Goal: Task Accomplishment & Management: Use online tool/utility

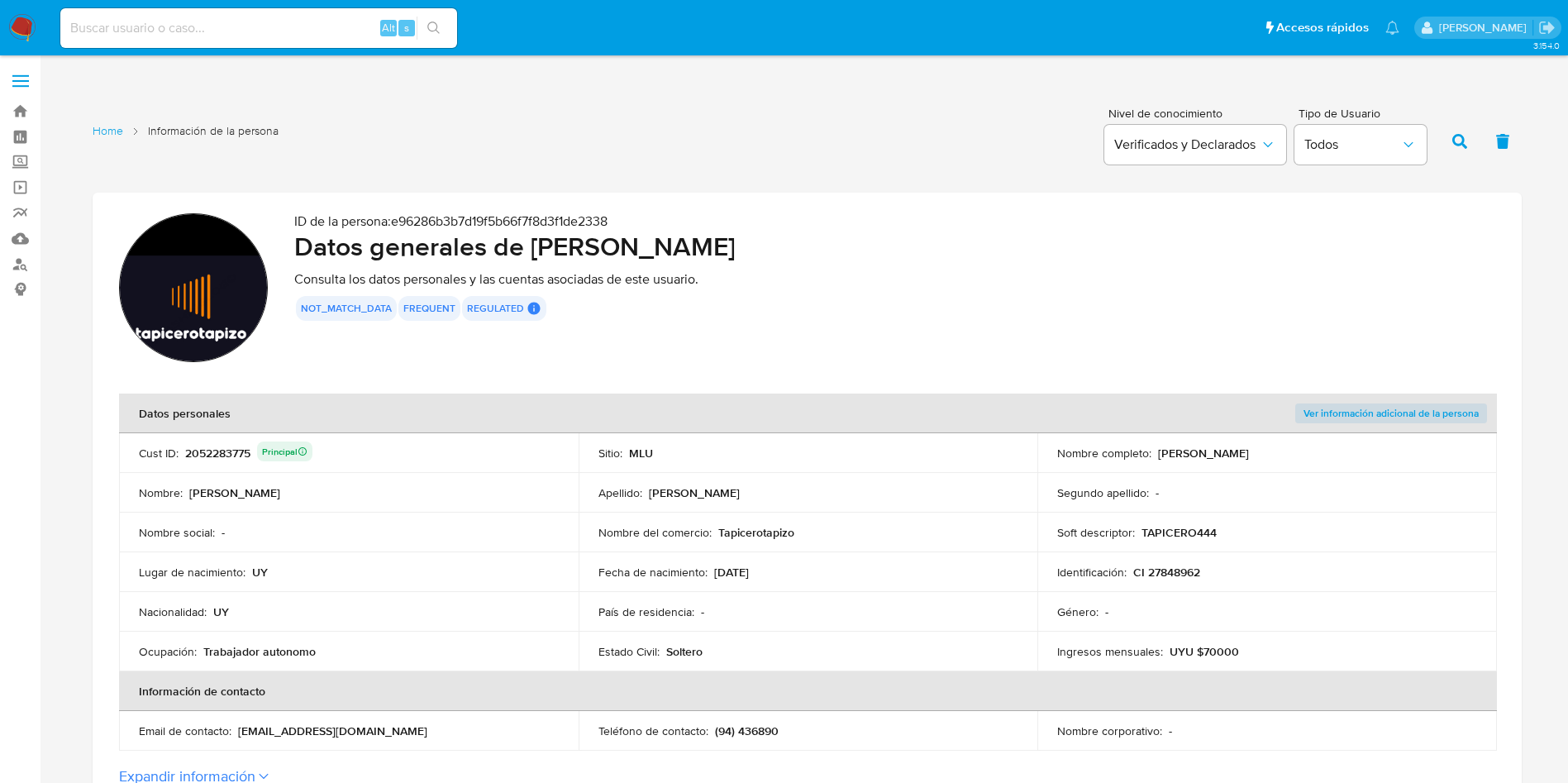
scroll to position [124, 0]
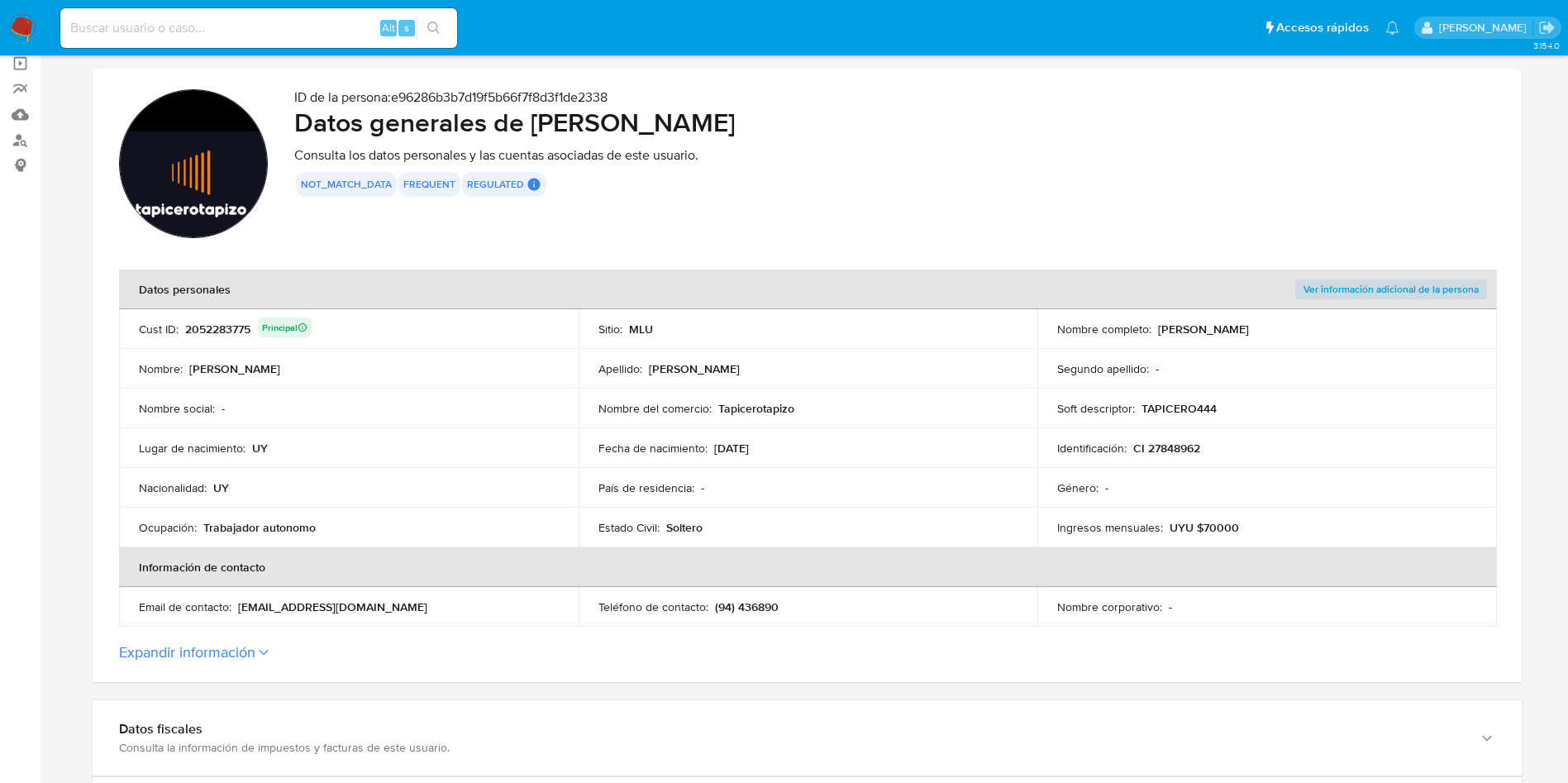
drag, startPoint x: 0, startPoint y: 0, endPoint x: 219, endPoint y: 337, distance: 401.9
click at [219, 337] on div "2052283775 Principal" at bounding box center [249, 329] width 127 height 23
click at [827, 381] on td "Apellido : Abelenda Castellanos" at bounding box center [808, 368] width 459 height 40
click at [832, 390] on td "Nombre del comercio : Tapicerotapizo" at bounding box center [808, 408] width 459 height 40
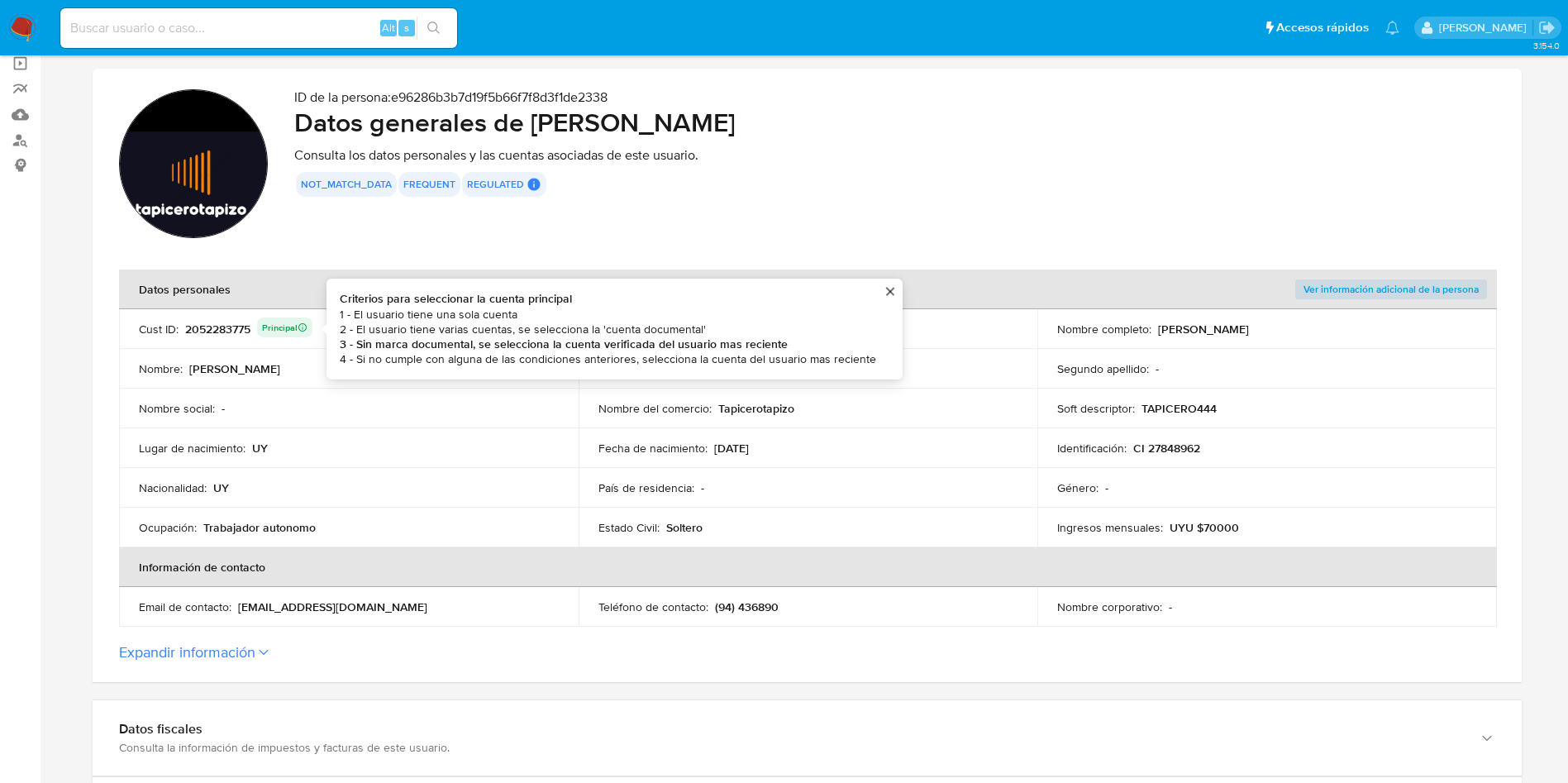
click at [231, 333] on div "2052283775 Principal Criterios para seleccionar la cuenta principal 1 - El usua…" at bounding box center [249, 329] width 127 height 23
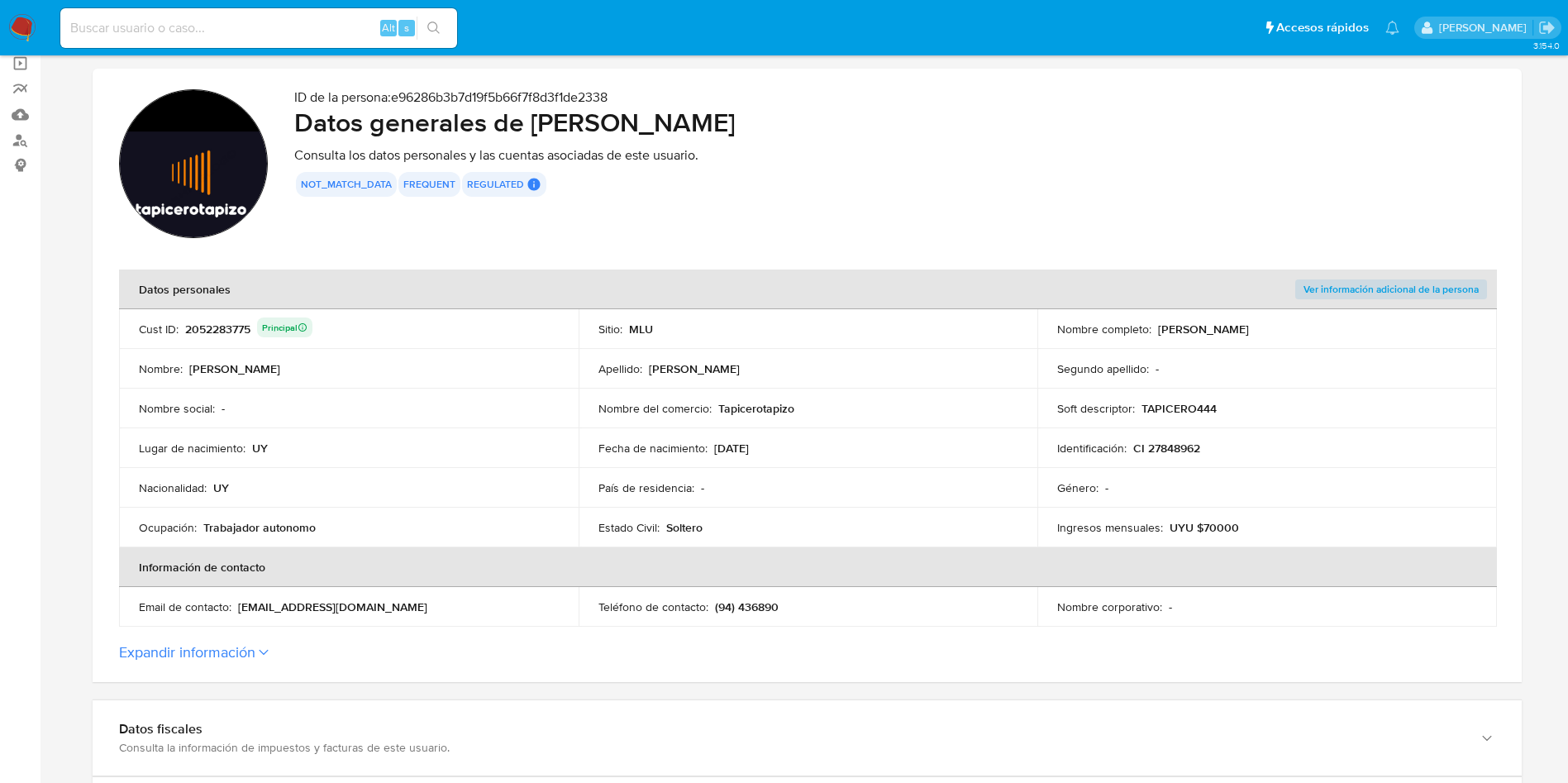
click at [230, 333] on div "2052283775 Principal" at bounding box center [249, 329] width 127 height 23
drag, startPoint x: 425, startPoint y: 224, endPoint x: 437, endPoint y: 217, distance: 13.9
click at [424, 224] on div "ID de la persona : e96286b3b7d19f5b66f7f8d3f1de2338 Datos generales de Rodrigo …" at bounding box center [894, 166] width 1201 height 154
drag, startPoint x: 538, startPoint y: 120, endPoint x: 813, endPoint y: 128, distance: 275.1
click at [813, 128] on h2 "Datos generales de Rodrigo Abelenda Castellanos" at bounding box center [894, 122] width 1201 height 33
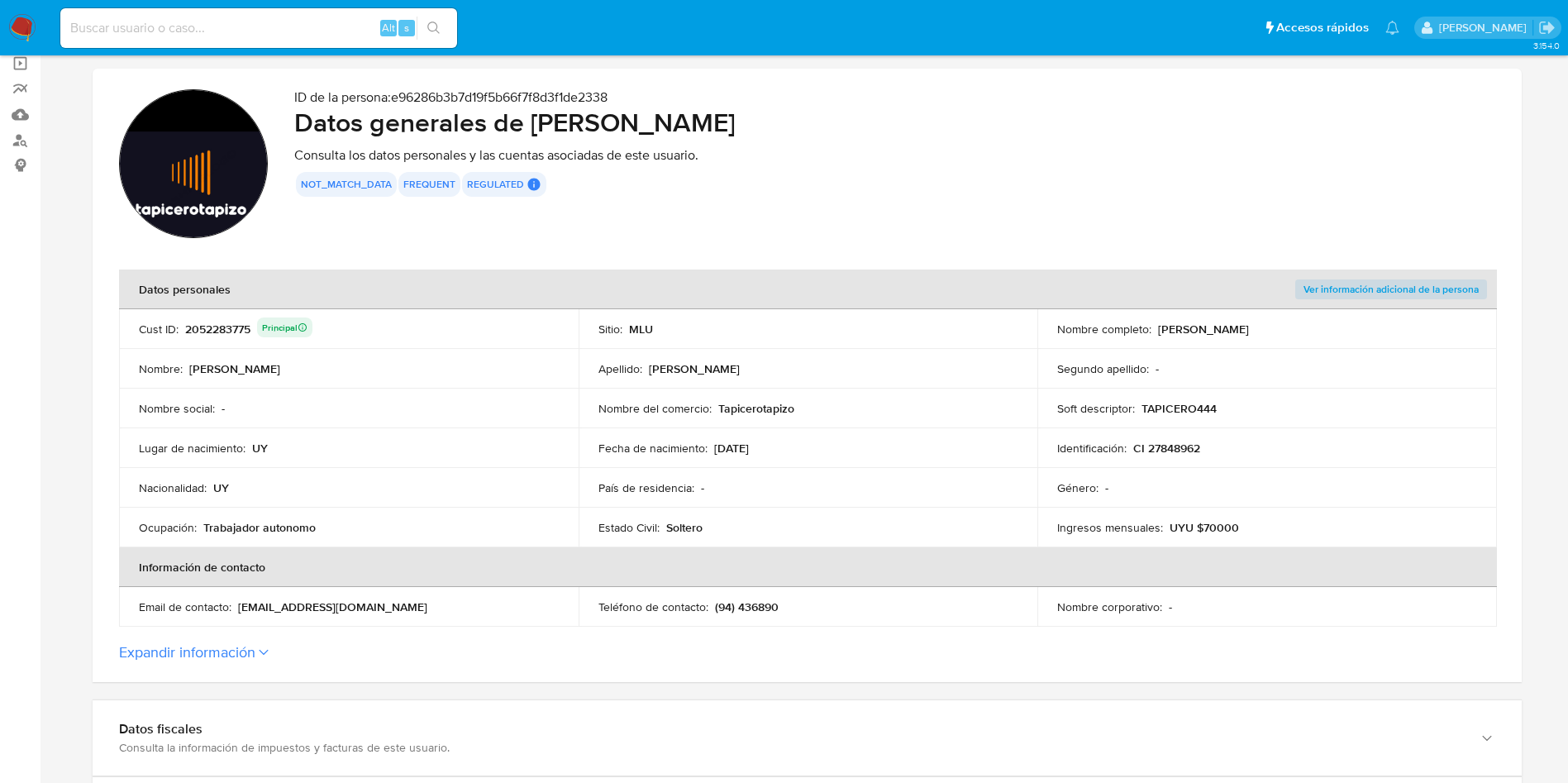
drag, startPoint x: 537, startPoint y: 121, endPoint x: 878, endPoint y: 147, distance: 342.0
click at [878, 147] on div "ID de la persona : e96286b3b7d19f5b66f7f8d3f1de2338 Datos generales de Rodrigo …" at bounding box center [894, 166] width 1201 height 154
click at [392, 244] on section "ID de la persona : e96286b3b7d19f5b66f7f8d3f1de2338 Datos generales de Rodrigo …" at bounding box center [806, 375] width 1429 height 613
click at [234, 330] on div "2052283775 Principal" at bounding box center [249, 329] width 127 height 23
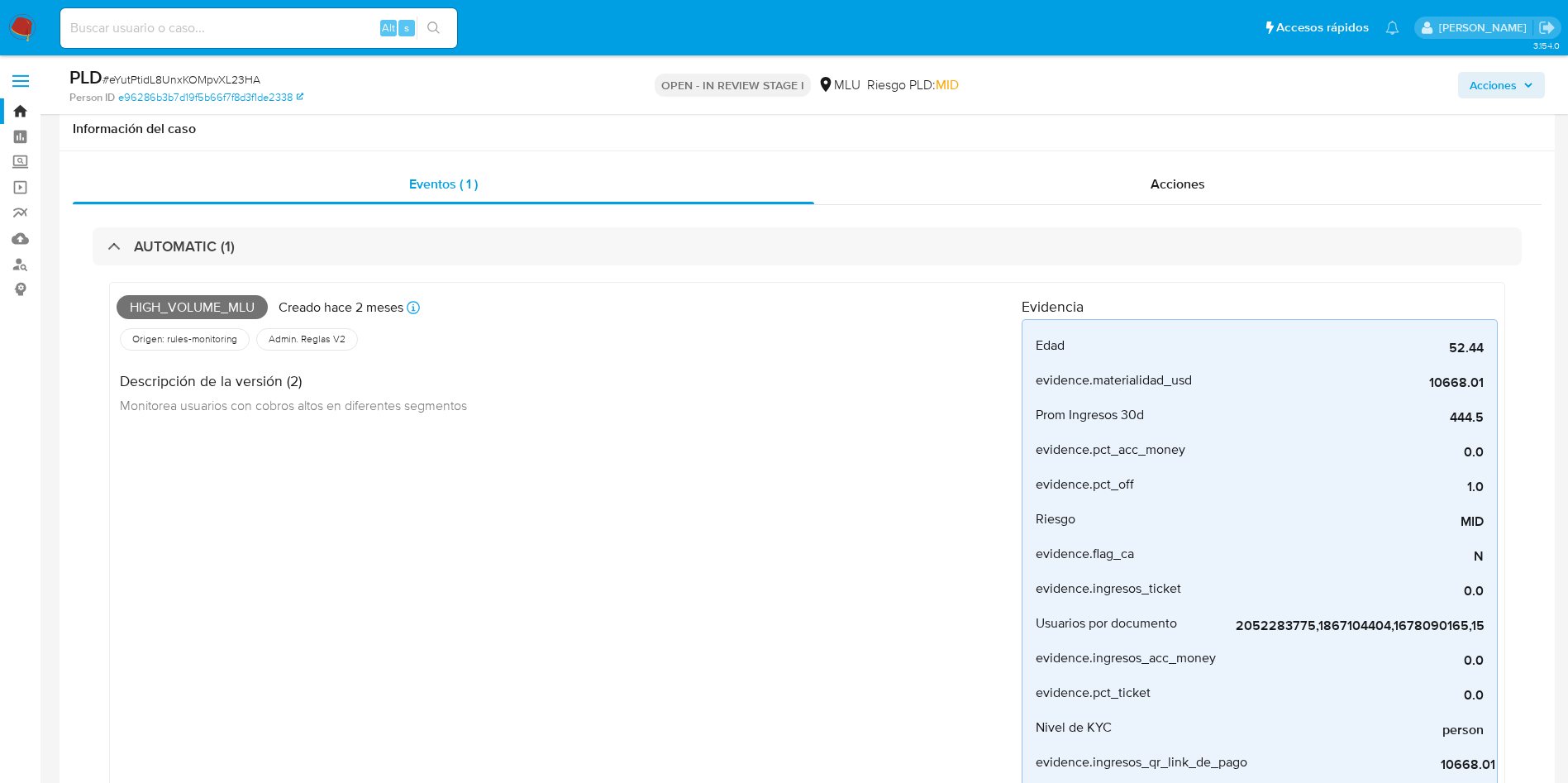
select select "10"
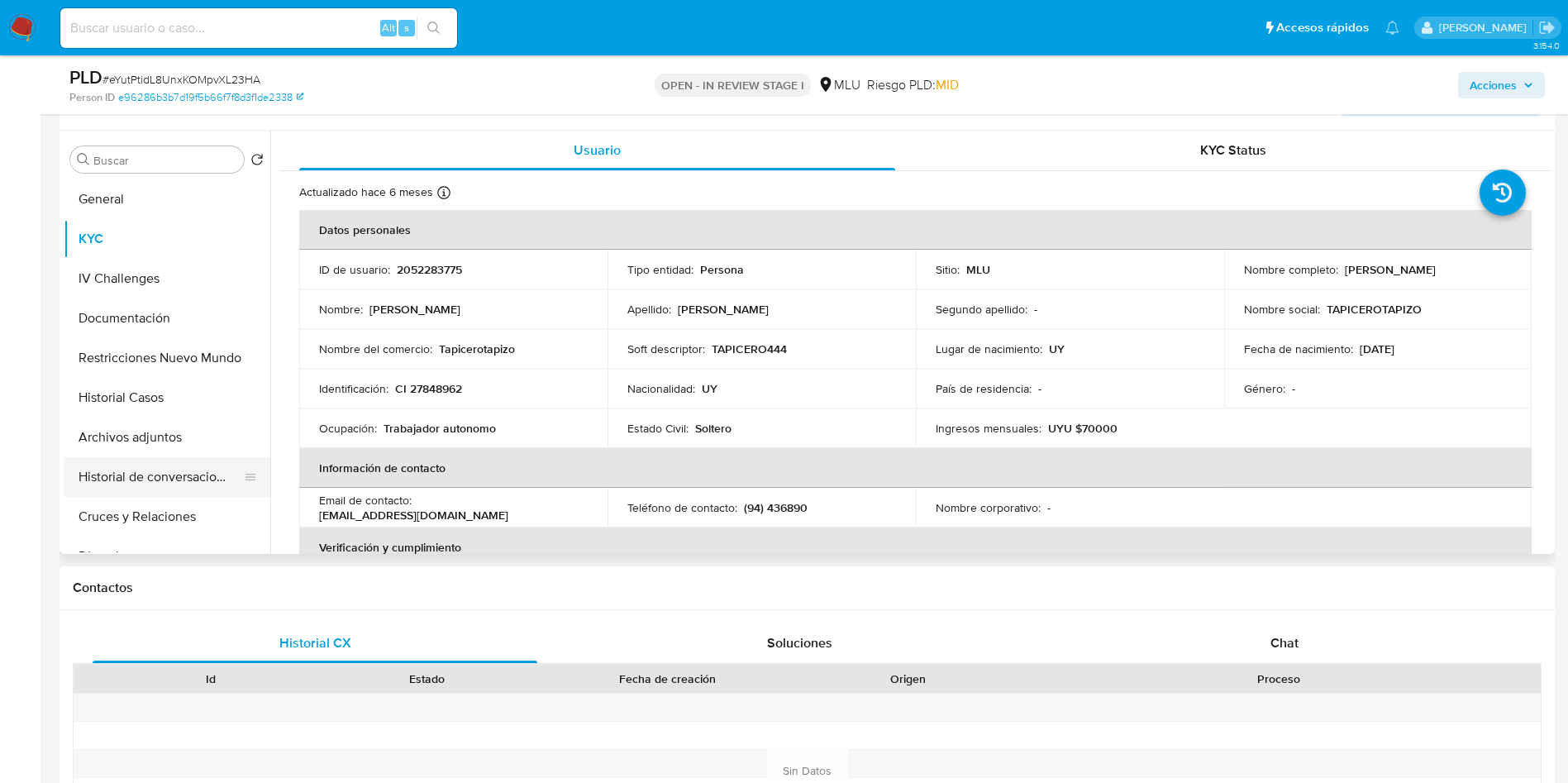
scroll to position [816, 0]
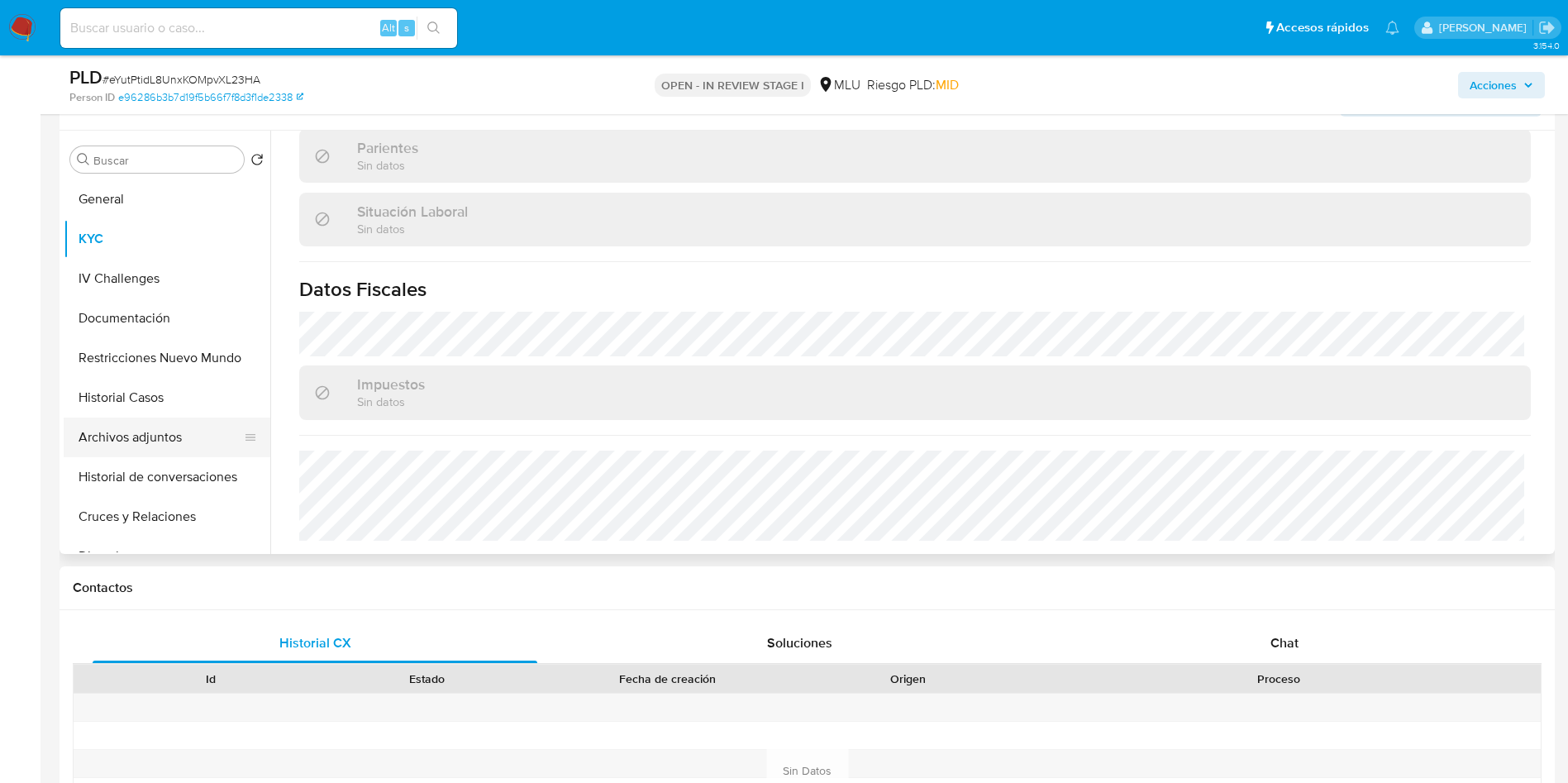
click at [178, 445] on button "Archivos adjuntos" at bounding box center [160, 437] width 193 height 40
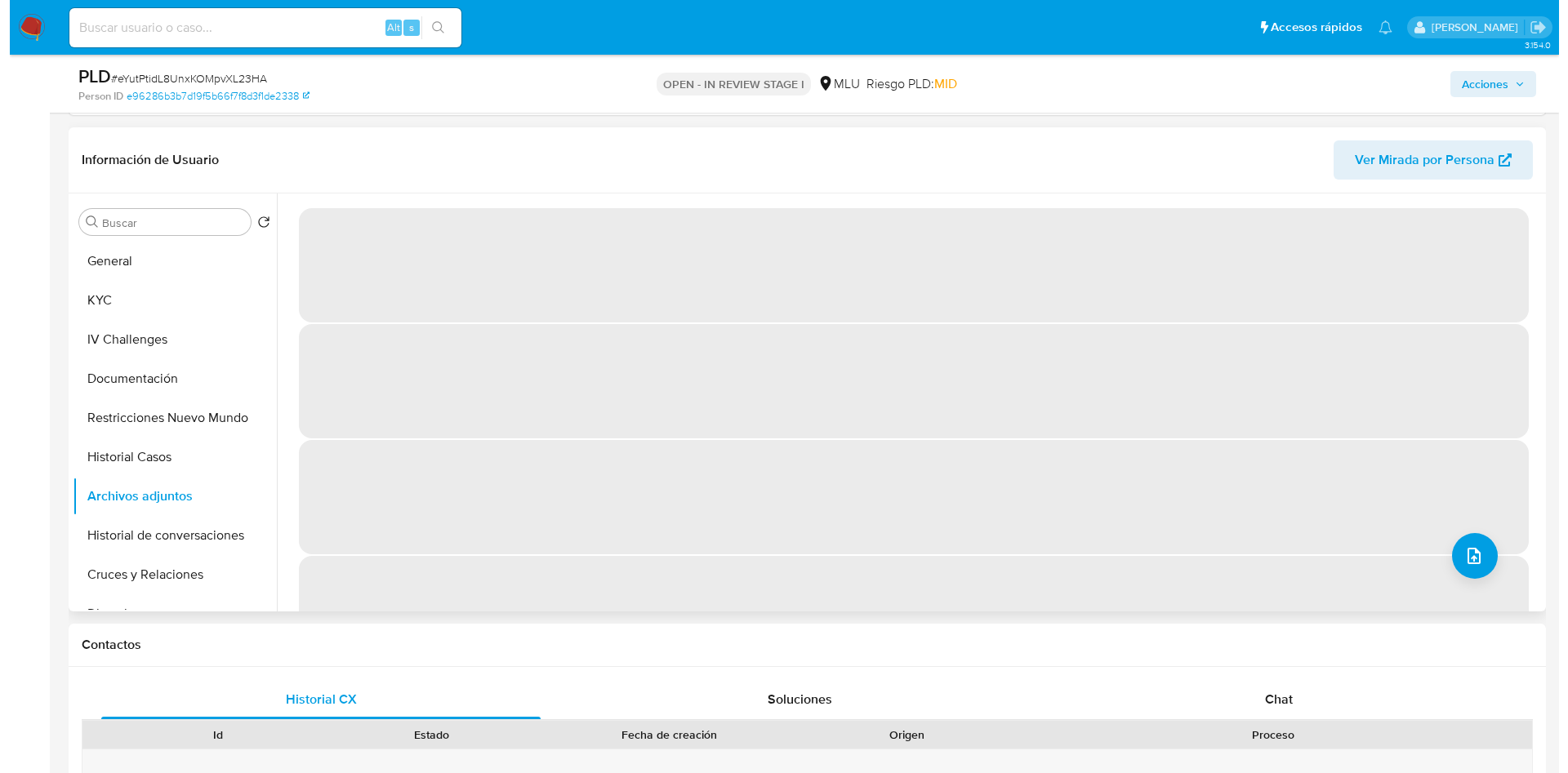
scroll to position [735, 0]
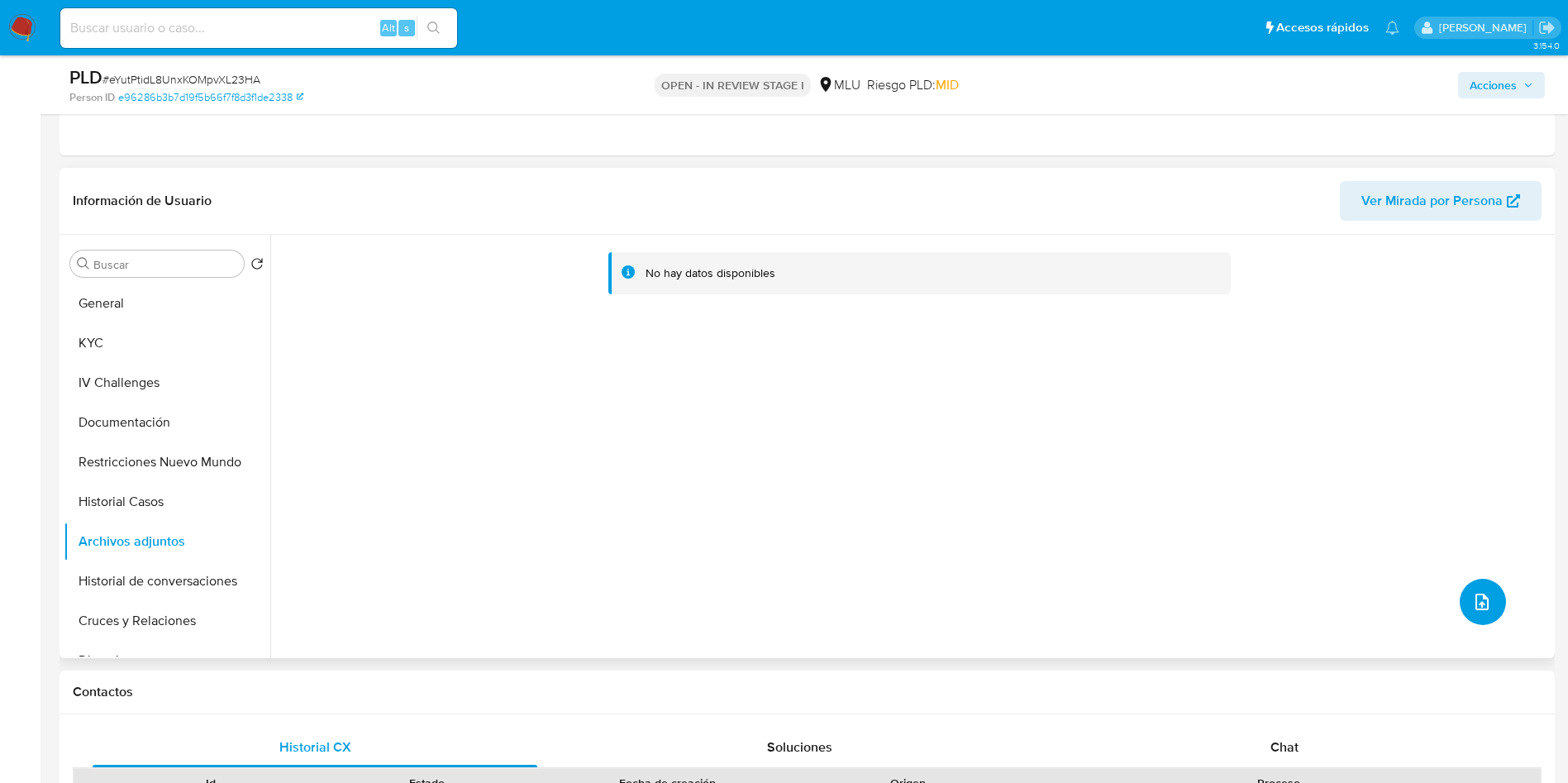
click at [1491, 607] on button "upload-file" at bounding box center [1483, 602] width 47 height 47
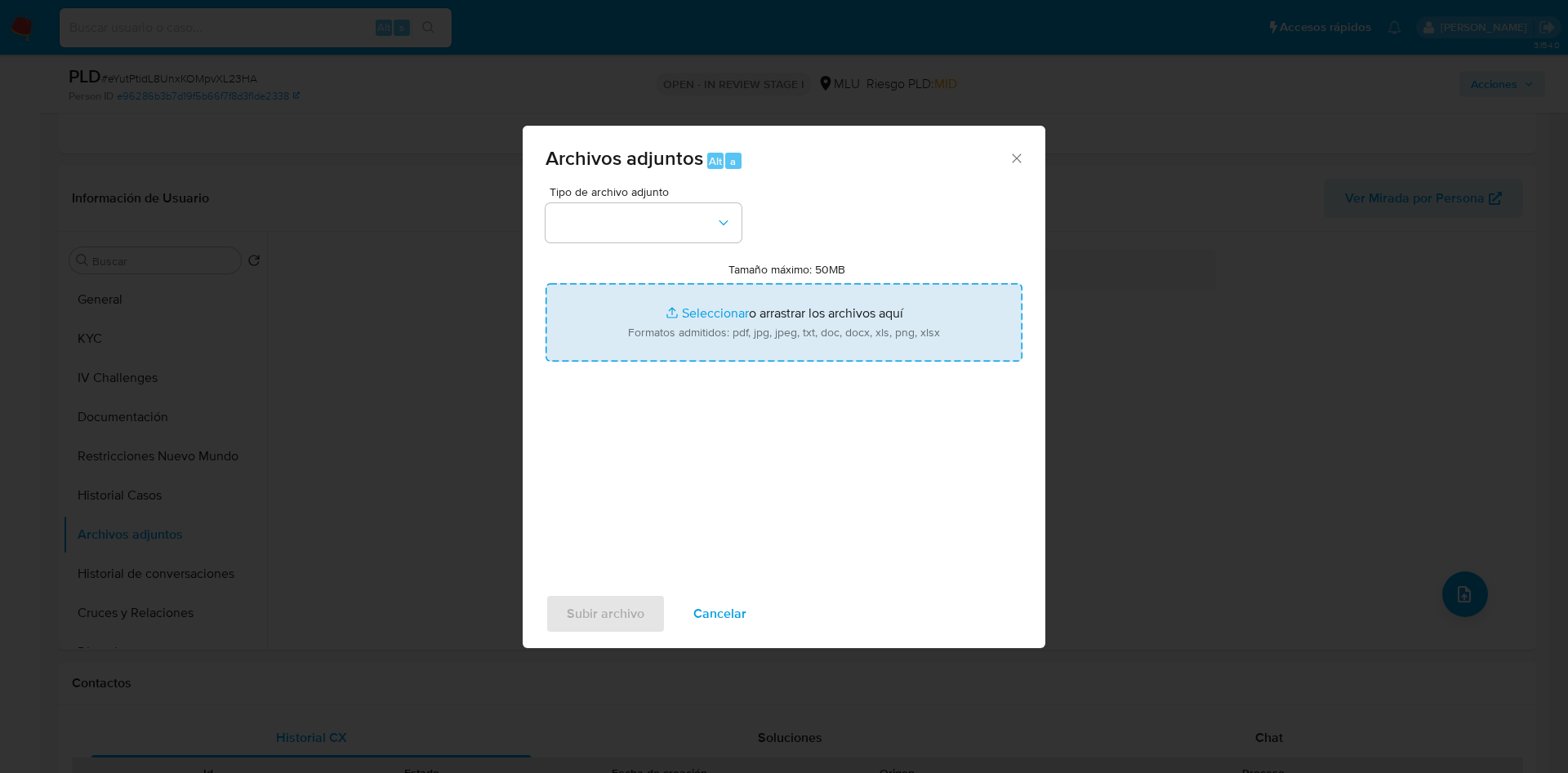
click at [844, 315] on input "Tamaño máximo: 50MB Seleccionar archivos" at bounding box center [784, 322] width 476 height 78
type input "C:\fakepath\Case Log 2052283775 - 15_08_2025.pdf"
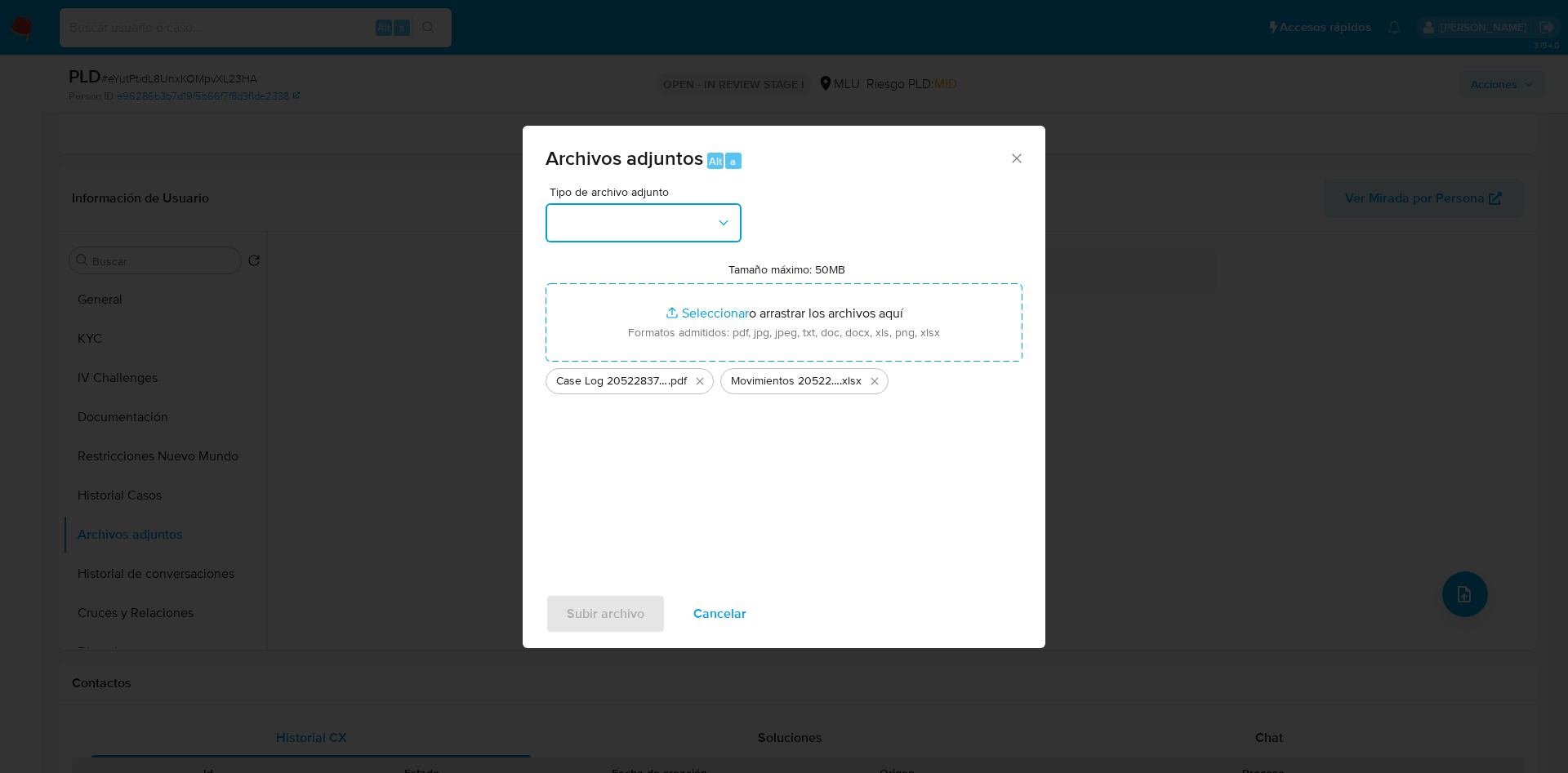
click at [647, 216] on button "button" at bounding box center [644, 222] width 196 height 39
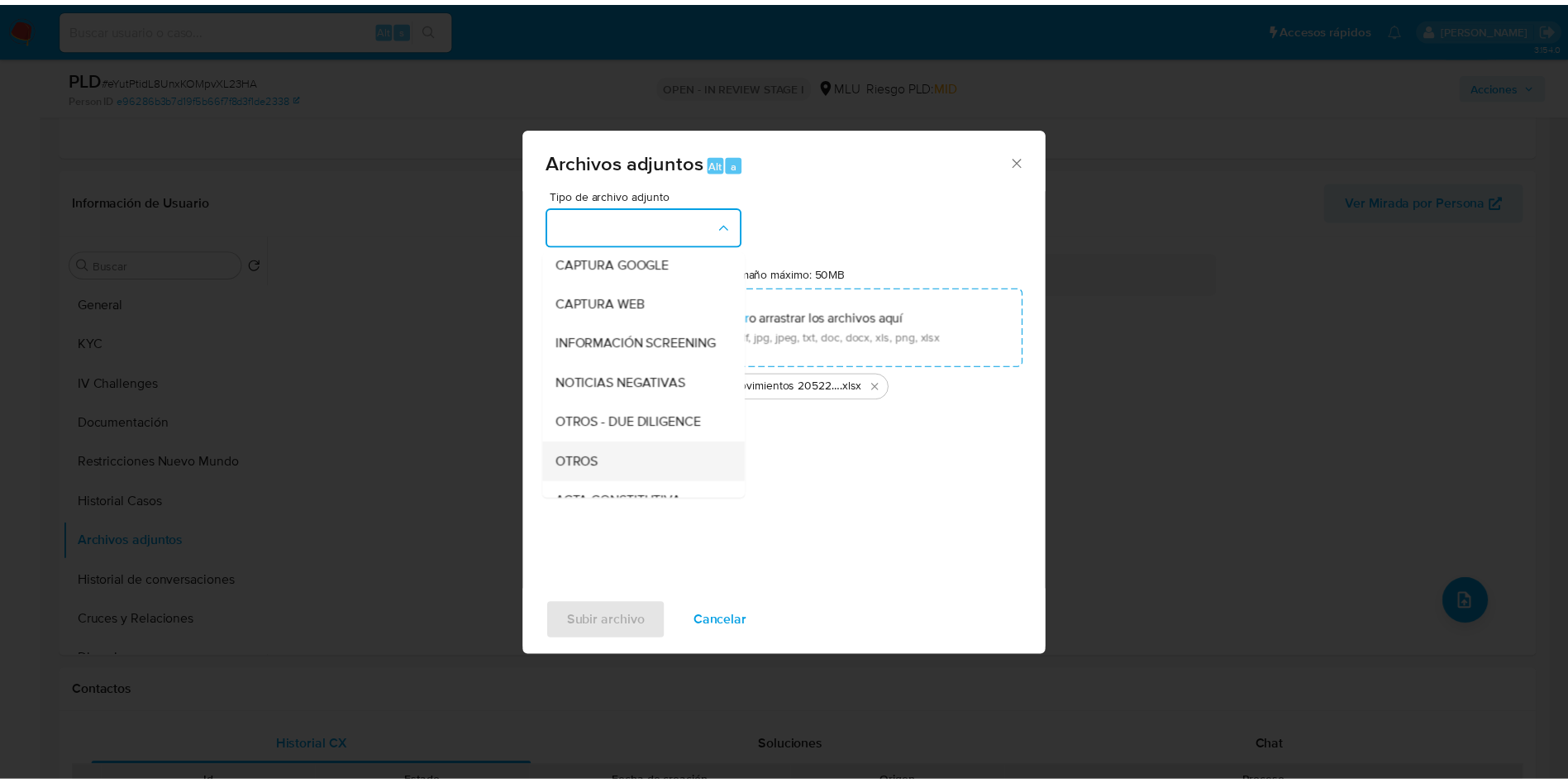
scroll to position [124, 0]
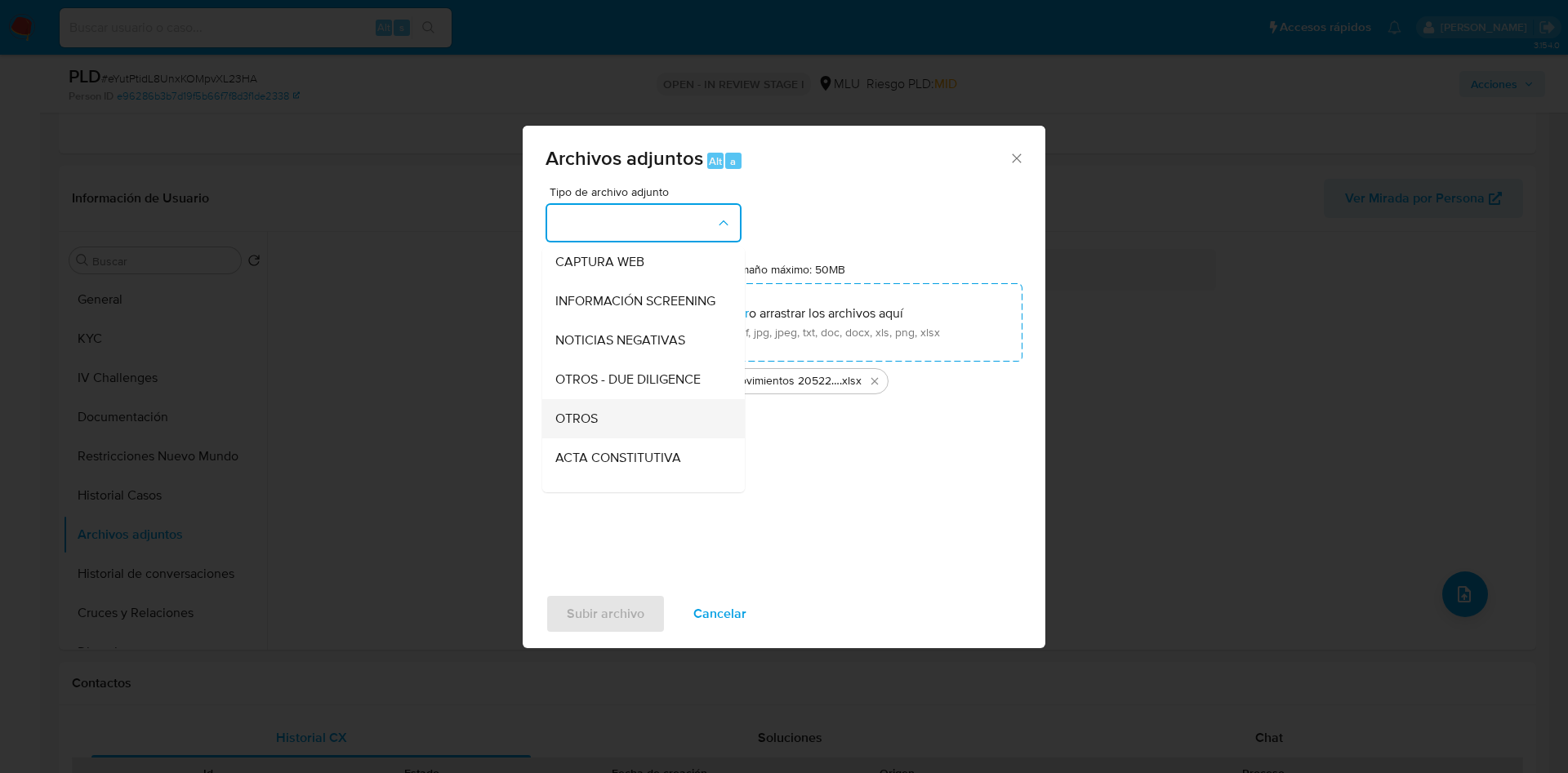
click at [626, 423] on div "OTROS" at bounding box center [639, 418] width 167 height 39
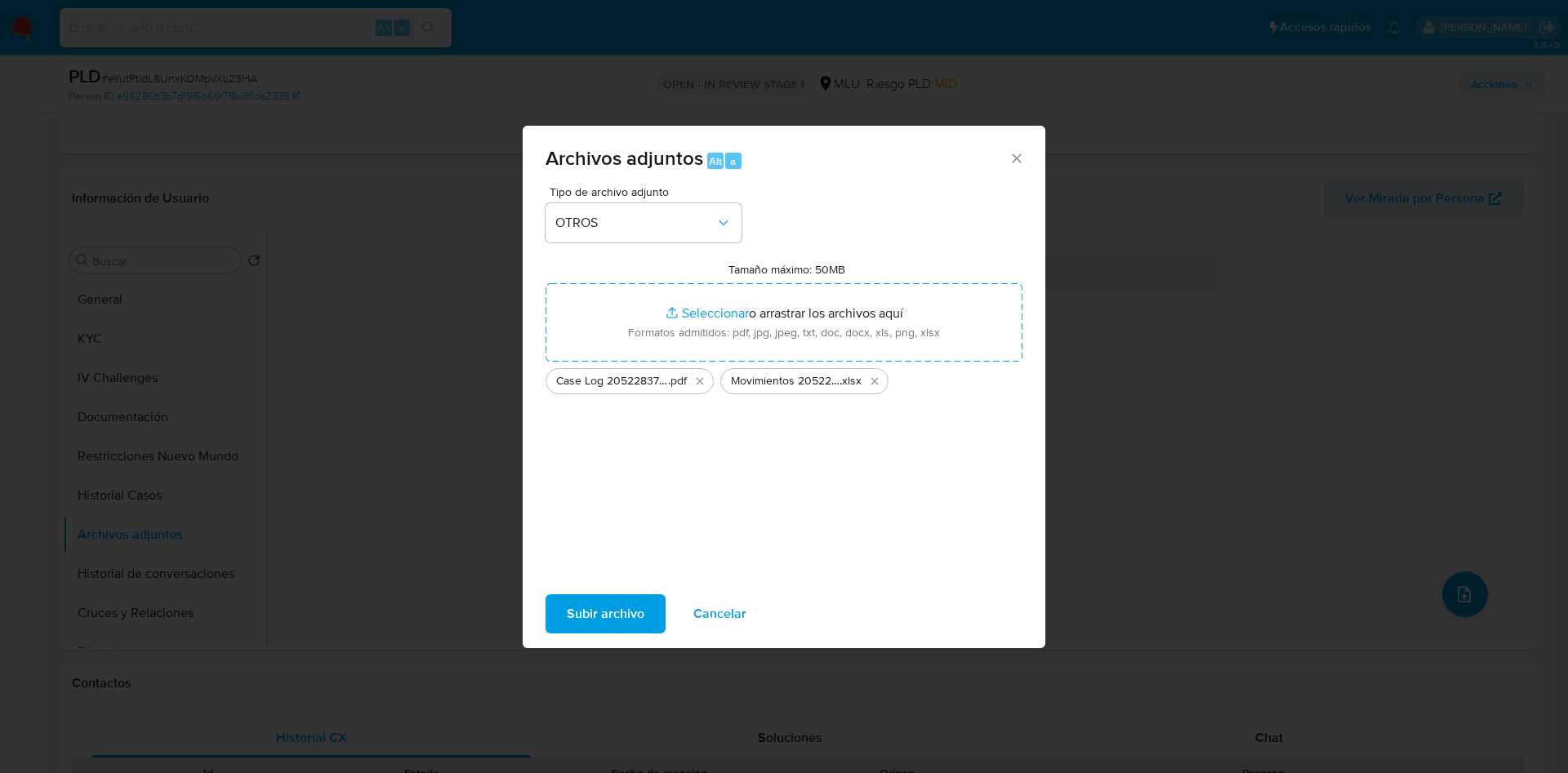
click at [613, 599] on span "Subir archivo" at bounding box center [605, 613] width 77 height 36
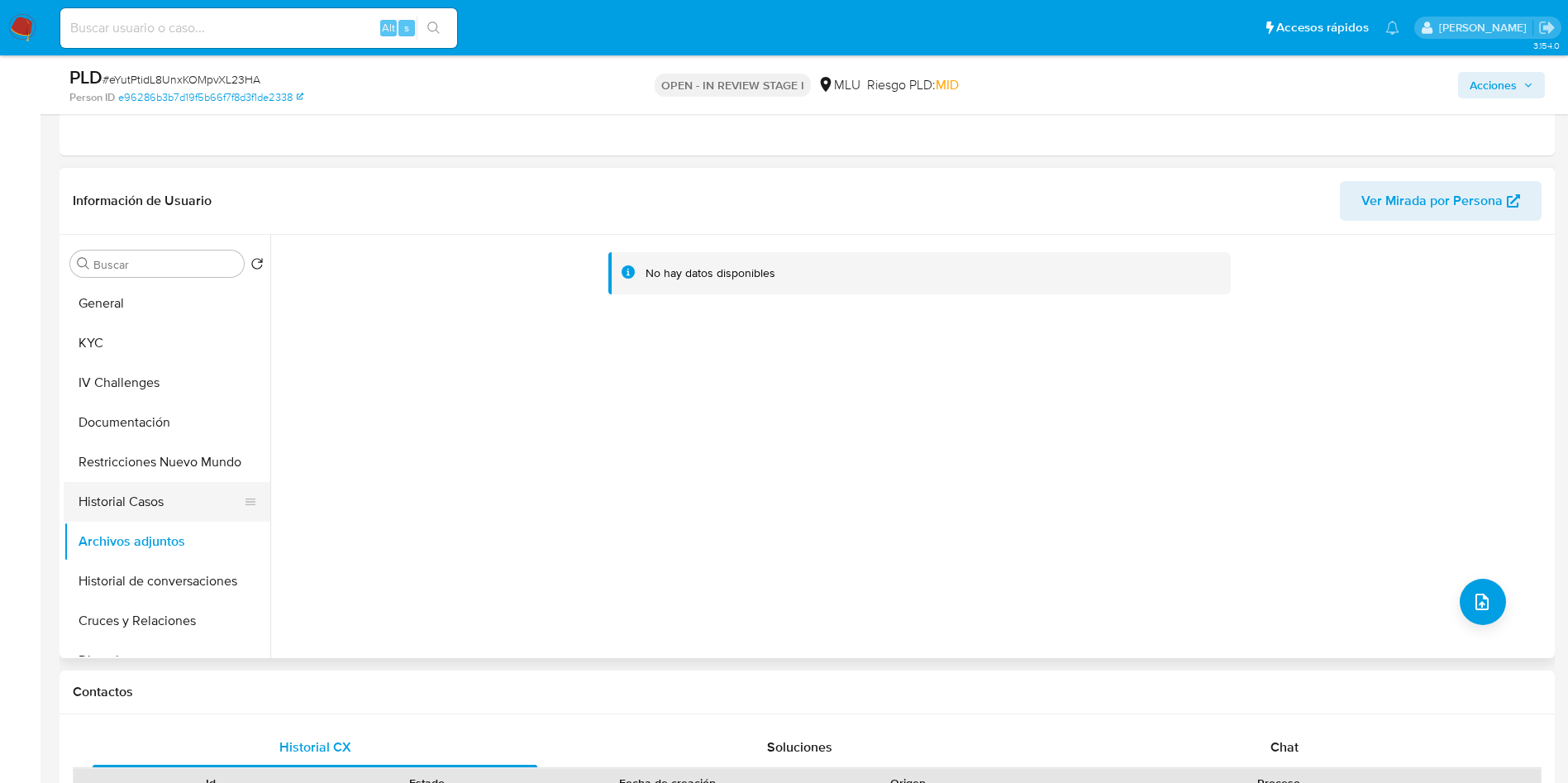
click at [143, 486] on button "Historial Casos" at bounding box center [160, 502] width 193 height 40
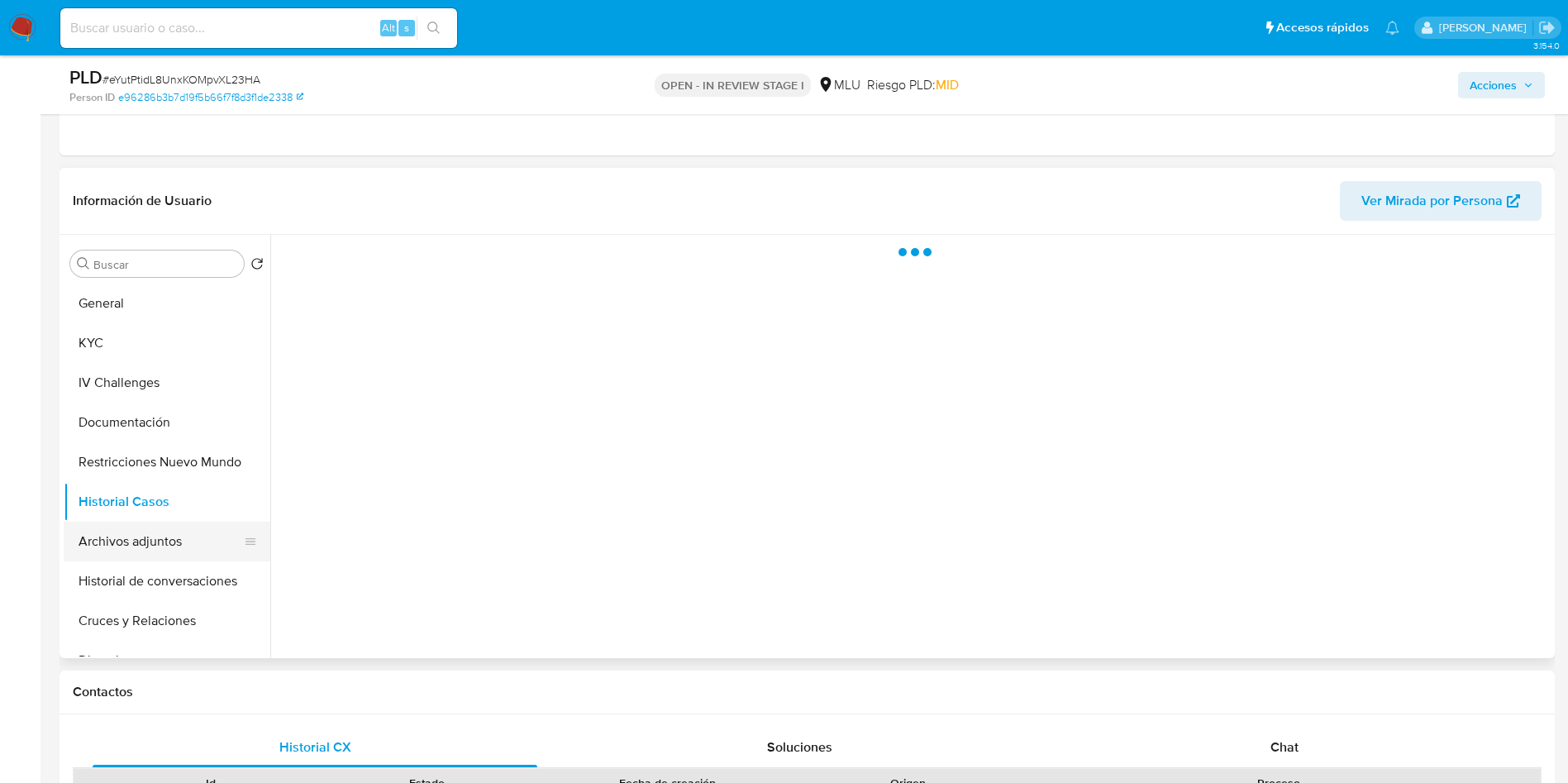
click at [164, 547] on button "Archivos adjuntos" at bounding box center [160, 541] width 193 height 40
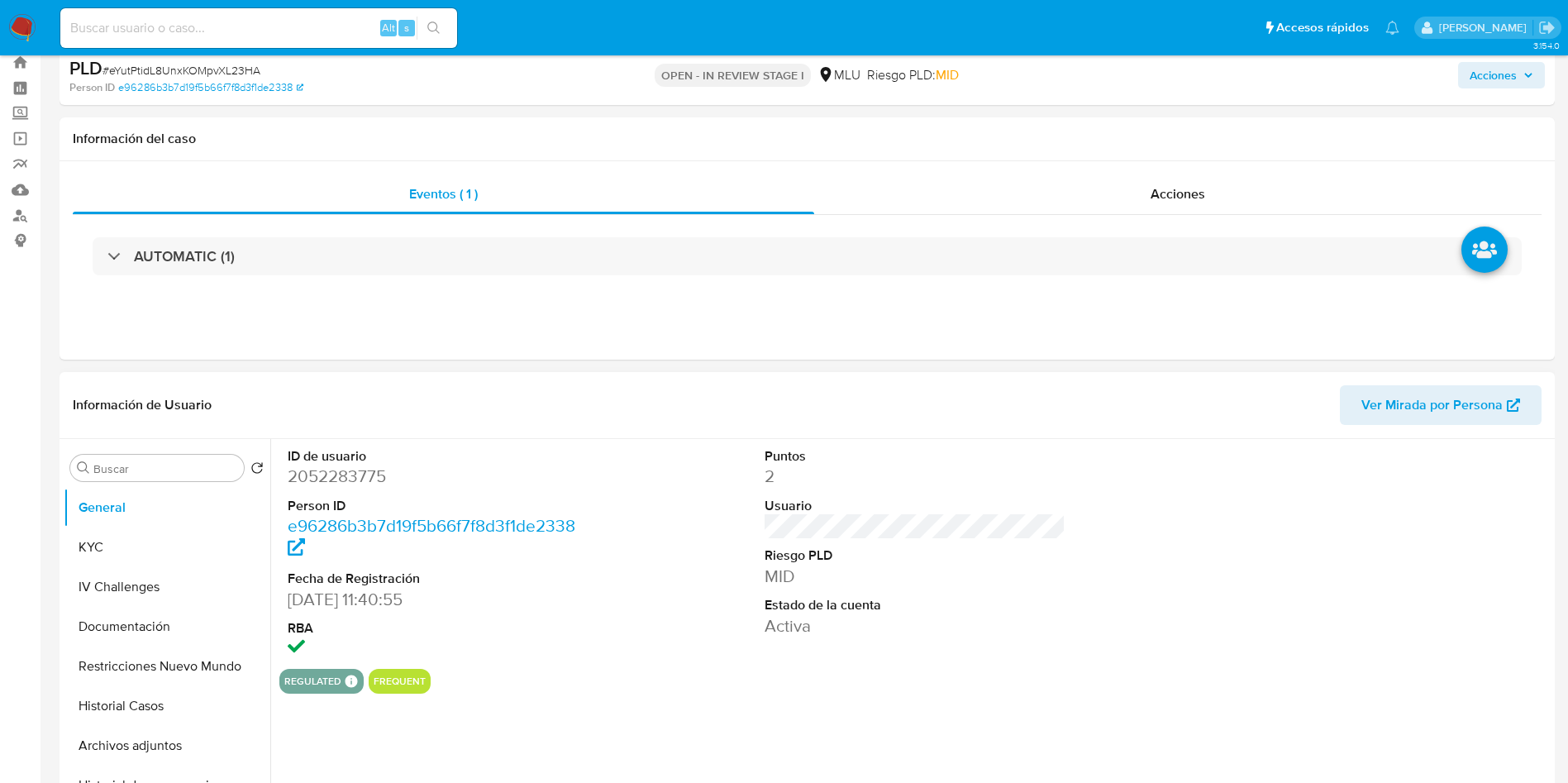
scroll to position [124, 0]
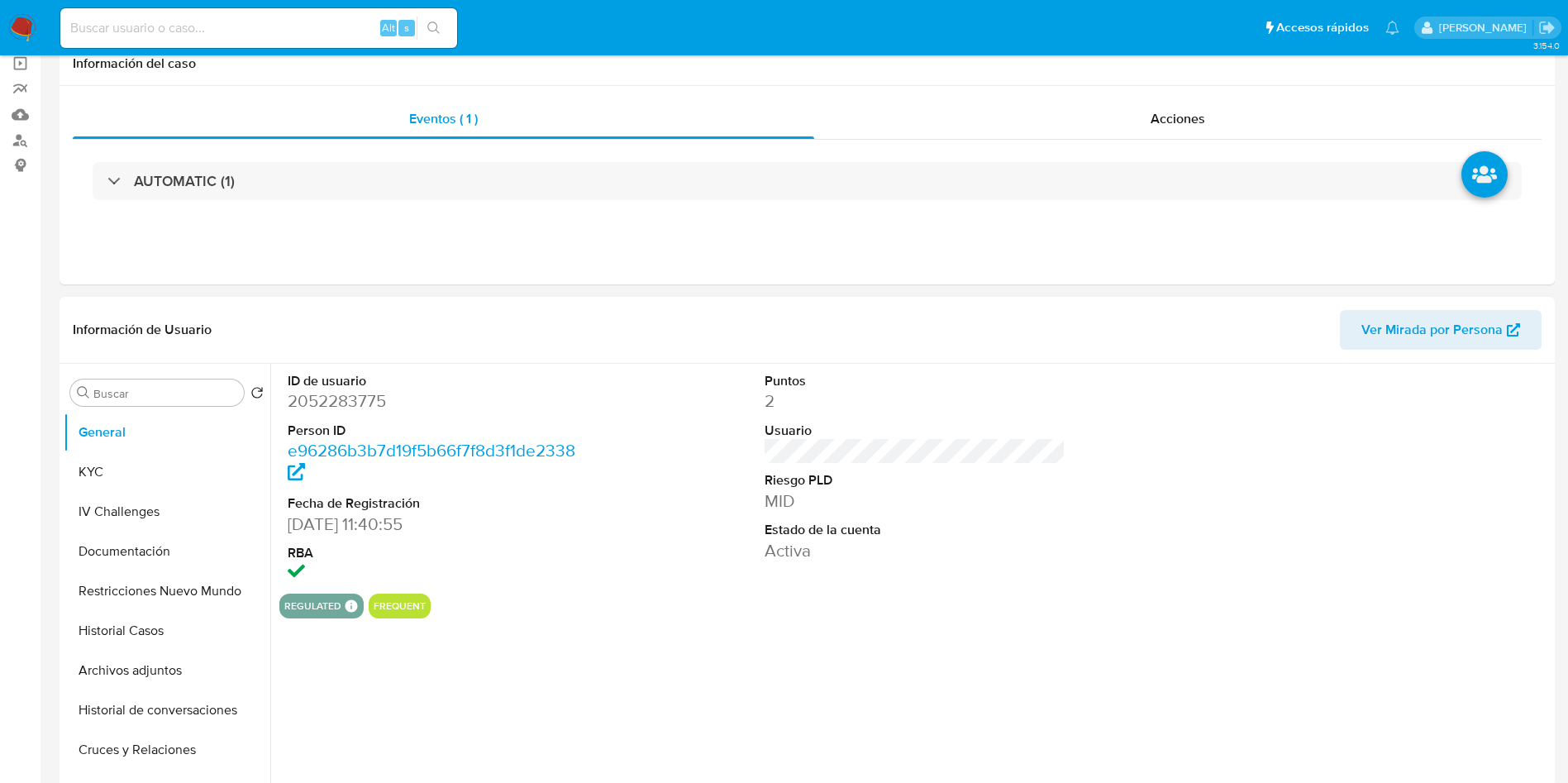
select select "10"
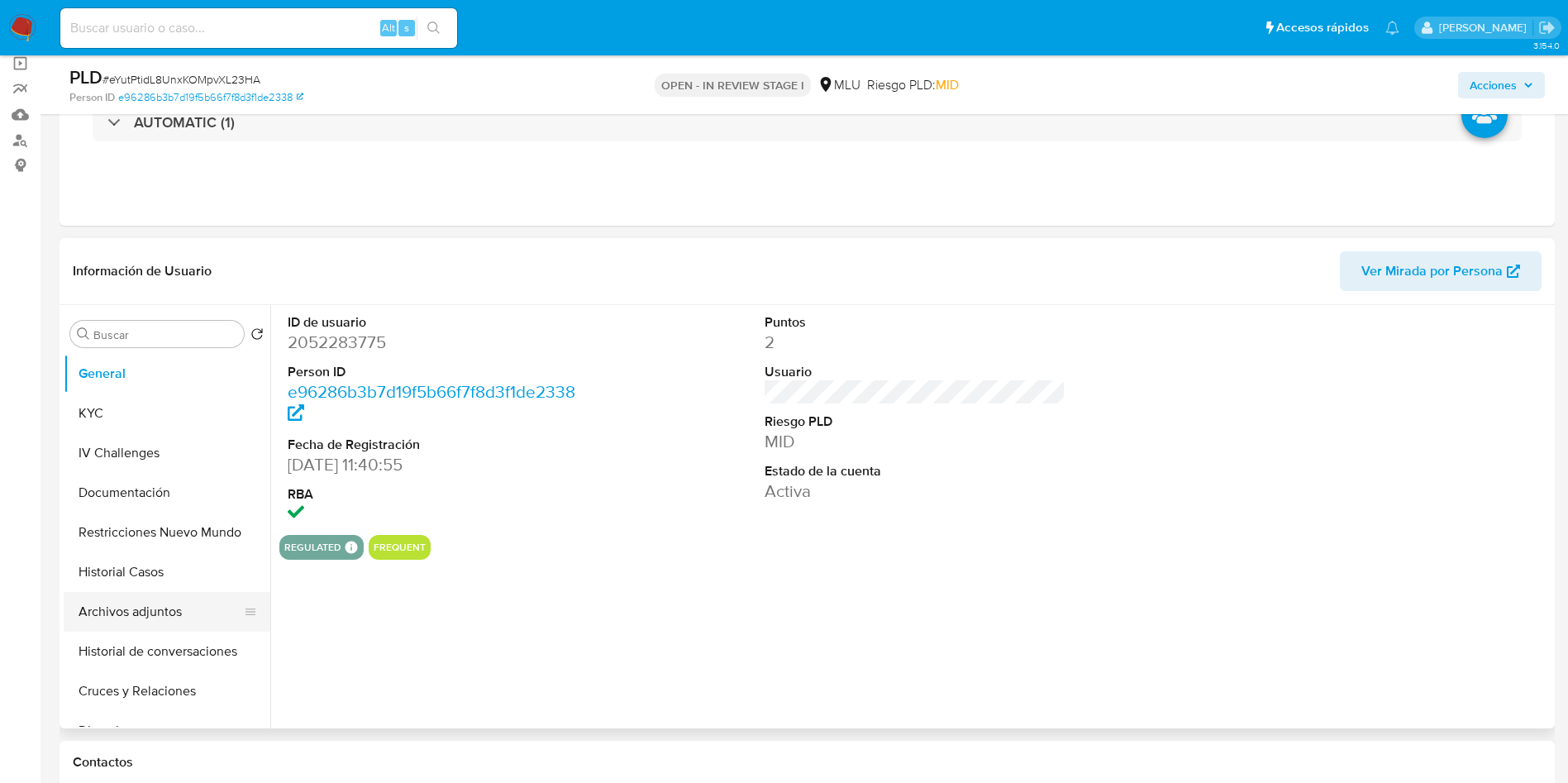
click at [183, 596] on button "Archivos adjuntos" at bounding box center [160, 612] width 193 height 40
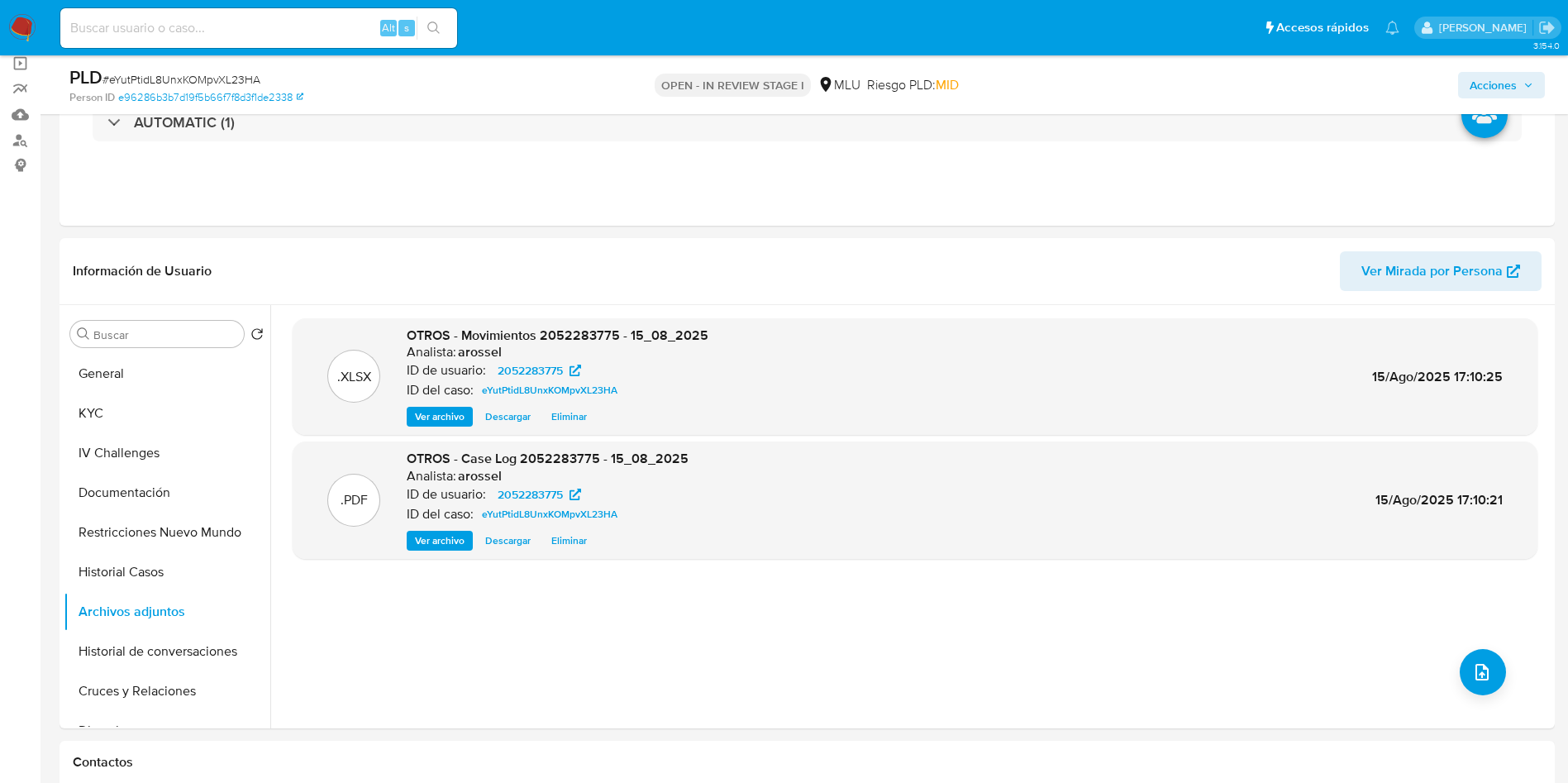
click at [1519, 76] on span "Acciones" at bounding box center [1501, 85] width 63 height 23
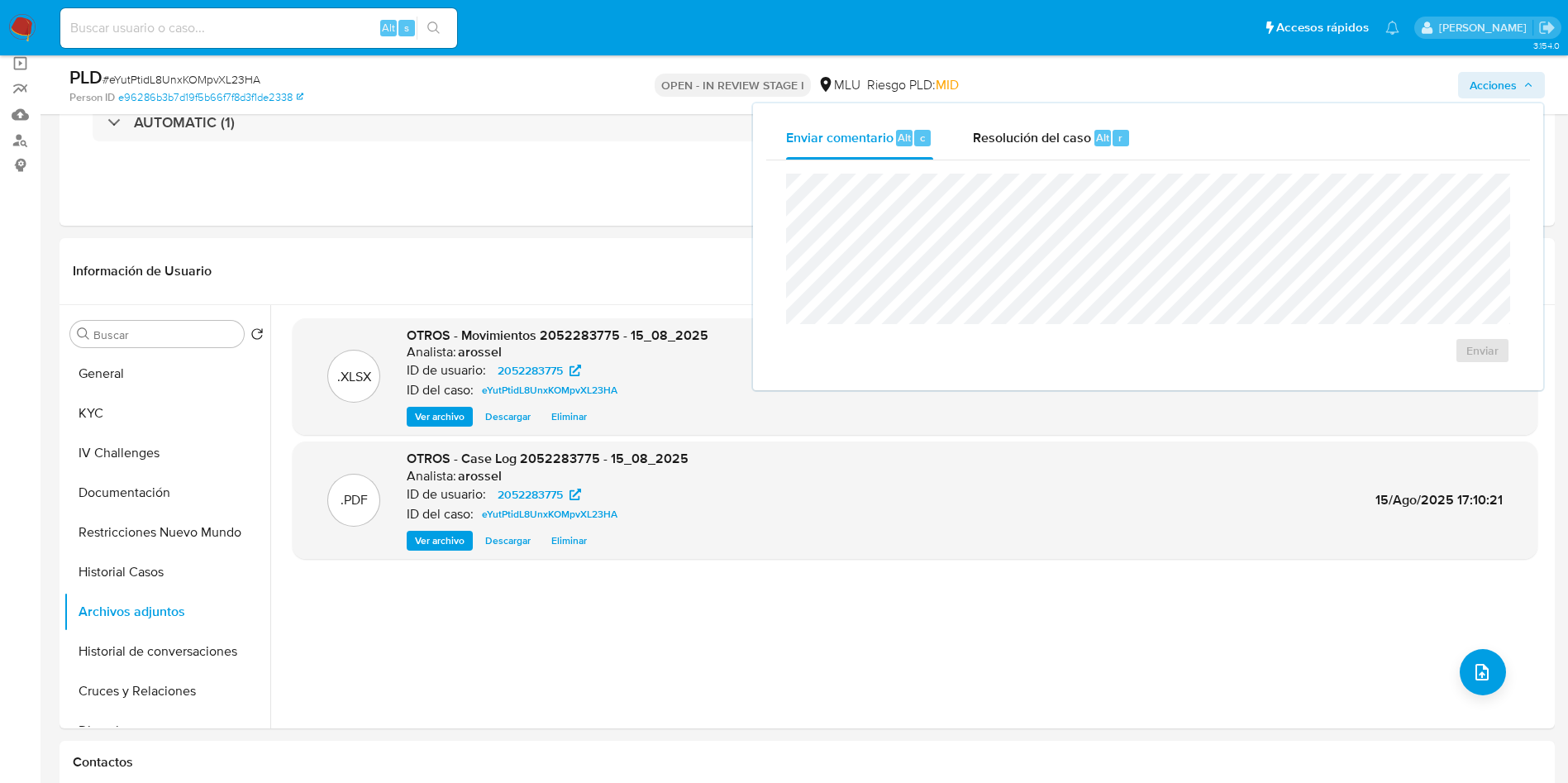
click at [1056, 102] on div "Enviar comentario Alt c Resolución del caso Alt r Enviar" at bounding box center [1147, 247] width 793 height 290
click at [1056, 133] on span "Resolución del caso" at bounding box center [1031, 137] width 119 height 19
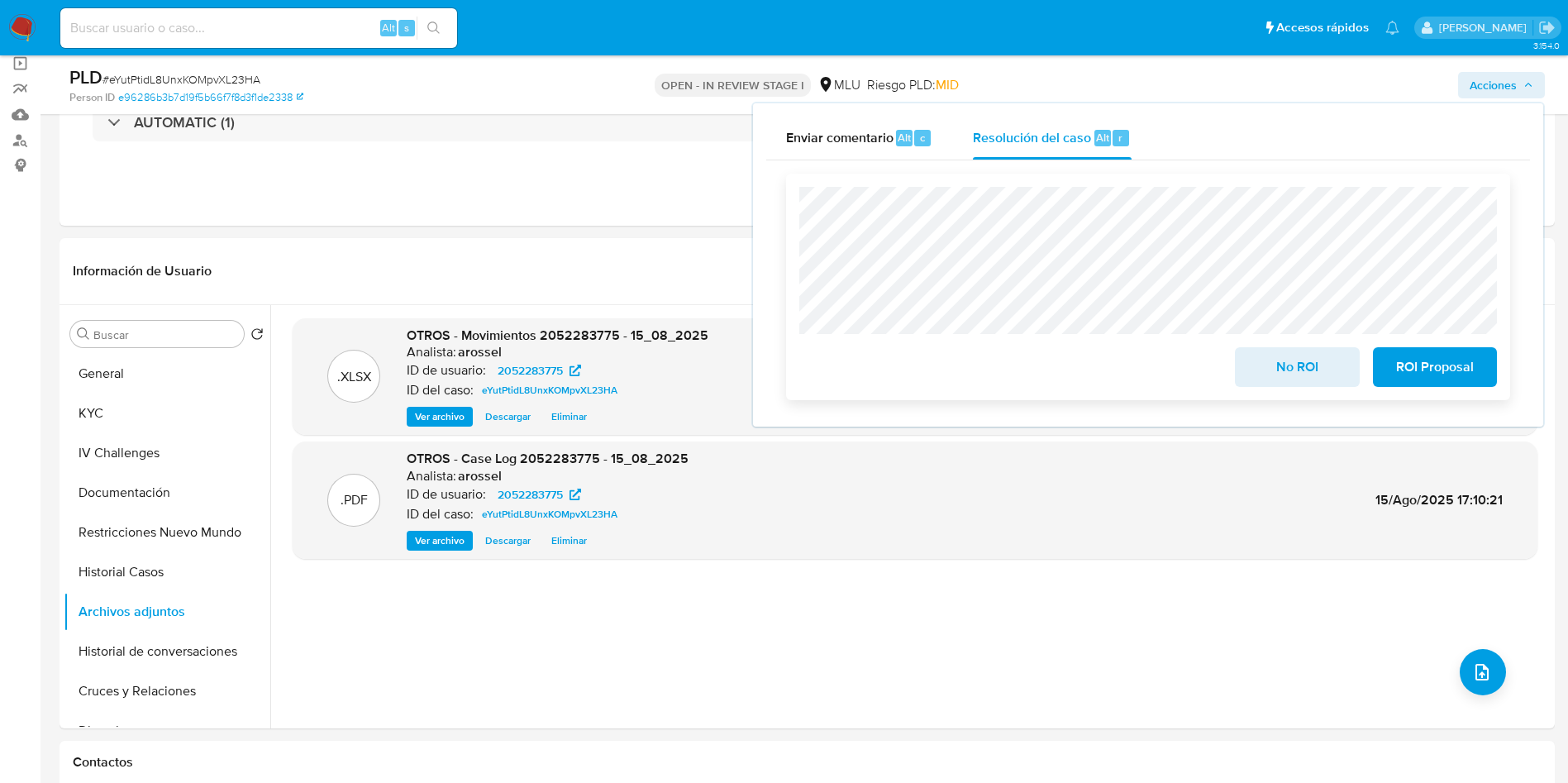
click at [1246, 366] on button "No ROI" at bounding box center [1297, 366] width 124 height 40
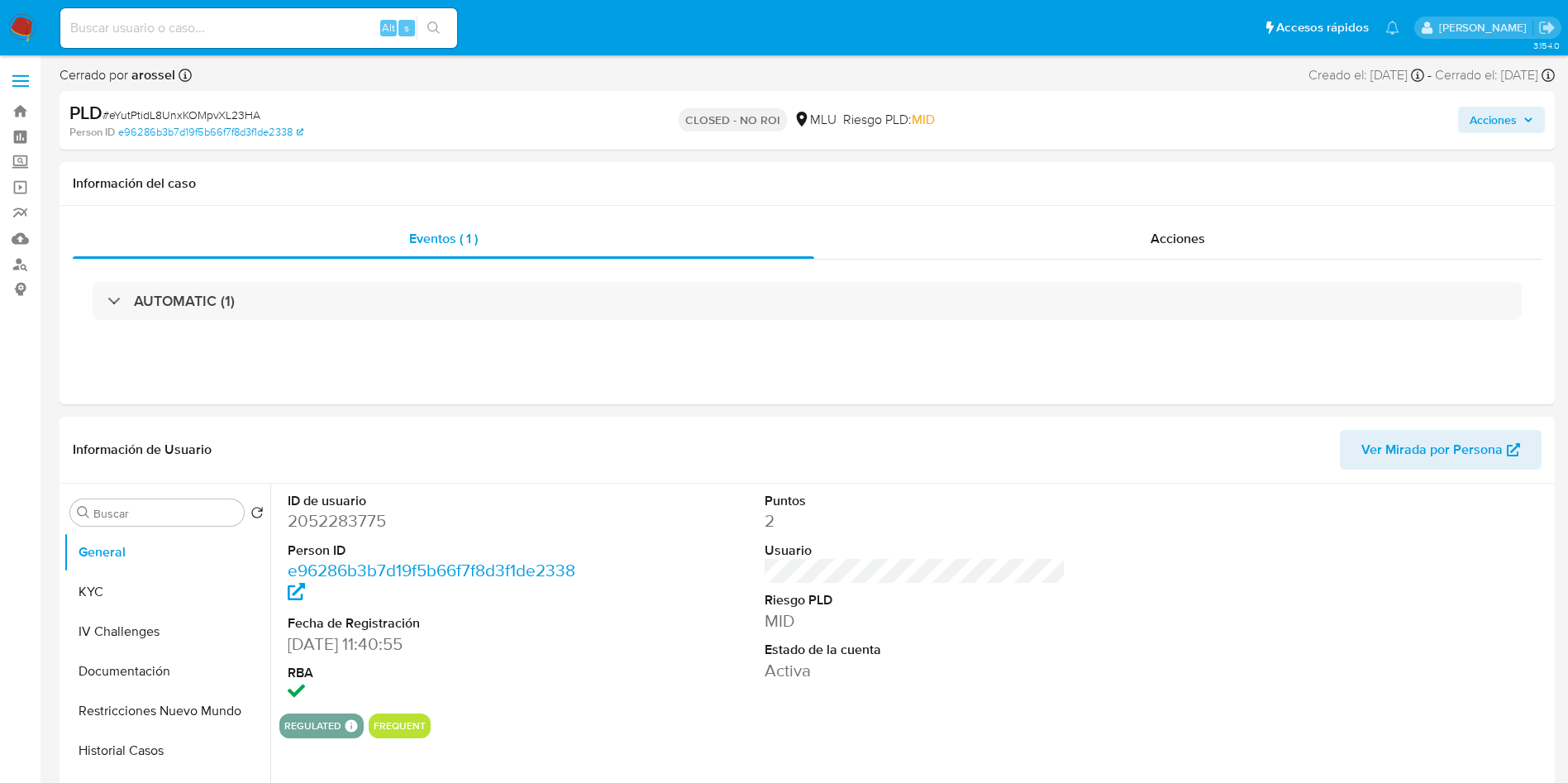
select select "10"
click at [168, 577] on button "KYC" at bounding box center [160, 591] width 193 height 40
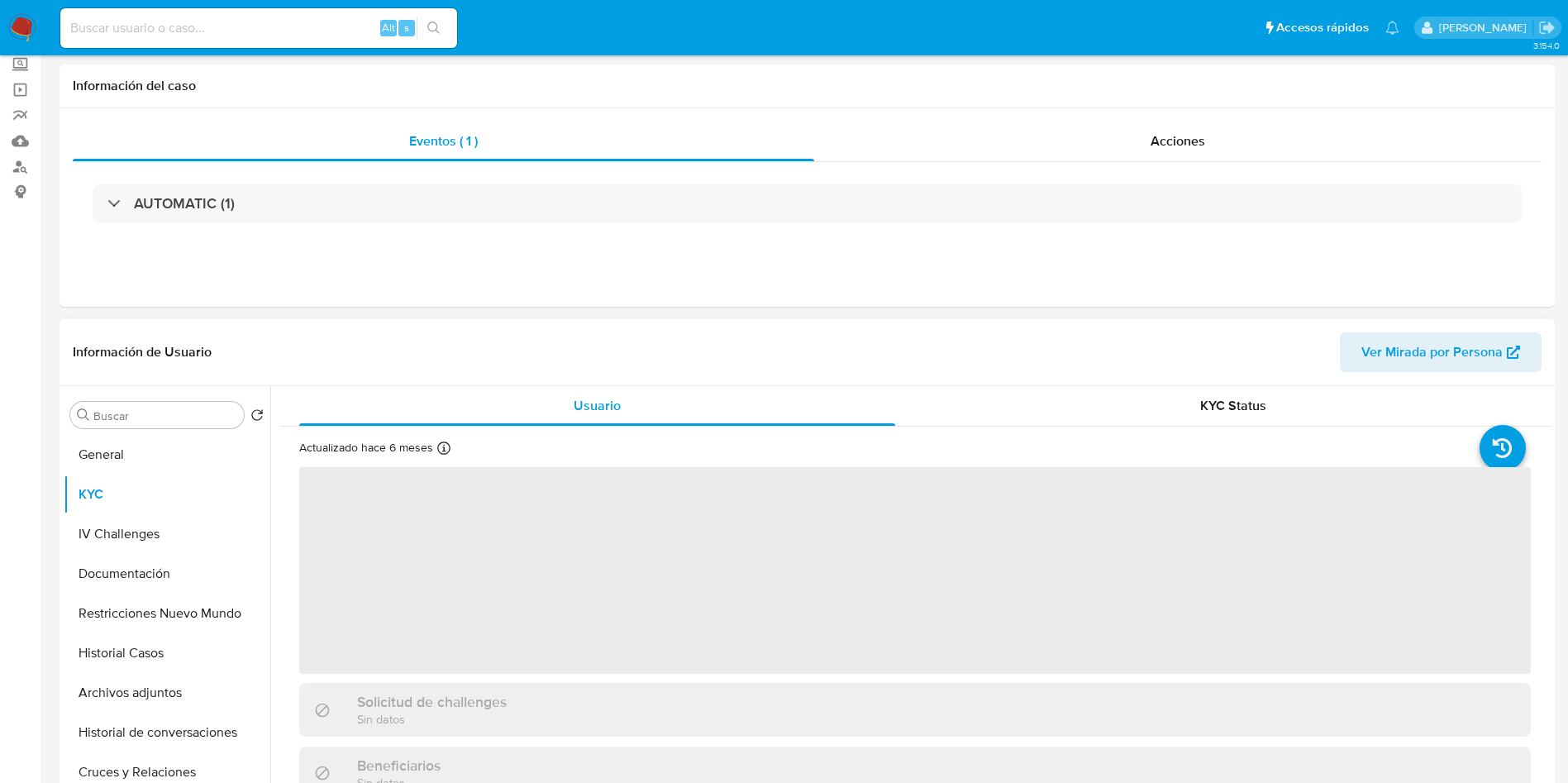
scroll to position [248, 0]
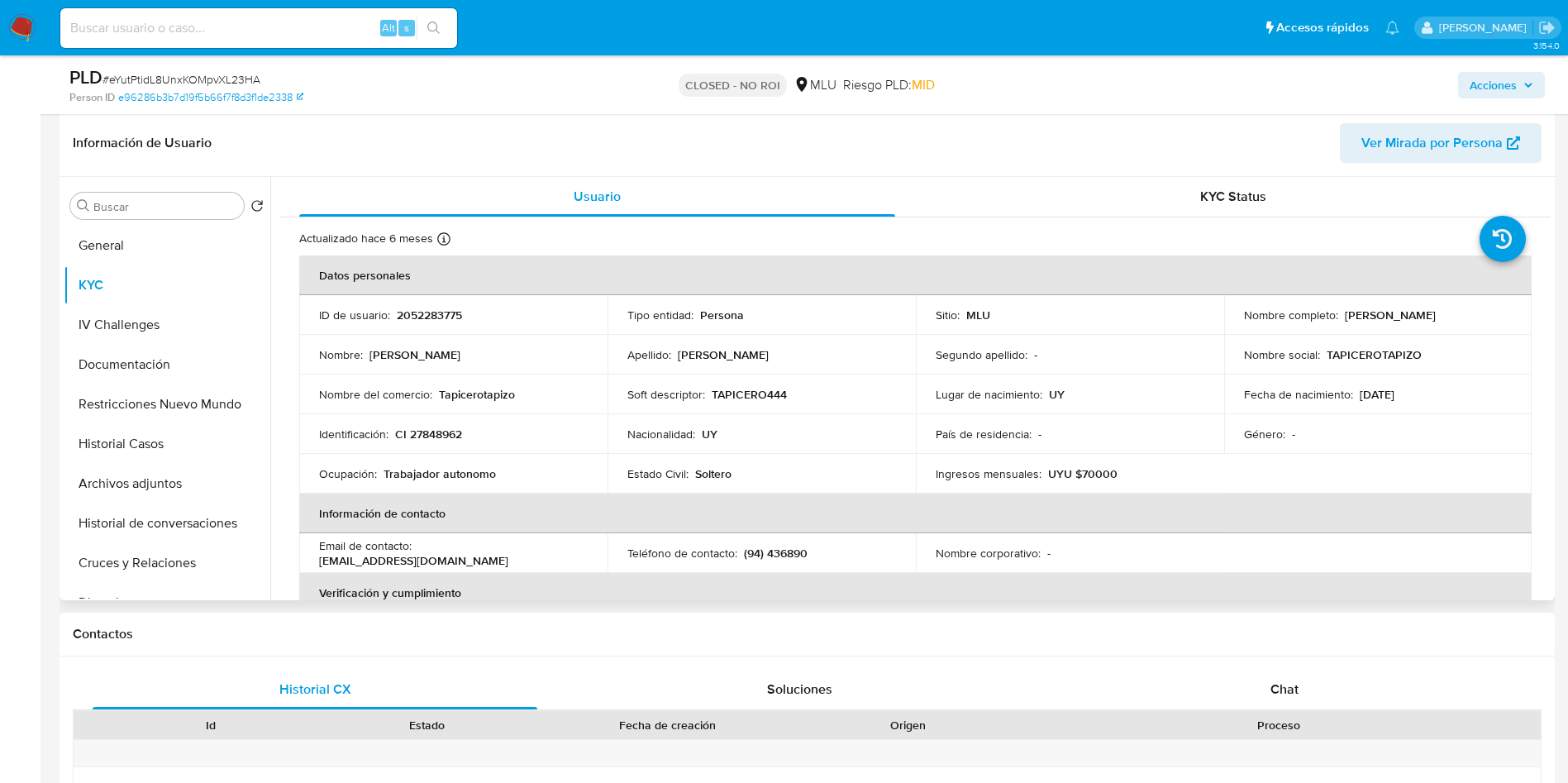
drag, startPoint x: 1340, startPoint y: 308, endPoint x: 1503, endPoint y: 310, distance: 163.0
click at [1503, 310] on div "Nombre completo : Rodrigo Abelenda Castellanos" at bounding box center [1378, 315] width 269 height 15
copy p "Rodrigo Abelenda Castellanos"
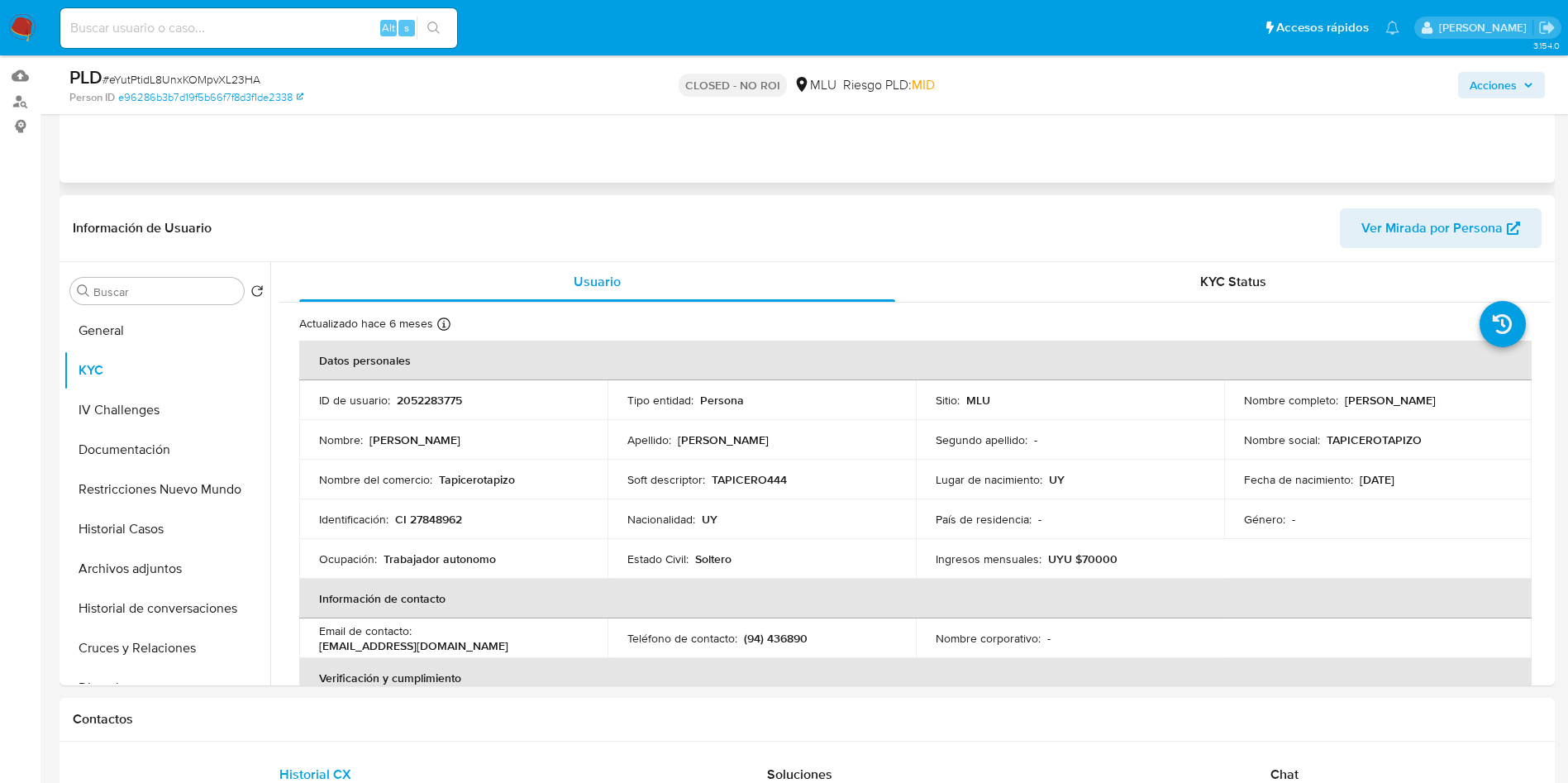
scroll to position [0, 0]
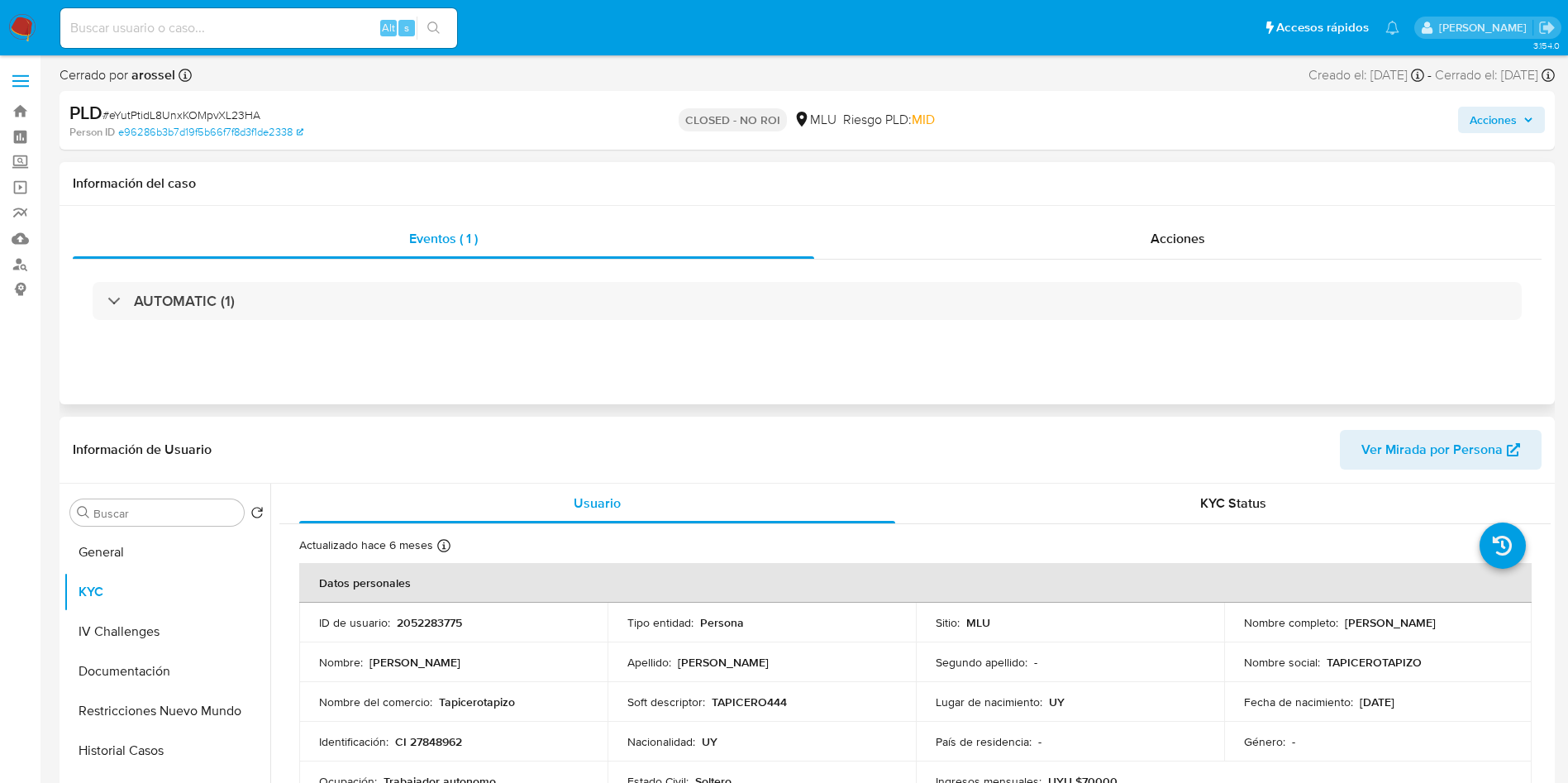
click at [303, 265] on div "AUTOMATIC (1)" at bounding box center [807, 301] width 1469 height 83
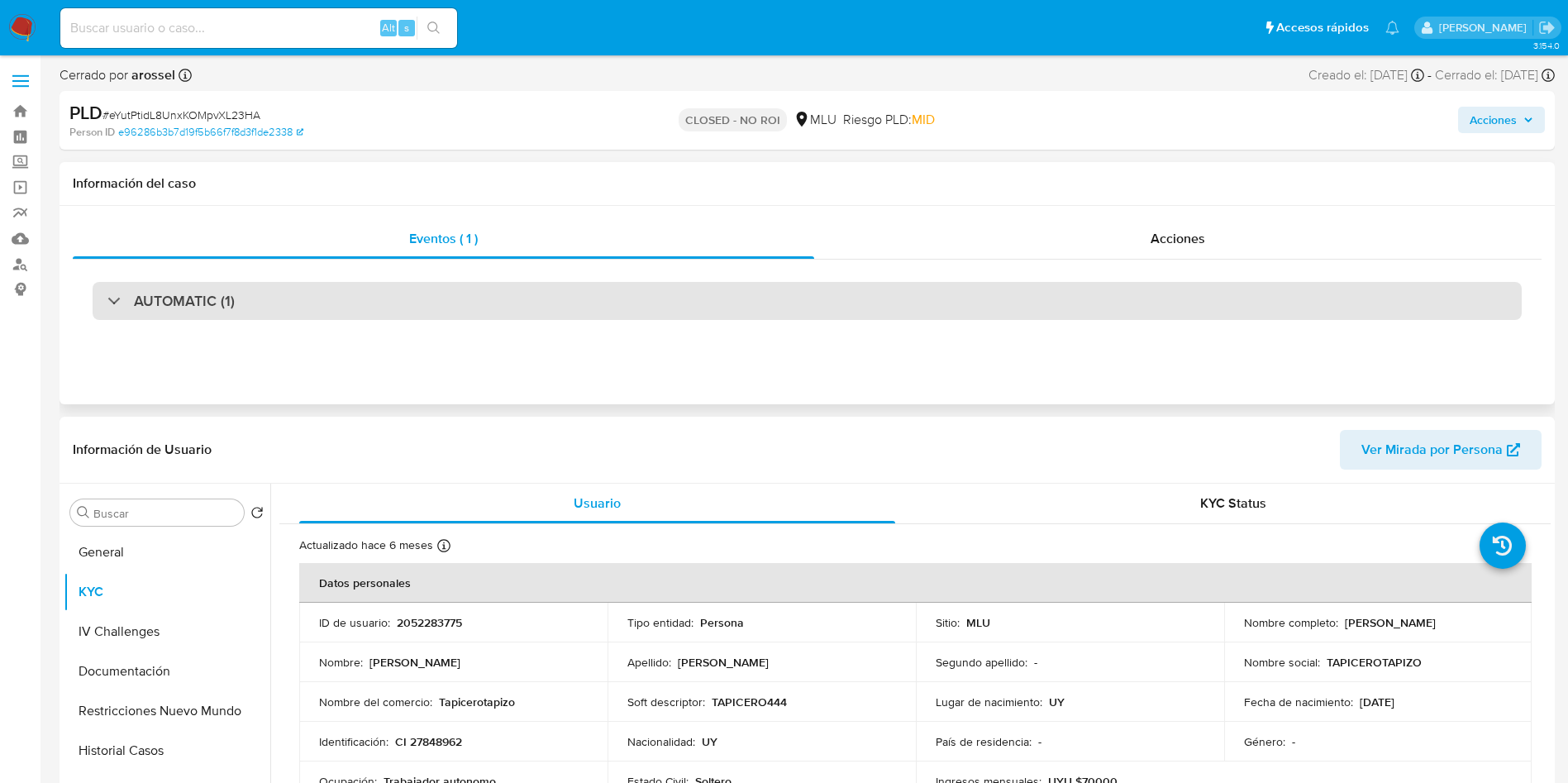
drag, startPoint x: 305, startPoint y: 284, endPoint x: 301, endPoint y: 301, distance: 17.5
click at [305, 285] on div "AUTOMATIC (1)" at bounding box center [806, 301] width 1429 height 38
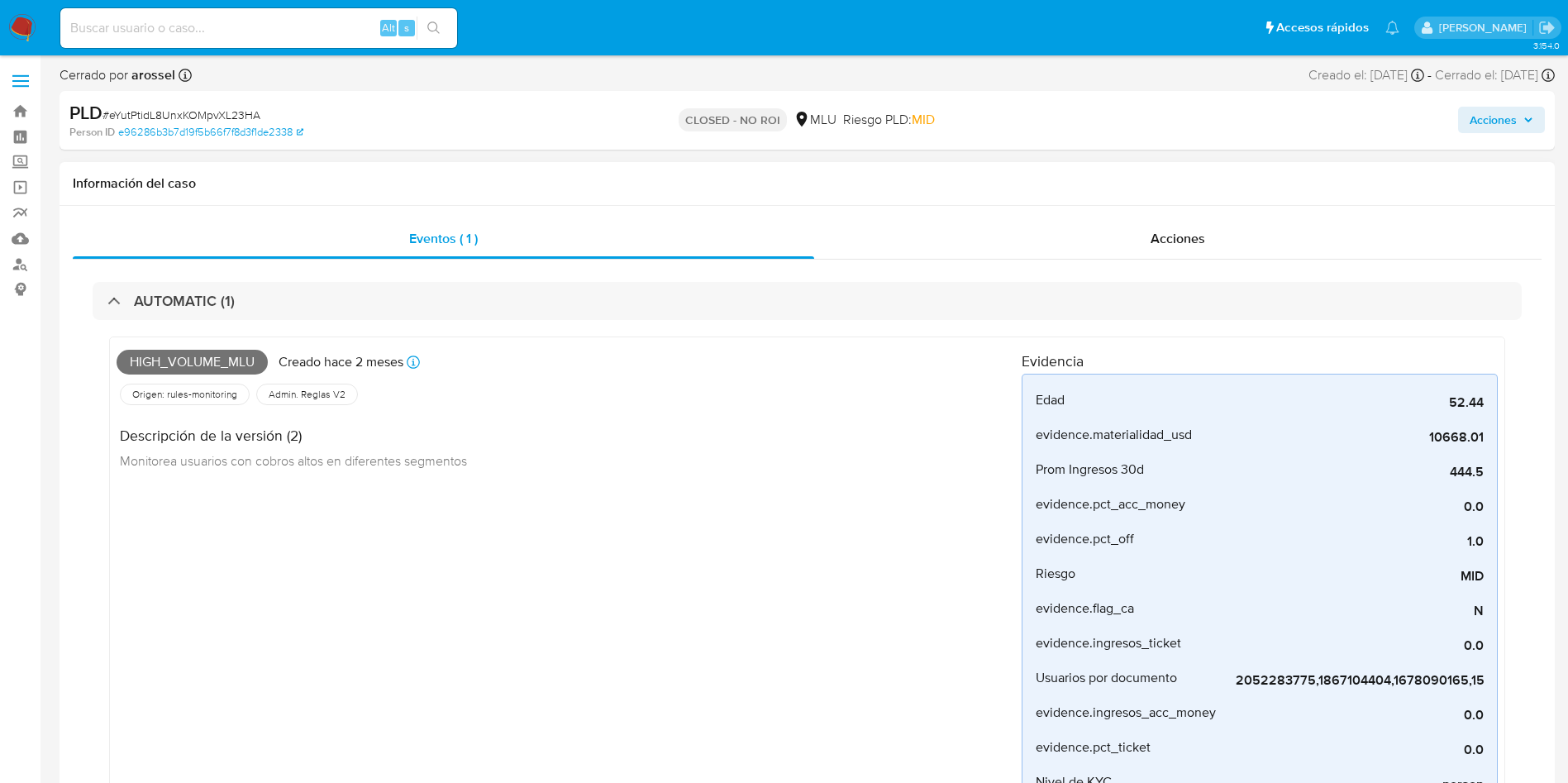
click at [209, 371] on span "High_volume_mlu" at bounding box center [192, 362] width 151 height 25
copy span "High_volume_mlu"
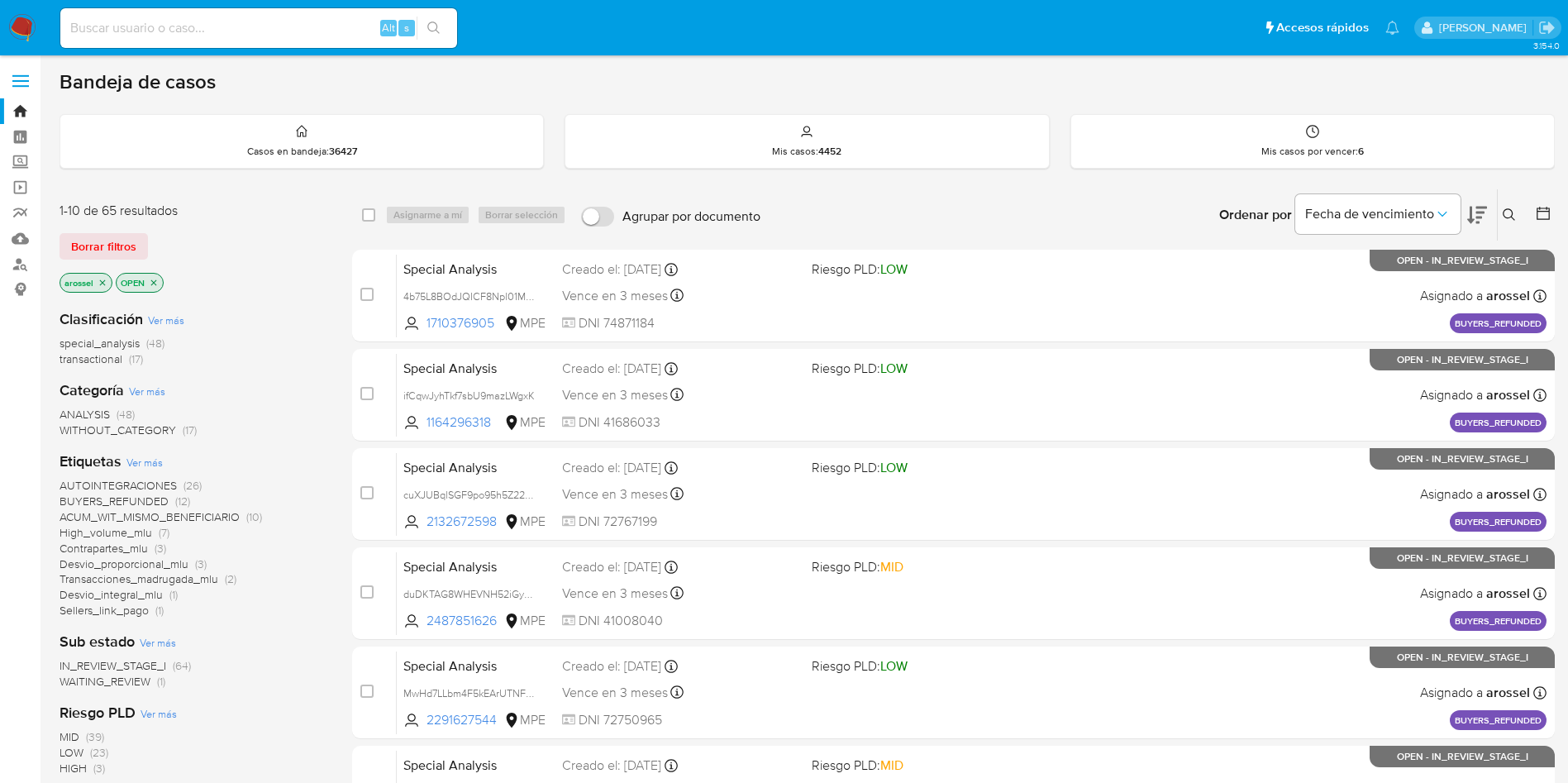
click at [136, 679] on span "WAITING_REVIEW" at bounding box center [105, 681] width 90 height 17
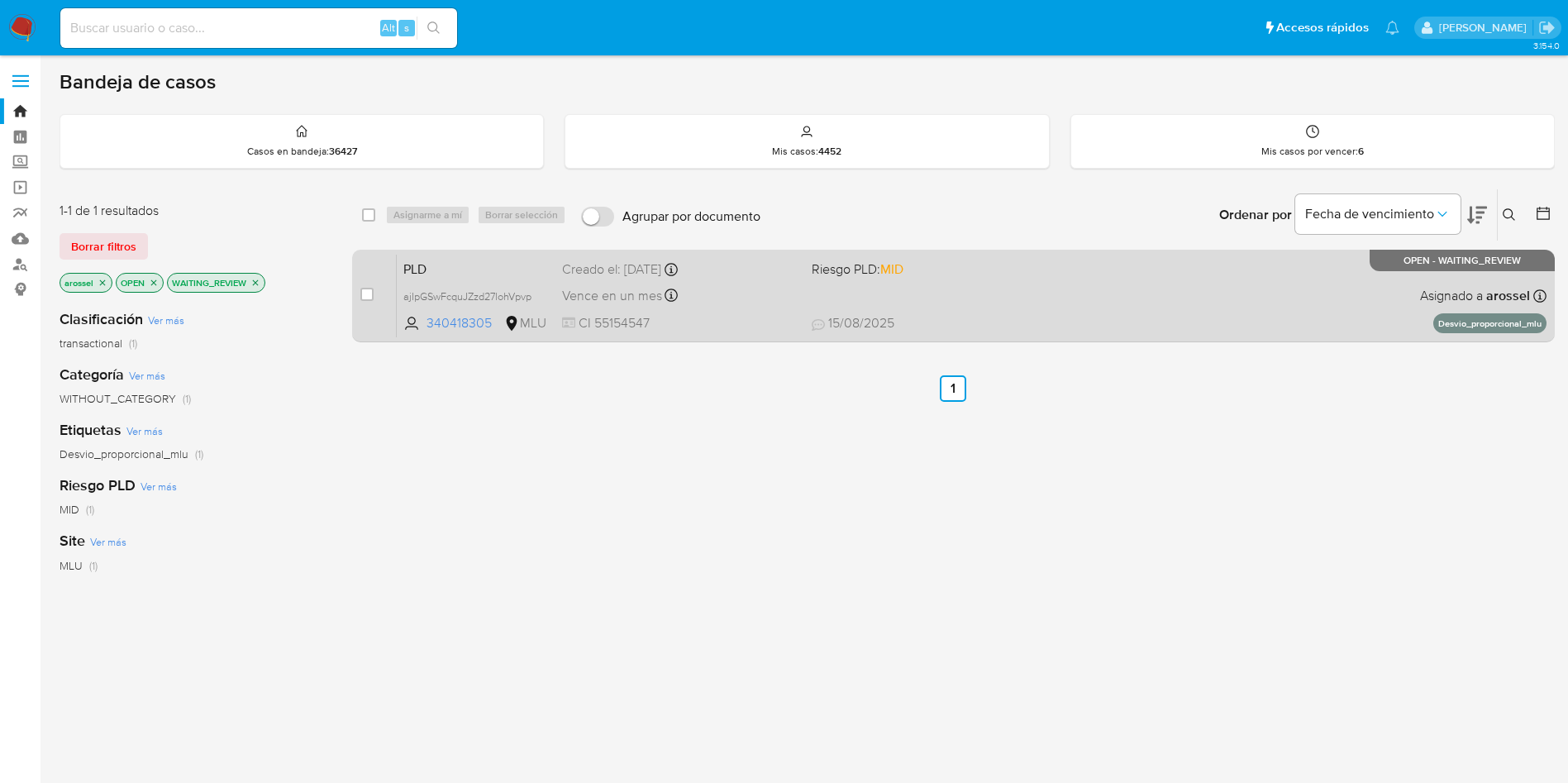
click at [1097, 303] on div "PLD ajIpGSwFcquJZzd27lohVpvp 340418305 MLU Riesgo PLD: MID Creado el: [DATE] Cr…" at bounding box center [972, 295] width 1150 height 83
click at [369, 294] on input "checkbox" at bounding box center [366, 294] width 13 height 13
checkbox input "true"
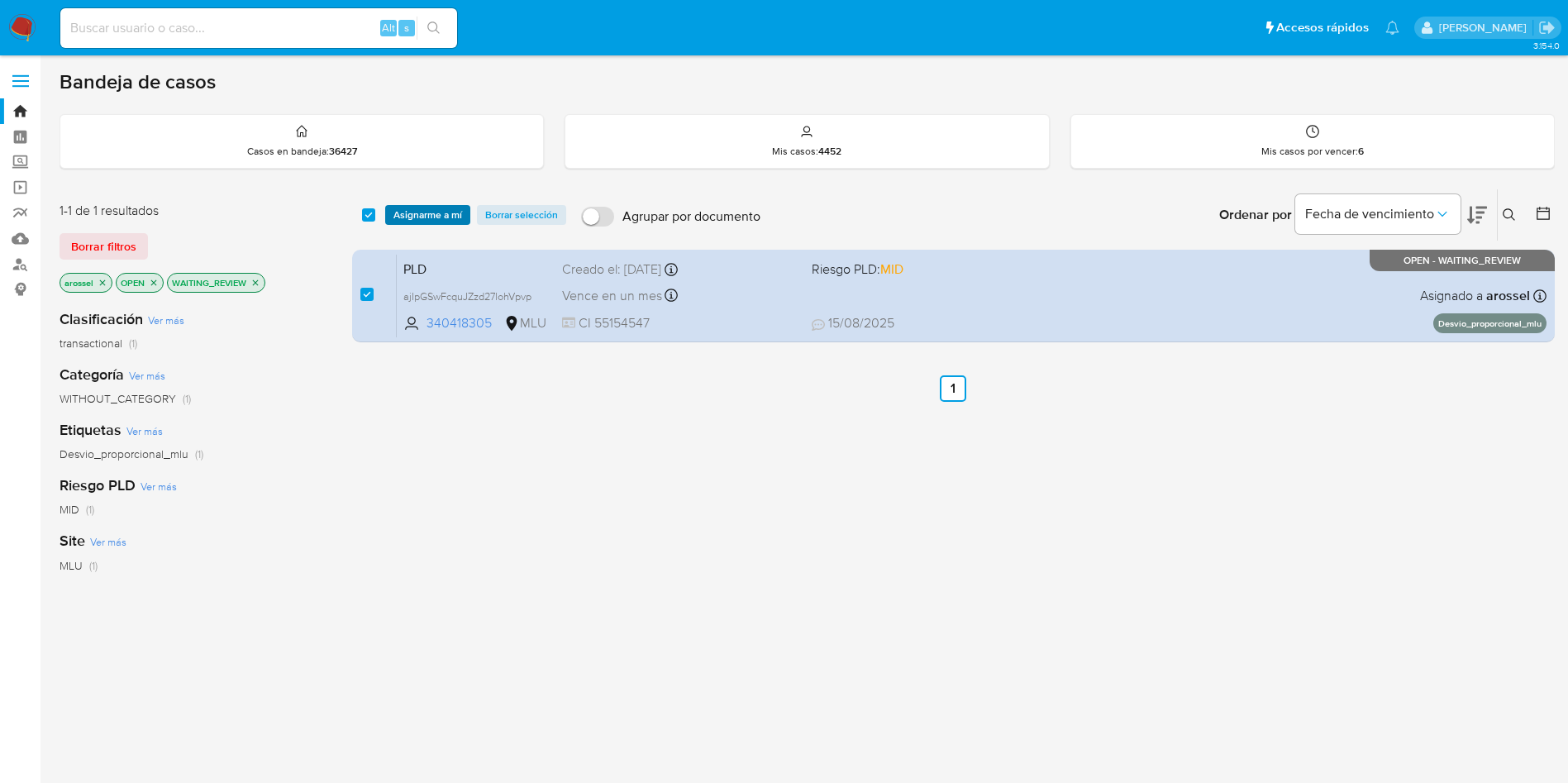
click at [444, 210] on span "Asignarme a mí" at bounding box center [428, 214] width 69 height 17
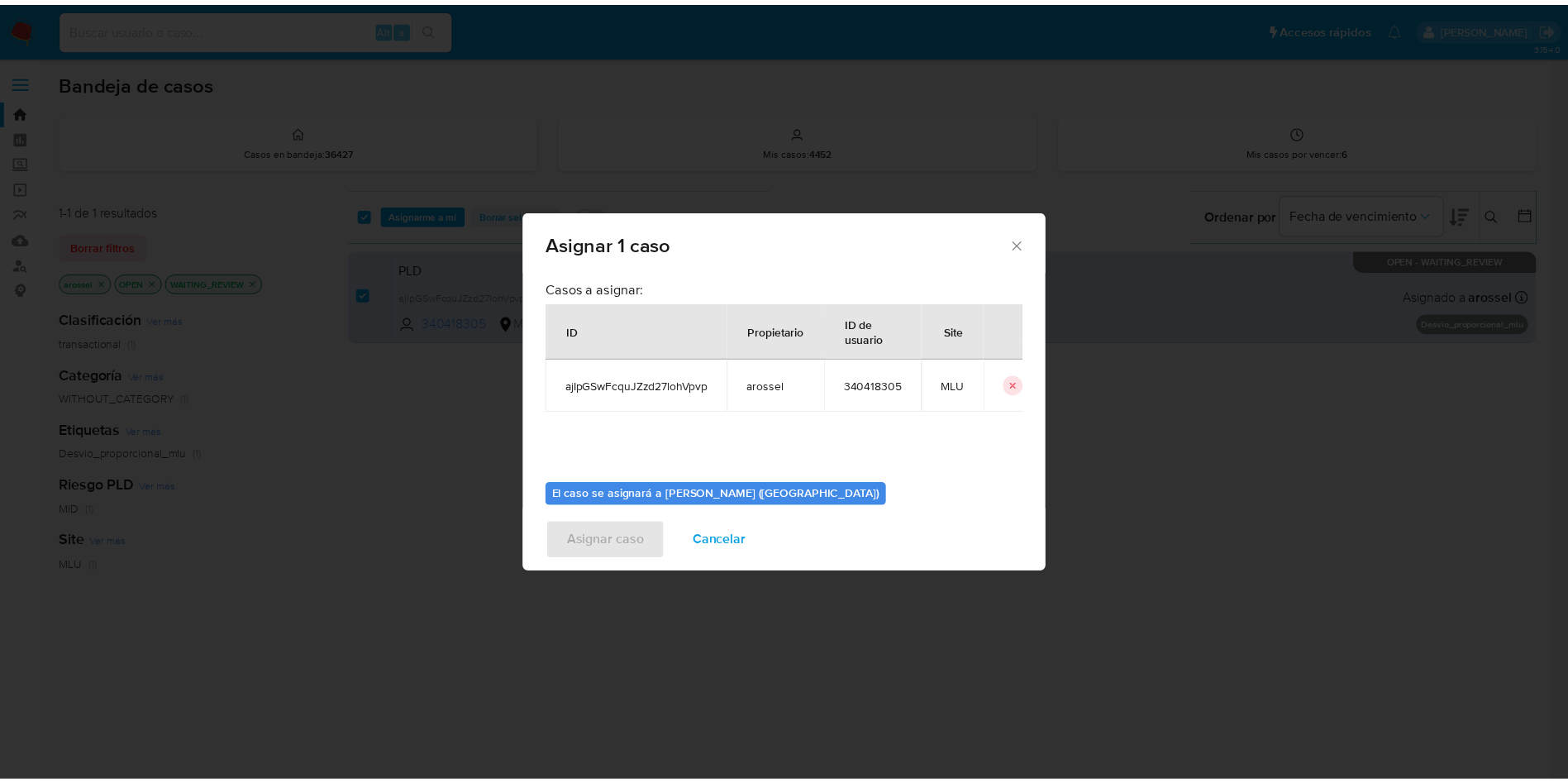
scroll to position [86, 0]
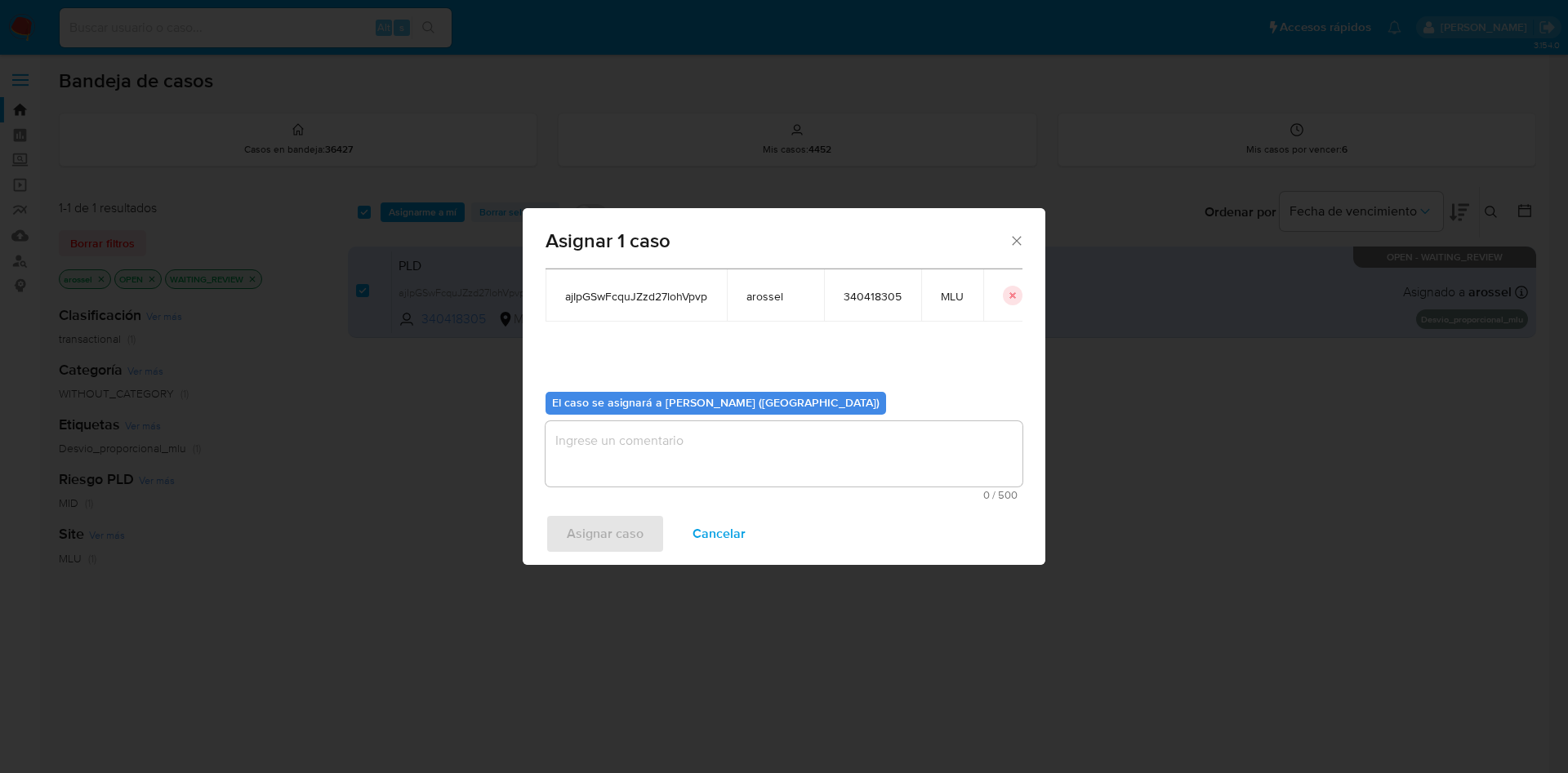
click at [675, 442] on textarea "assign-modal" at bounding box center [784, 454] width 476 height 65
click at [608, 546] on span "Asignar caso" at bounding box center [605, 534] width 76 height 36
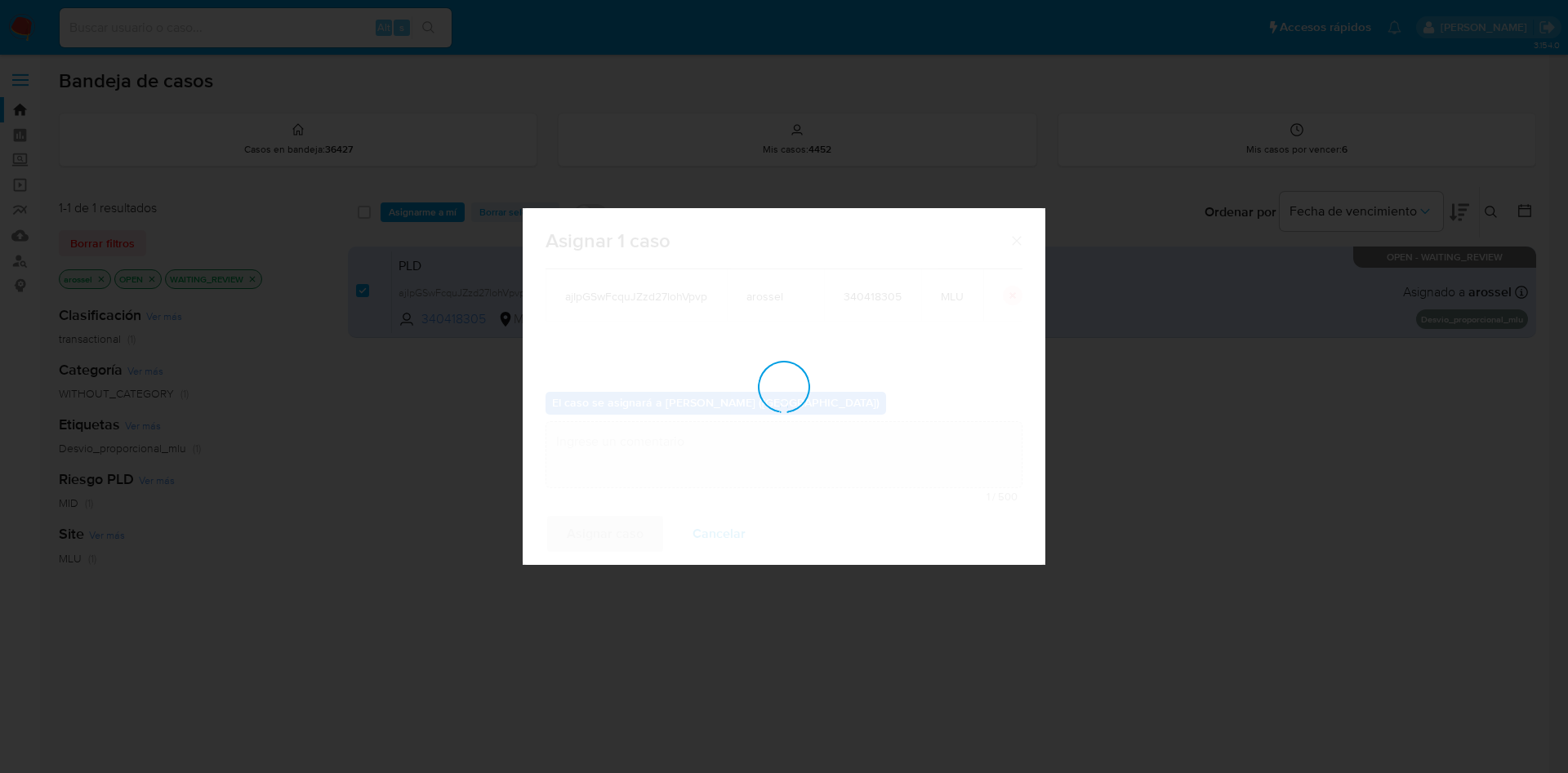
checkbox input "false"
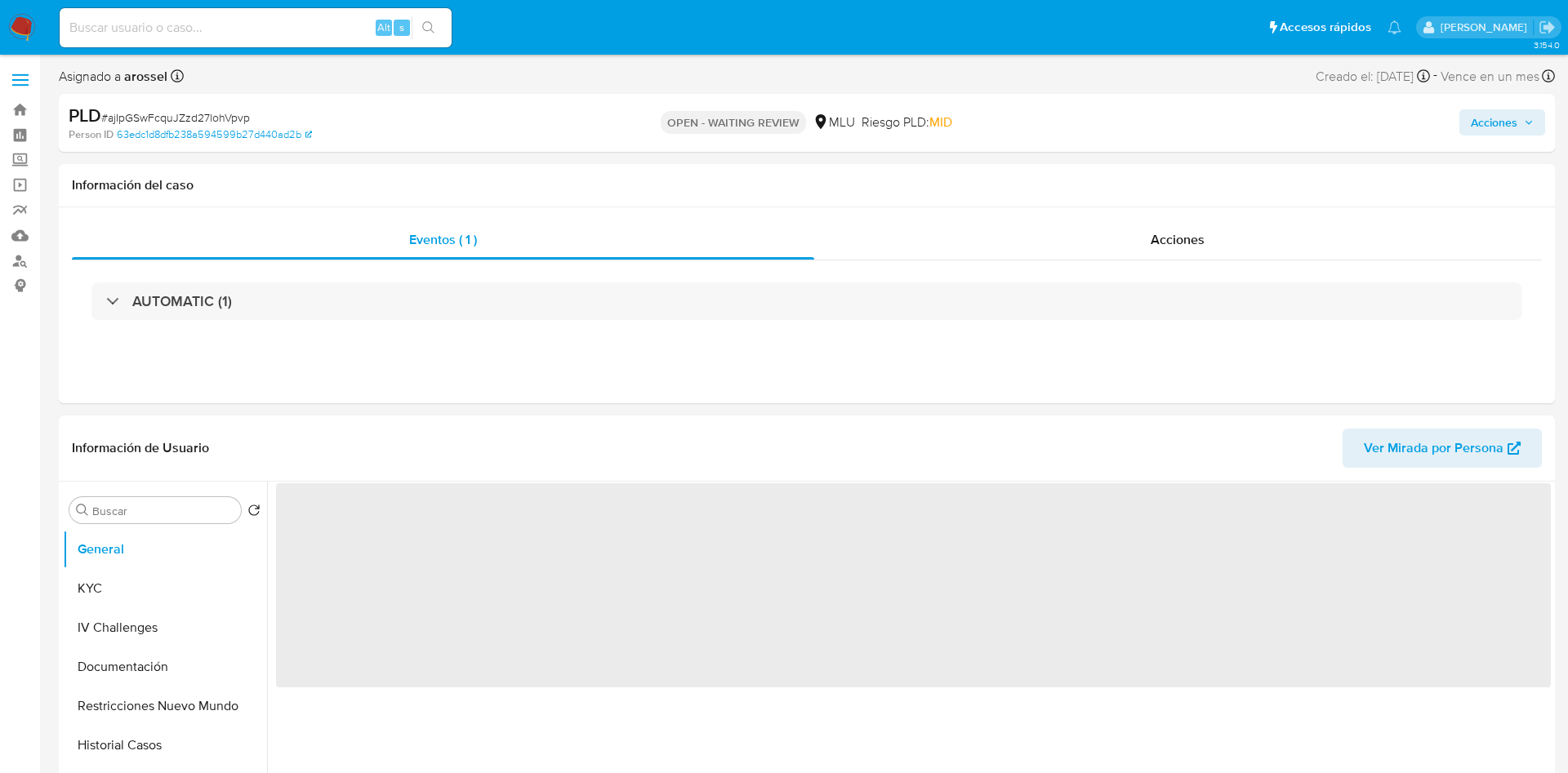
select select "10"
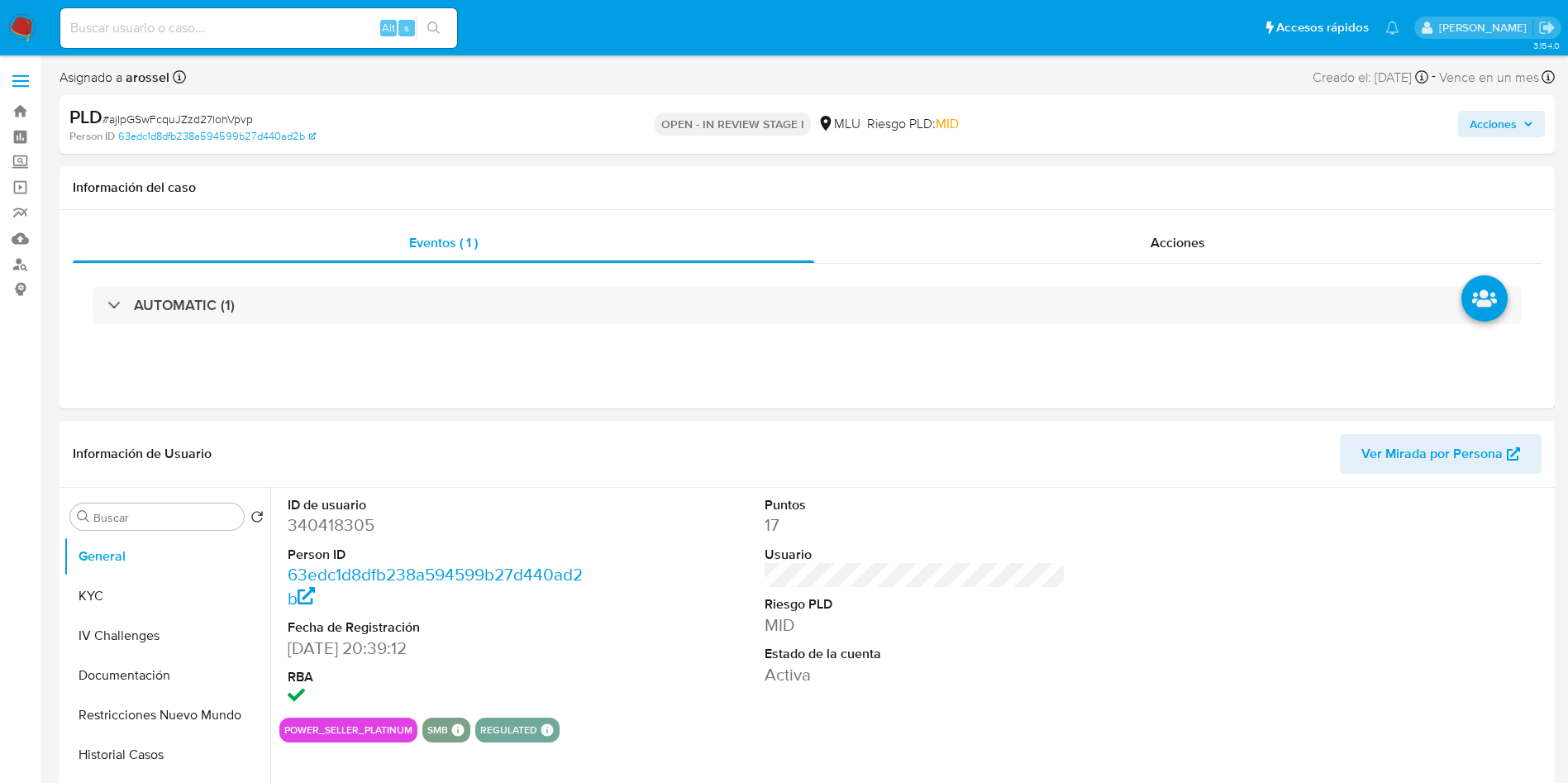
select select "10"
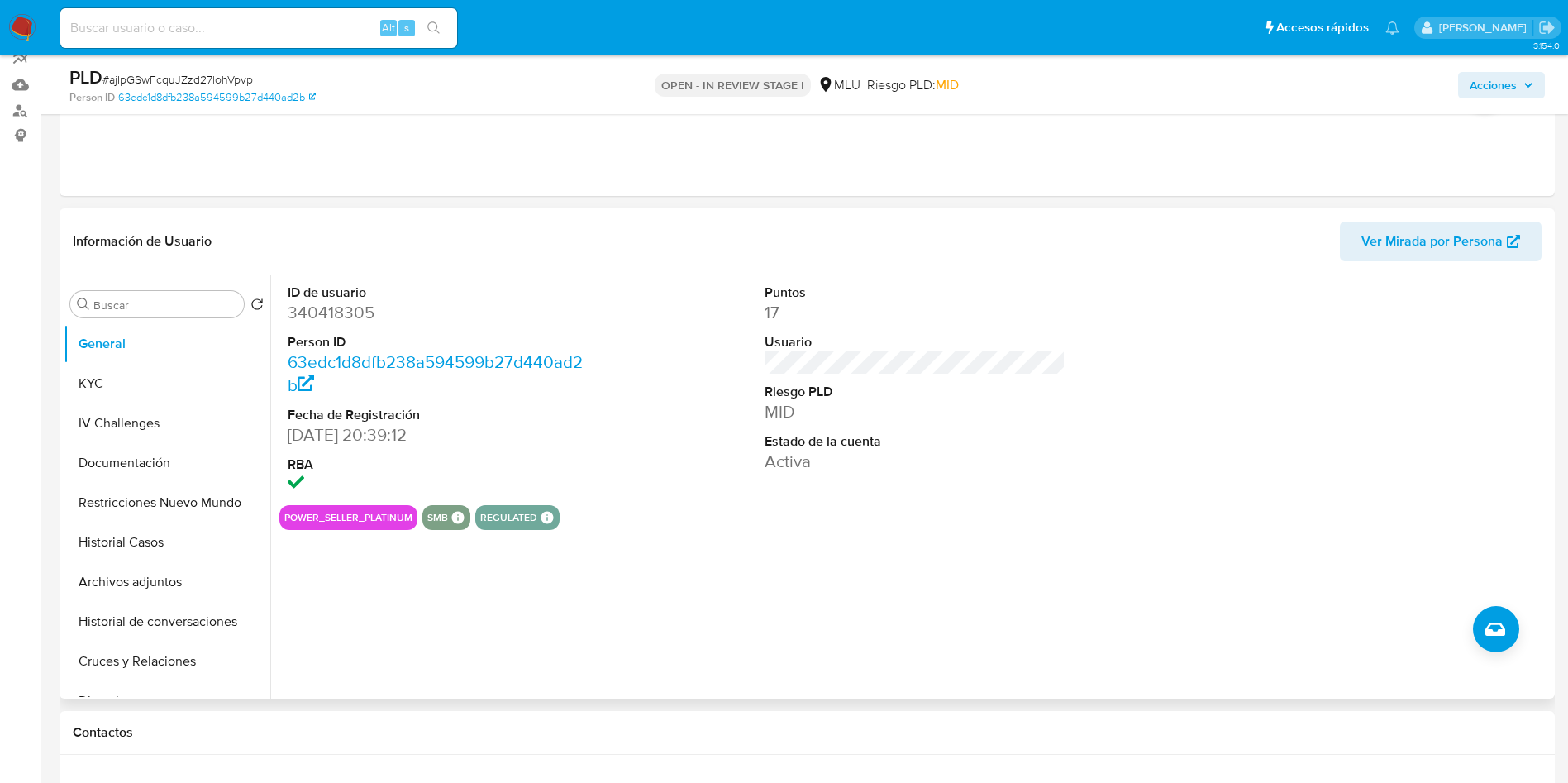
scroll to position [372, 0]
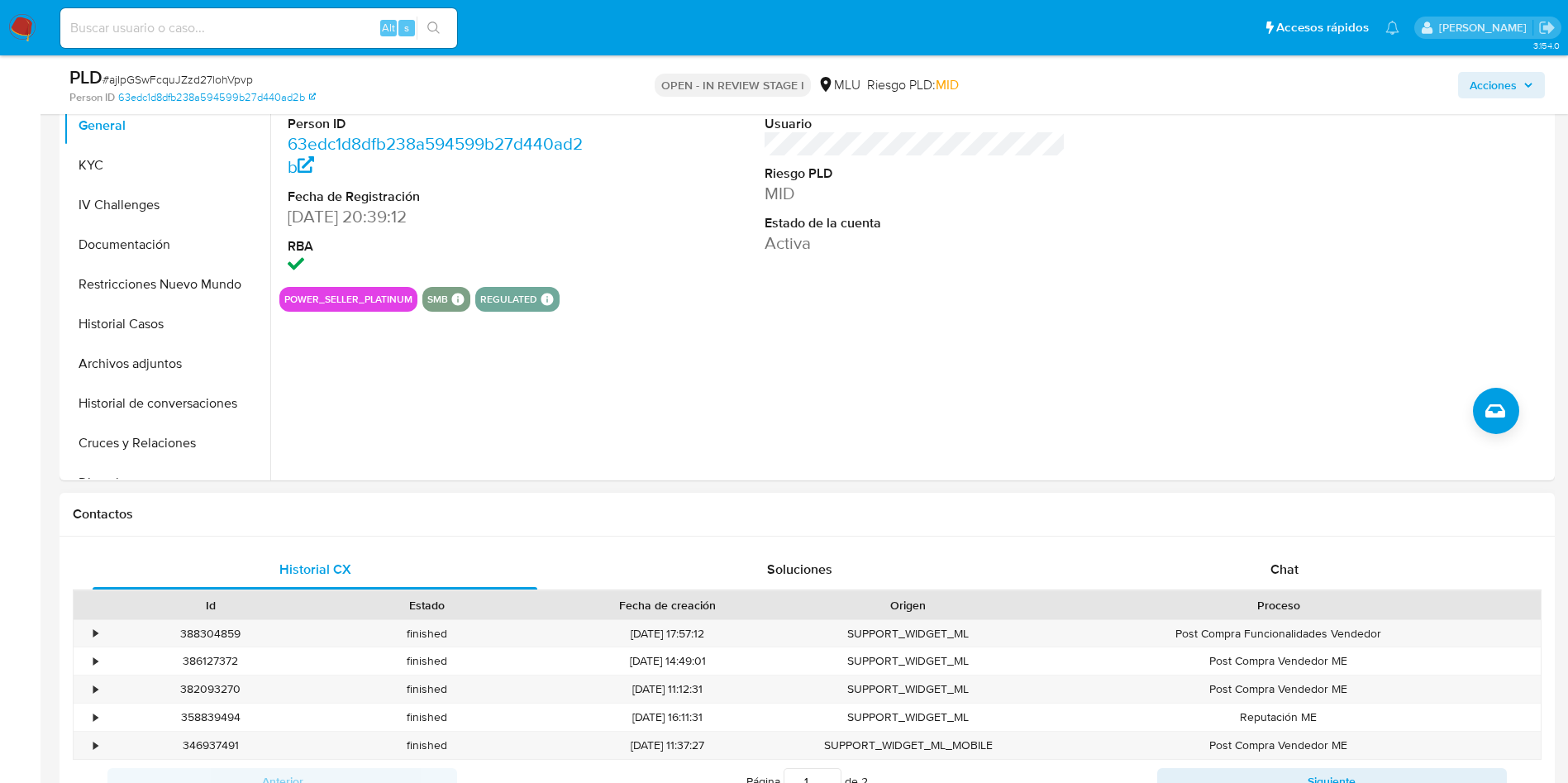
click at [1266, 598] on div "Proceso" at bounding box center [1278, 605] width 501 height 17
click at [553, 487] on div "Historial CX Soluciones Chat Id Estado Fecha de creación Origen Proceso • 38830…" at bounding box center [547, 440] width 8 height 92
click at [1349, 583] on div "Chat" at bounding box center [1284, 569] width 444 height 40
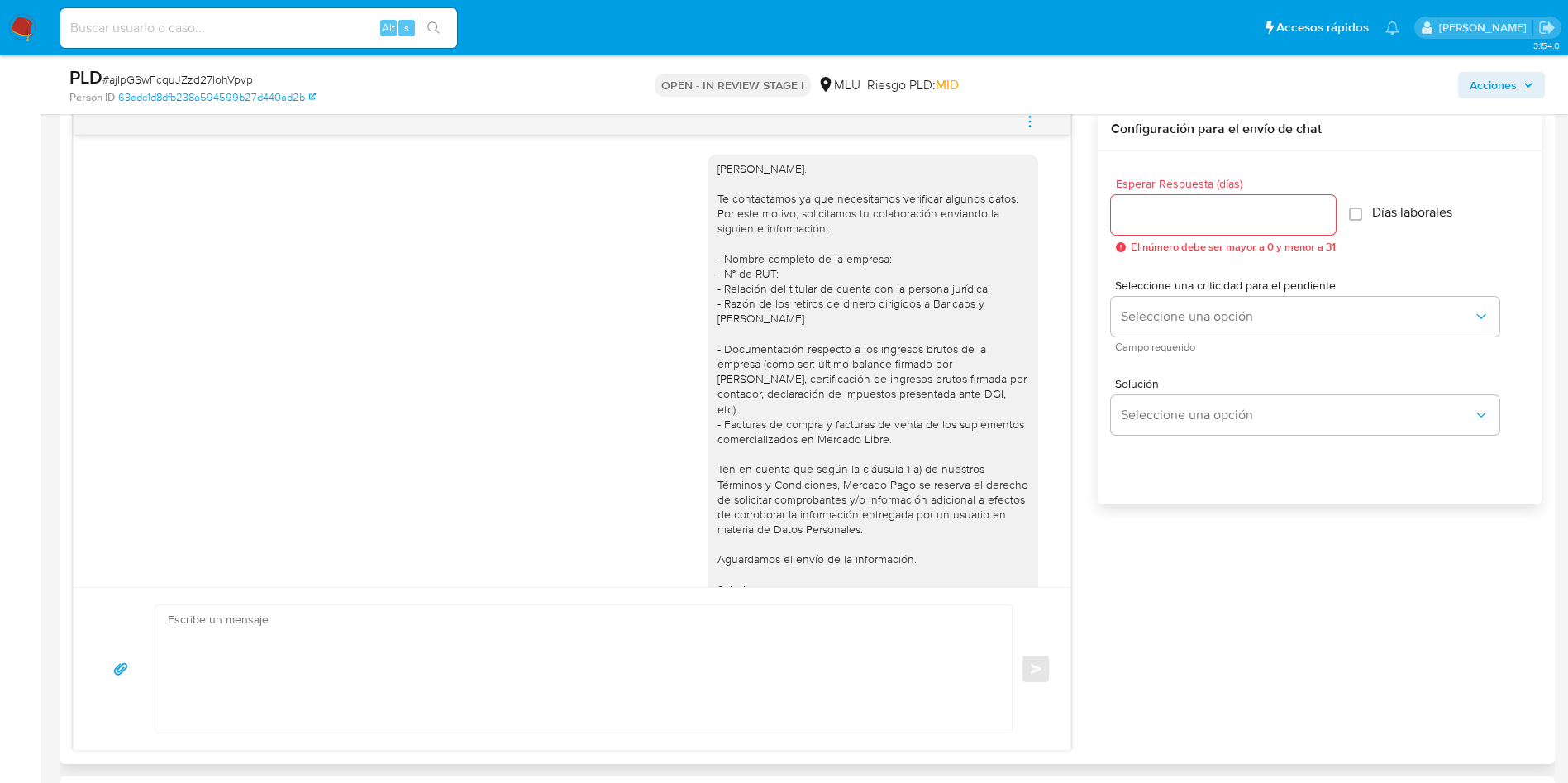
scroll to position [128, 0]
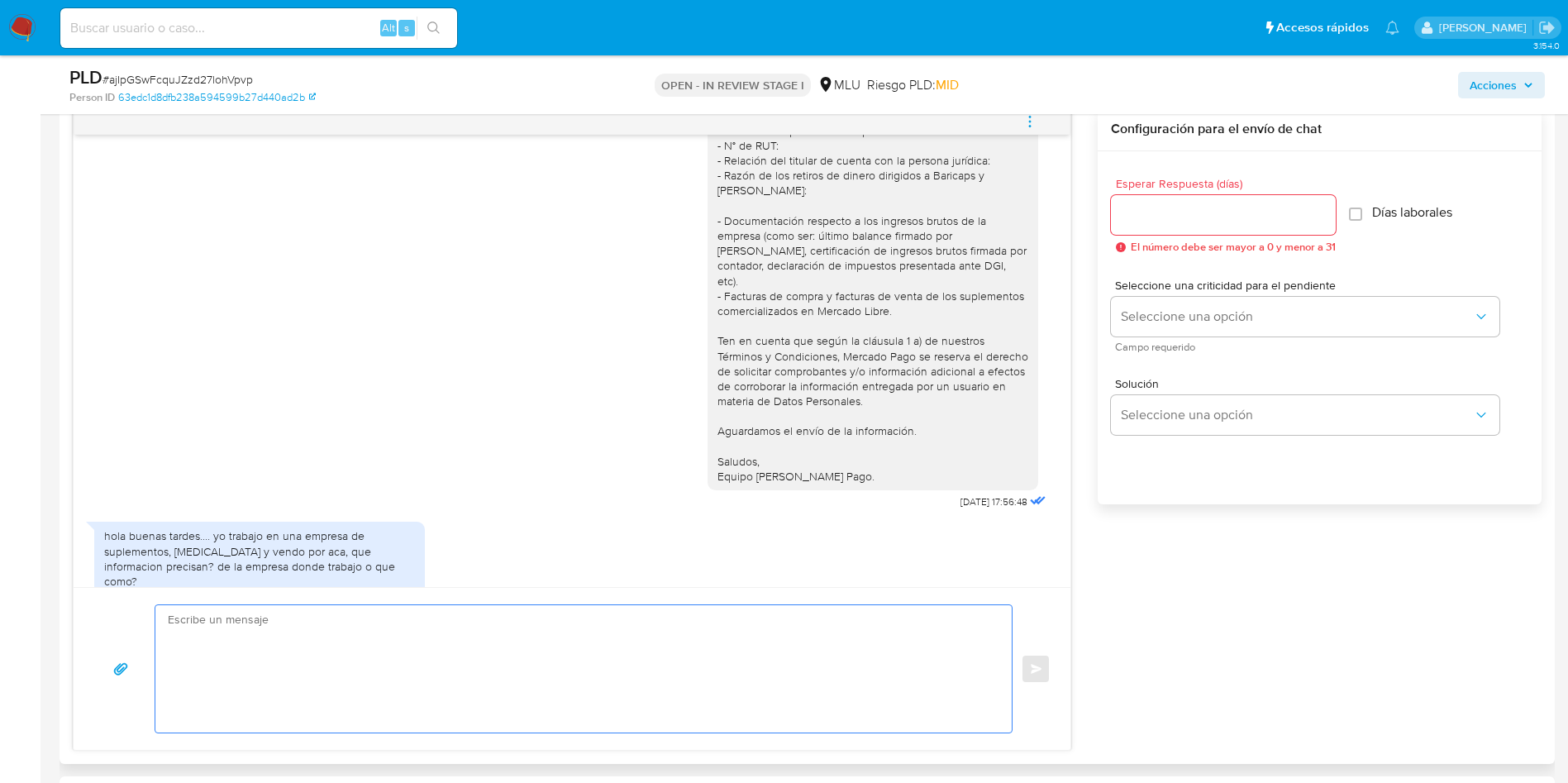
click at [690, 655] on textarea at bounding box center [579, 669] width 823 height 127
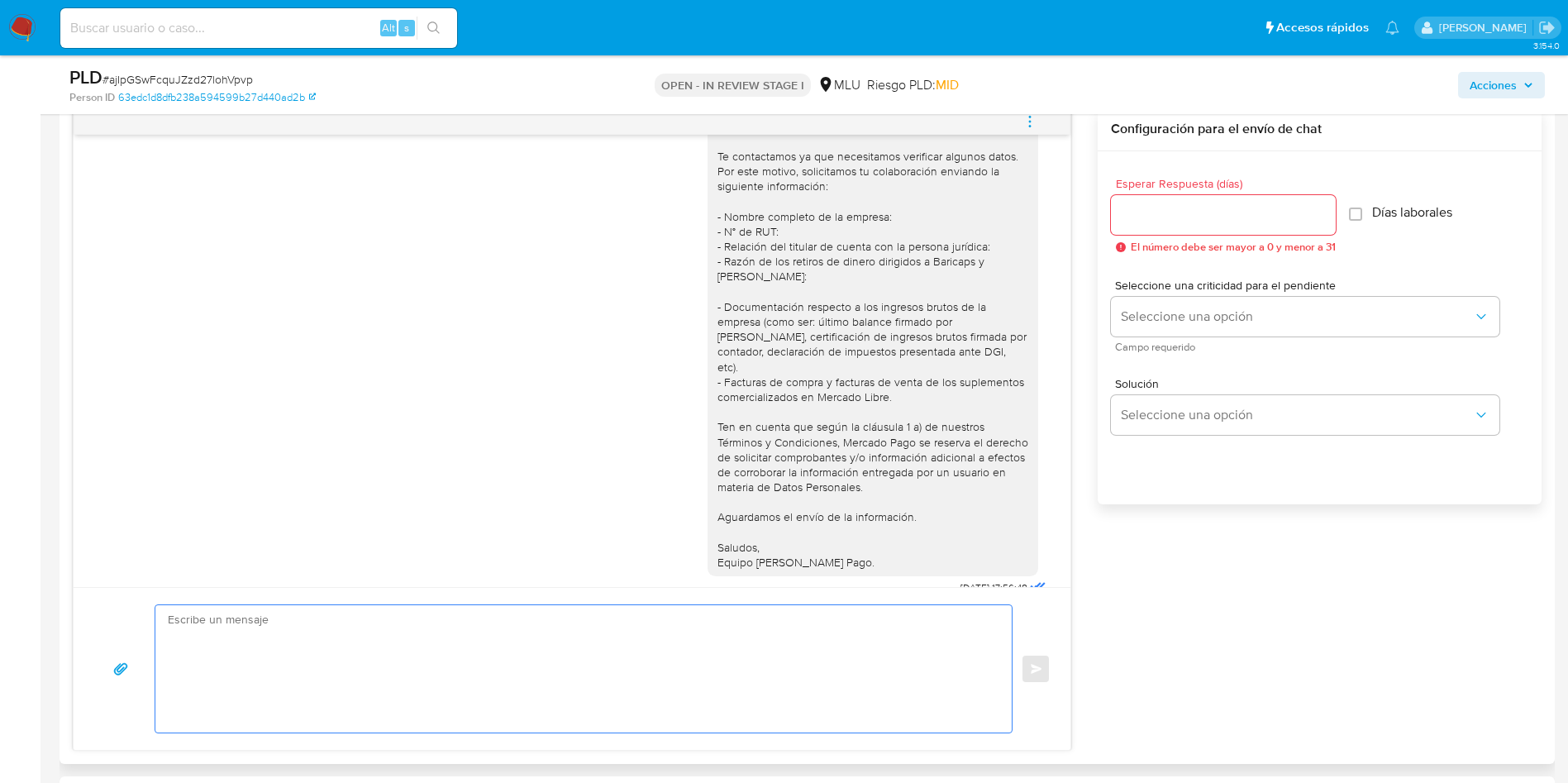
scroll to position [4, 0]
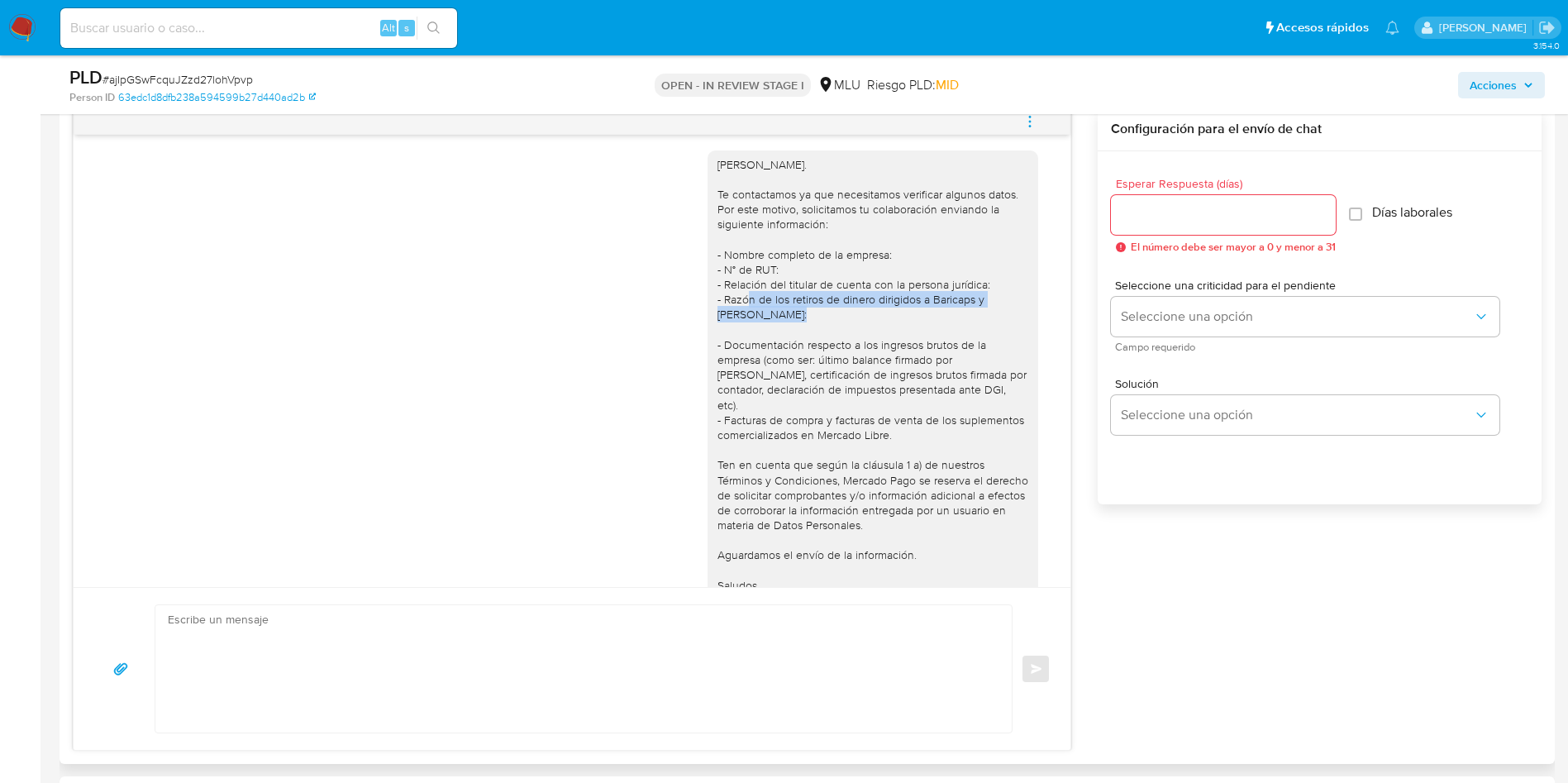
drag, startPoint x: 797, startPoint y: 308, endPoint x: 748, endPoint y: 315, distance: 49.5
click at [732, 306] on div "Hola, Nicolas. Te contactamos ya que necesitamos verificar algunos datos. Por e…" at bounding box center [873, 383] width 311 height 452
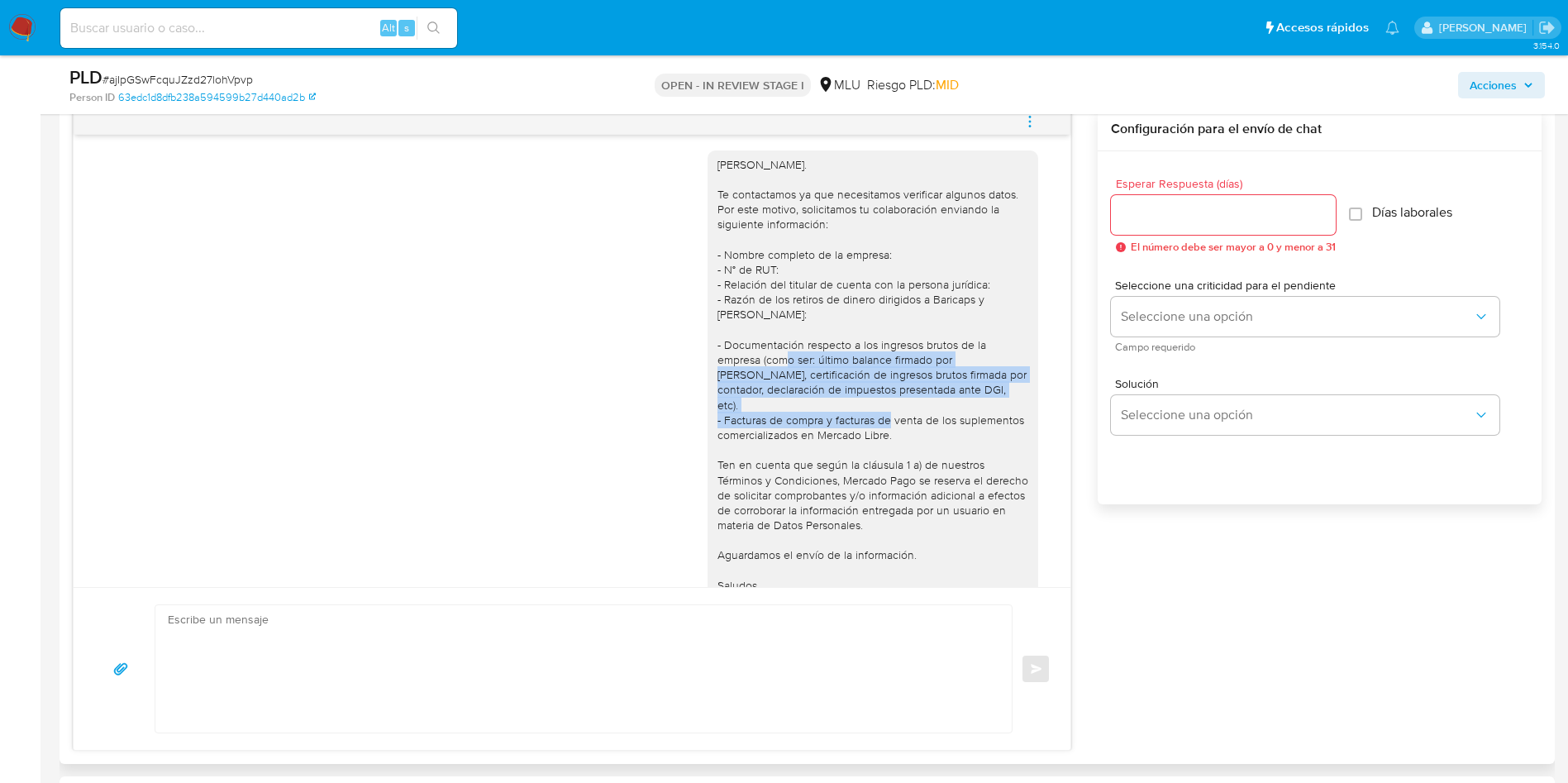
drag, startPoint x: 895, startPoint y: 411, endPoint x: 767, endPoint y: 362, distance: 137.1
click at [767, 362] on div "Hola, Nicolas. Te contactamos ya que necesitamos verificar algunos datos. Por e…" at bounding box center [873, 383] width 311 height 452
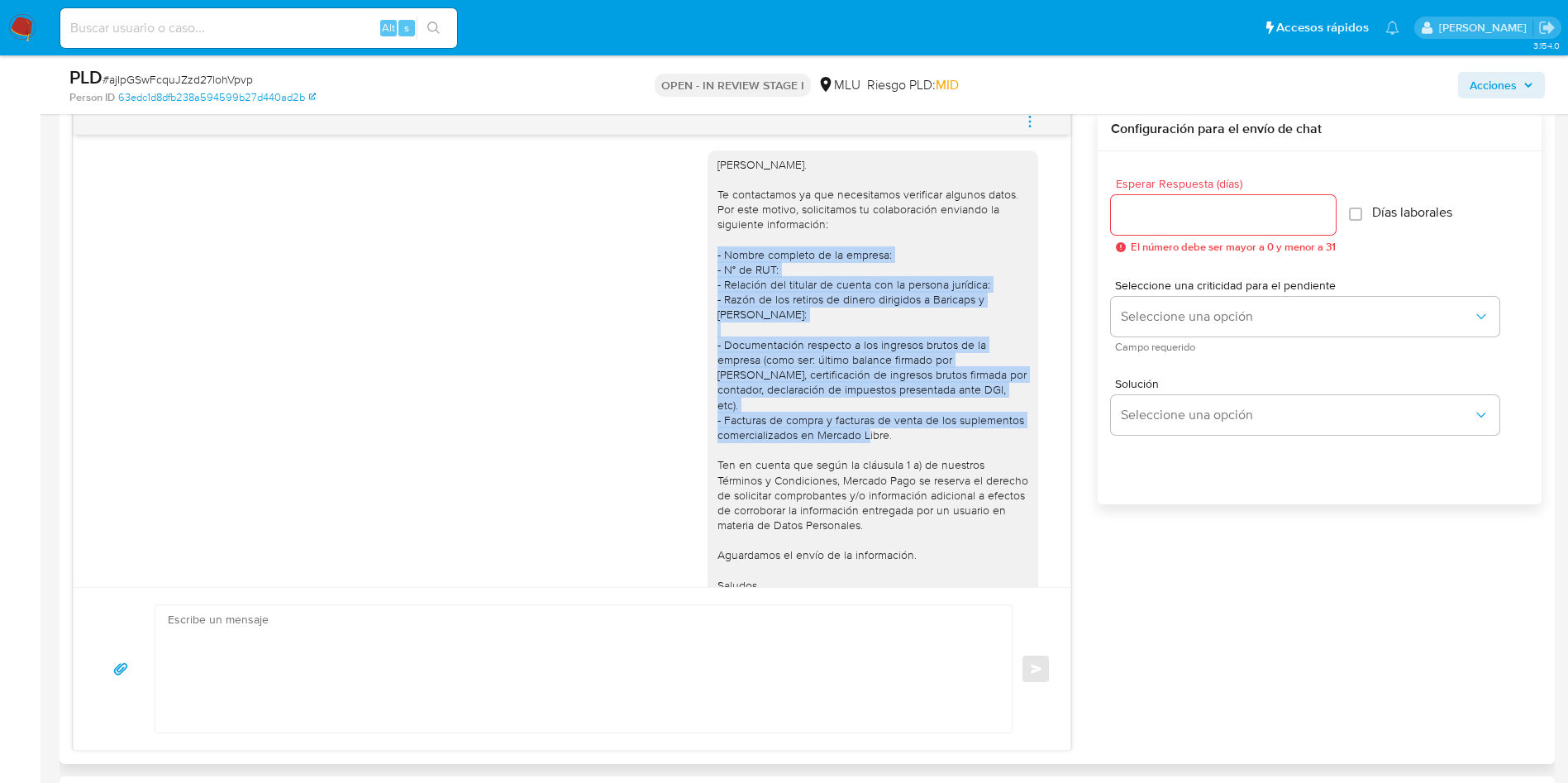
drag, startPoint x: 872, startPoint y: 423, endPoint x: 692, endPoint y: 257, distance: 244.9
click at [707, 257] on div "Hola, Nicolas. Te contactamos ya que necesitamos verificar algunos datos. Por e…" at bounding box center [872, 382] width 330 height 465
copy div "- Nombre completo de la empresa: - N° de RUT: - Relación del titular de cuenta …"
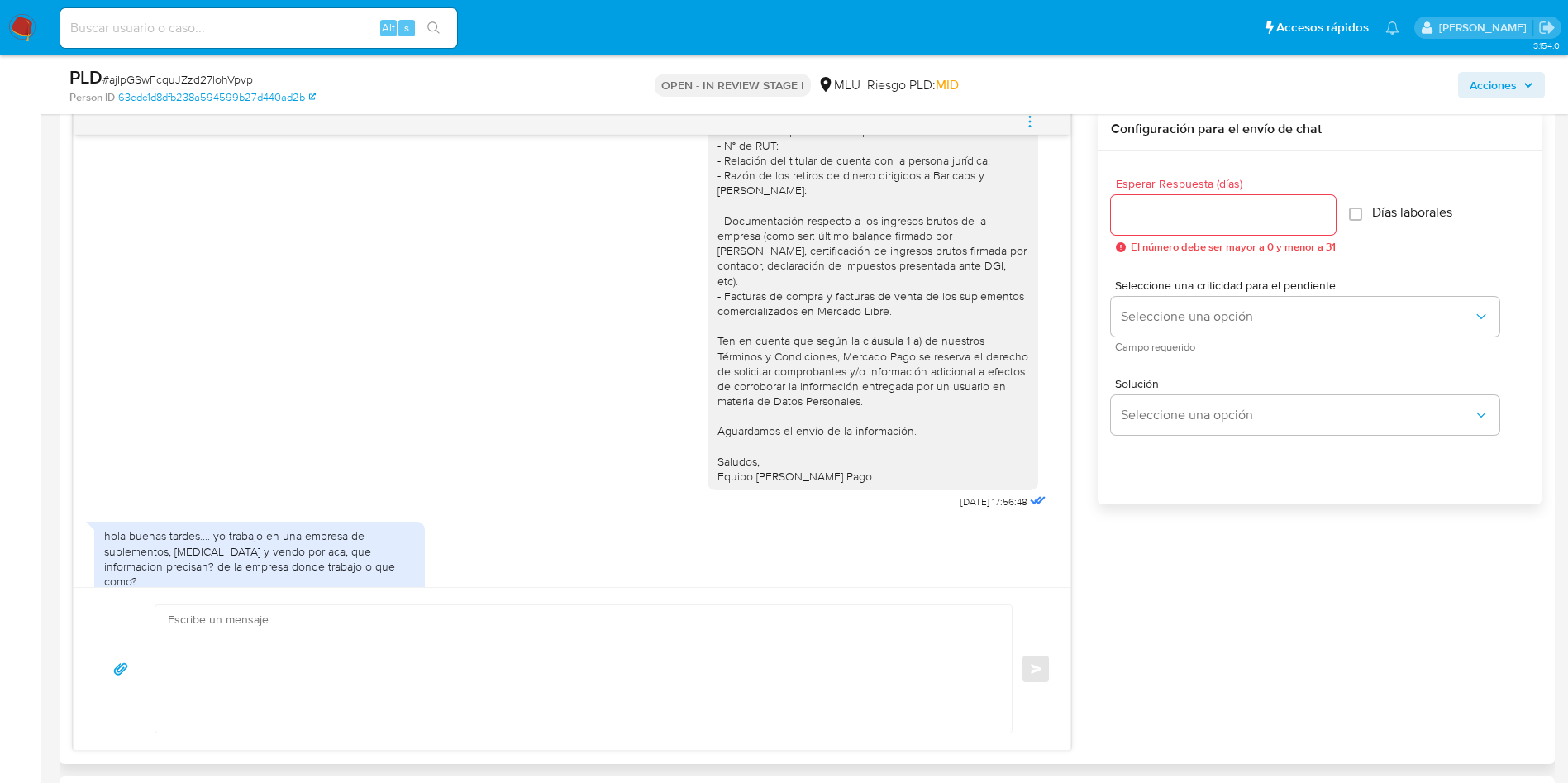
click at [606, 650] on textarea at bounding box center [579, 669] width 823 height 127
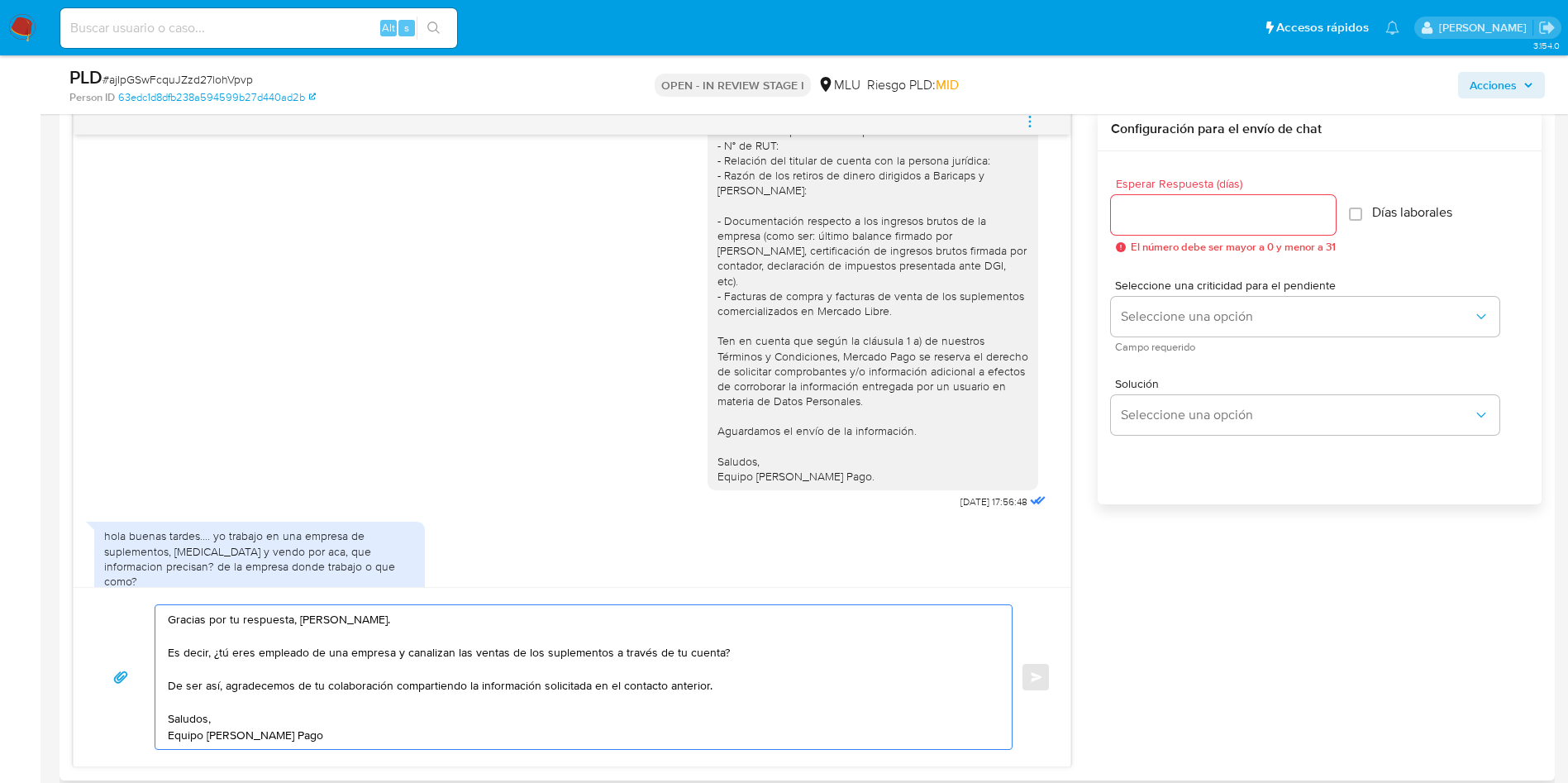
click at [354, 656] on textarea "Gracias por tu respuesta, Nicolás. Es decir, ¿tú eres empleado de una empresa y…" at bounding box center [579, 678] width 823 height 144
click at [382, 664] on textarea "Gracias por tu respuesta, Nicolás. Es decir, ¿tú eres empleado de una empresa y…" at bounding box center [579, 678] width 823 height 144
click at [583, 639] on textarea "Gracias por tu respuesta, Nicolás. Es decir, ¿tú eres empleado de una empresa y…" at bounding box center [579, 678] width 823 height 144
click at [603, 659] on textarea "Gracias por tu respuesta, Nicolás. Es decir, ¿tú eres empleado de una empresa y…" at bounding box center [579, 678] width 823 height 144
click at [676, 656] on textarea "Gracias por tu respuesta, Nicolás. Es decir, ¿tú eres empleado de una empresa y…" at bounding box center [579, 678] width 823 height 144
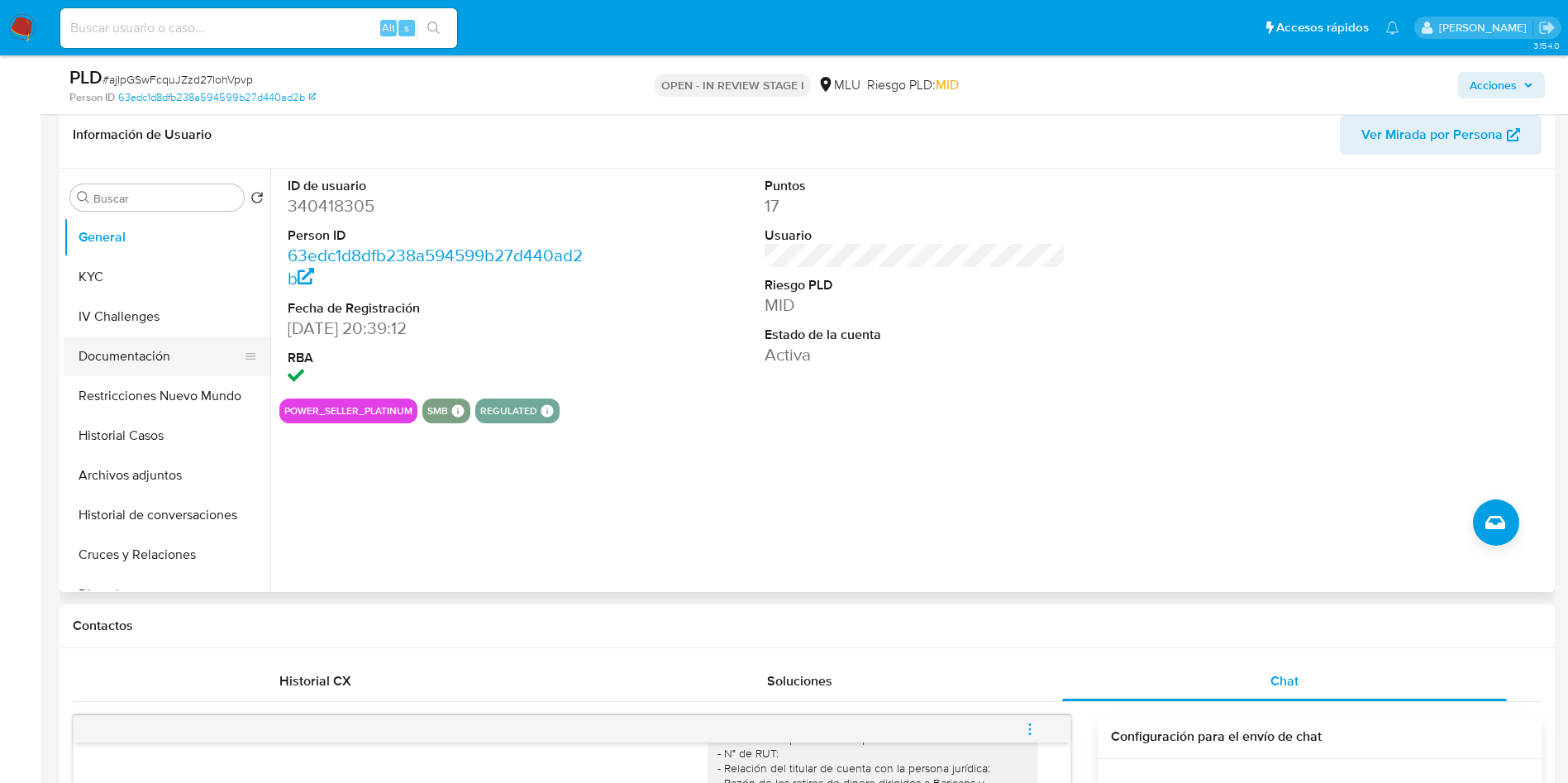
scroll to position [248, 0]
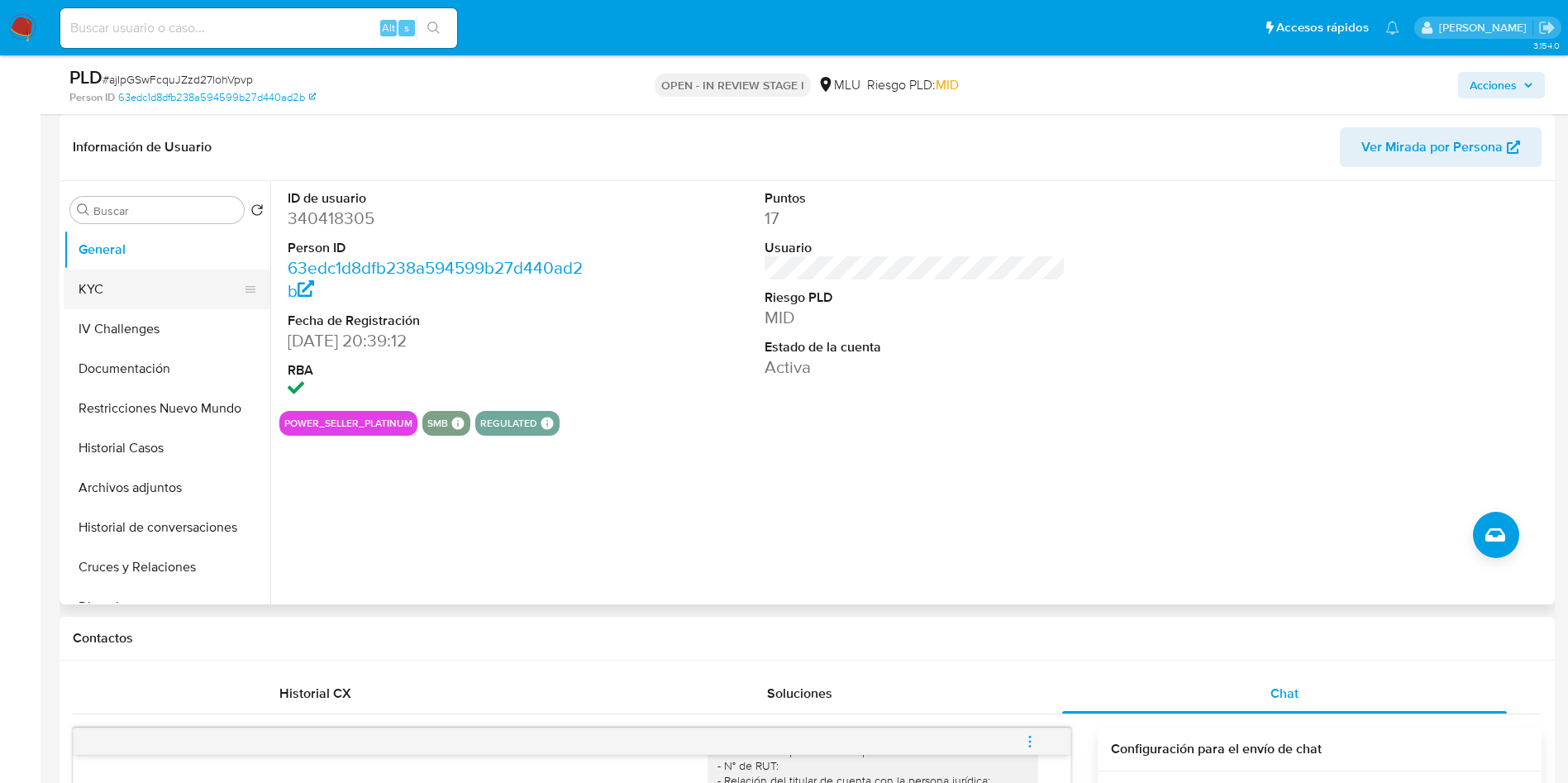
click at [120, 286] on button "KYC" at bounding box center [160, 289] width 193 height 40
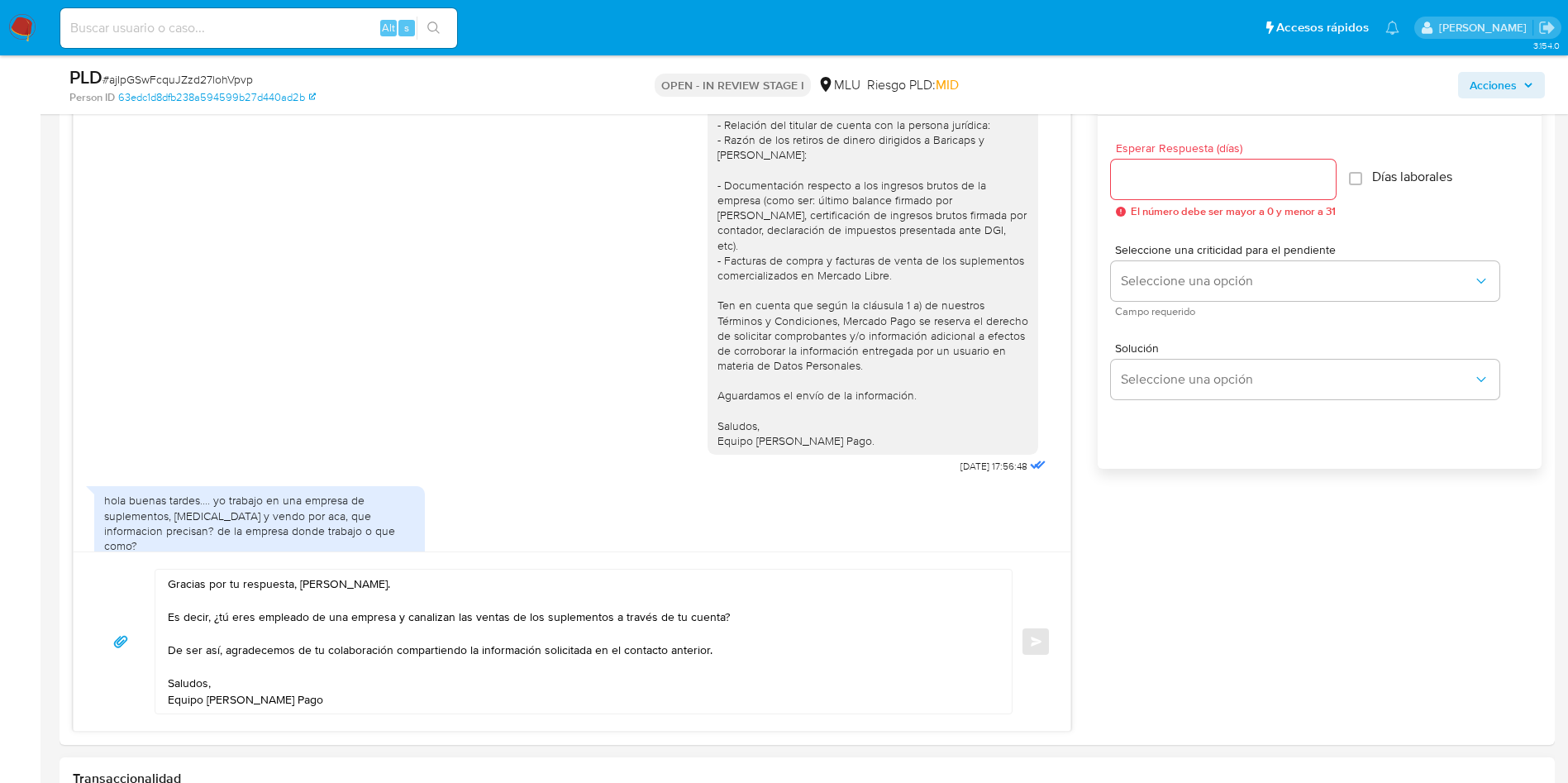
scroll to position [1116, 0]
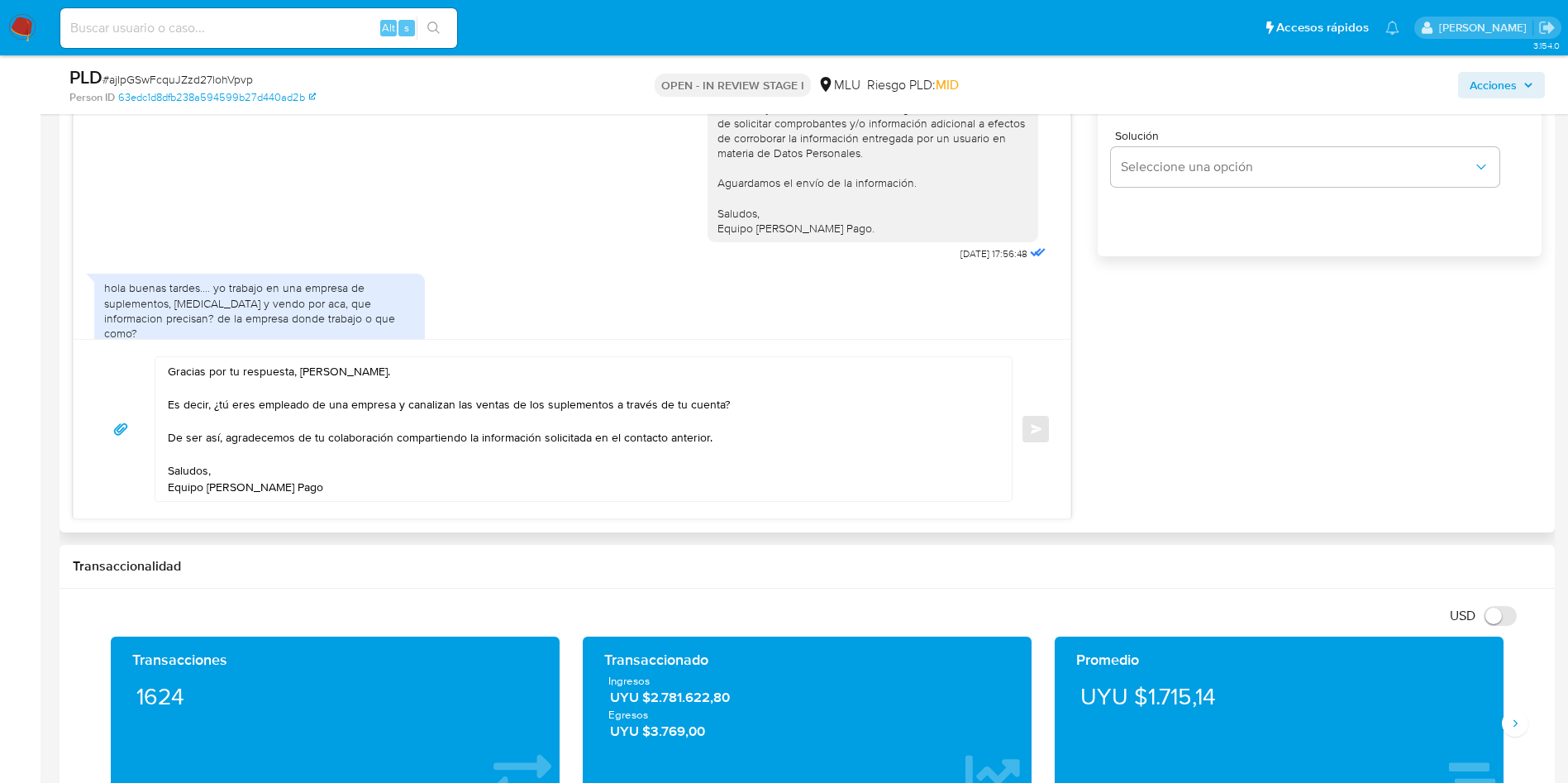
click at [761, 425] on textarea "Gracias por tu respuesta, Nicolás. Es decir, ¿tú eres empleado de una empresa y…" at bounding box center [579, 429] width 823 height 144
click at [777, 439] on textarea "Gracias por tu respuesta, Nicolás. Es decir, ¿tú eres empleado de una empresa y…" at bounding box center [579, 429] width 823 height 144
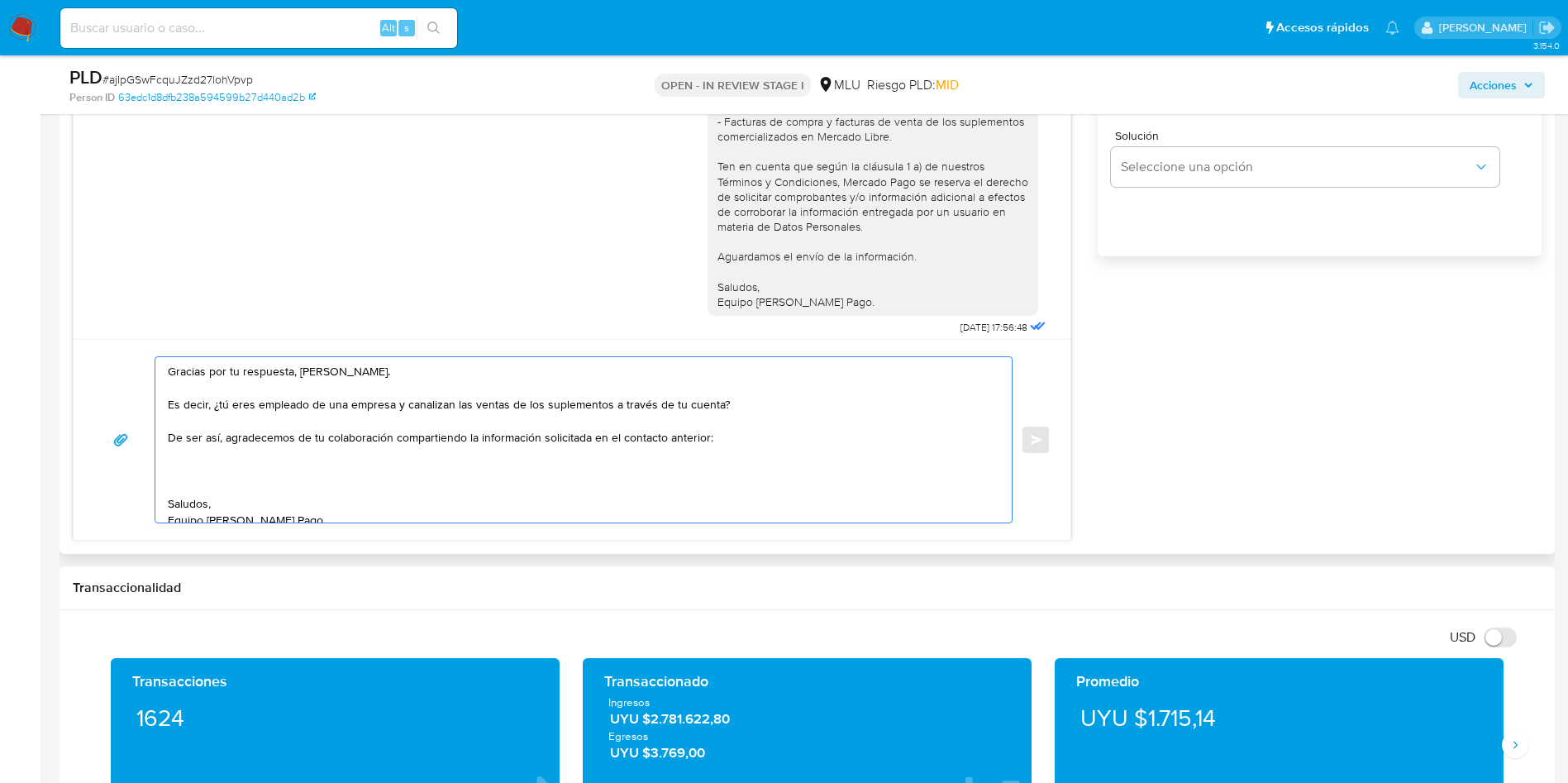
scroll to position [4, 0]
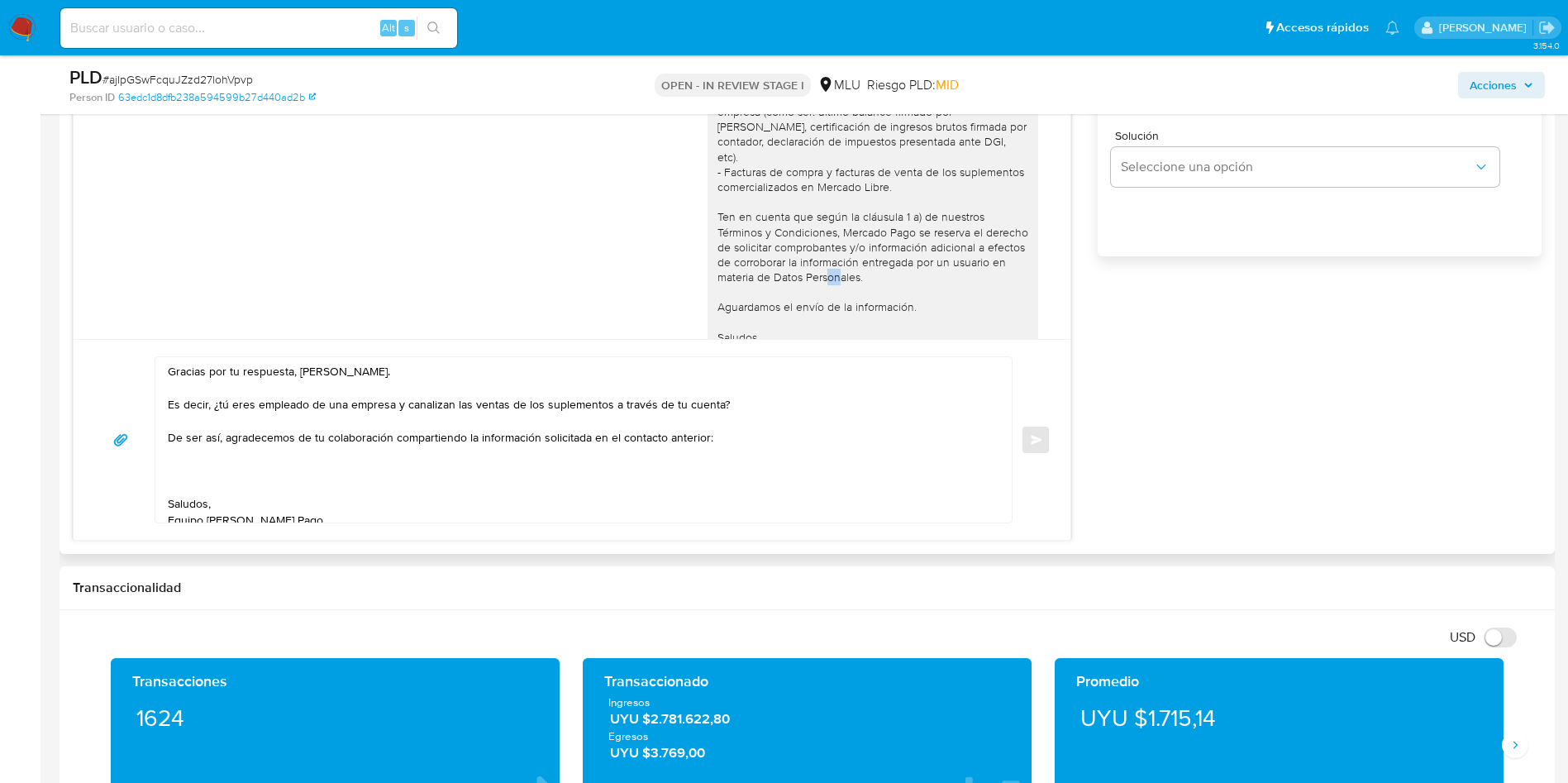
drag, startPoint x: 856, startPoint y: 265, endPoint x: 835, endPoint y: 265, distance: 21.0
click at [835, 265] on div "Hola, Nicolas. Te contactamos ya que necesitamos verificar algunos datos. Por e…" at bounding box center [873, 135] width 311 height 452
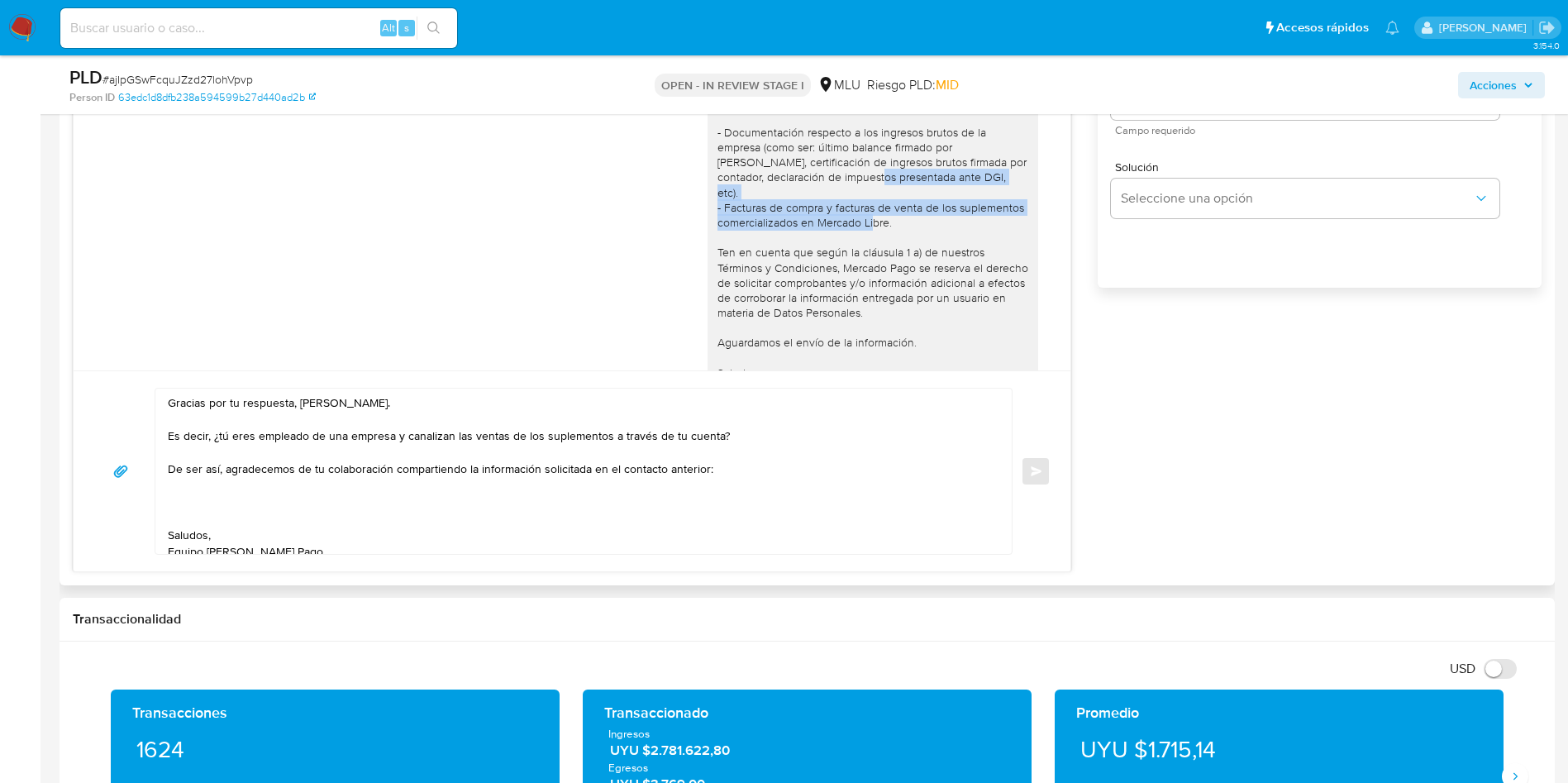
scroll to position [992, 0]
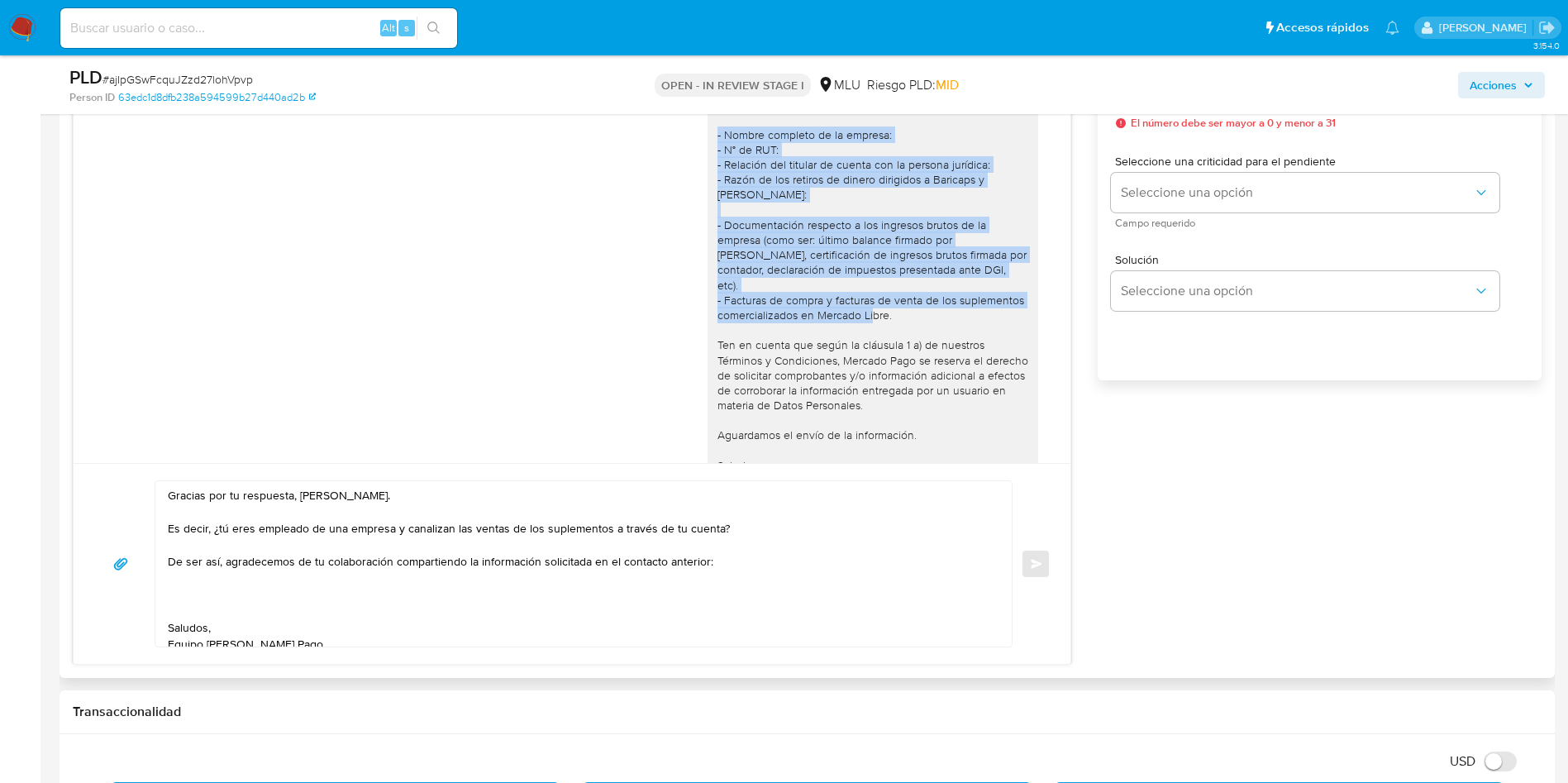
drag, startPoint x: 909, startPoint y: 184, endPoint x: 698, endPoint y: 133, distance: 217.1
click at [718, 133] on div "Hola, Nicolas. Te contactamos ya que necesitamos verificar algunos datos. Por e…" at bounding box center [873, 263] width 311 height 452
copy div "- Nombre completo de la empresa: - N° de RUT: - Relación del titular de cuenta …"
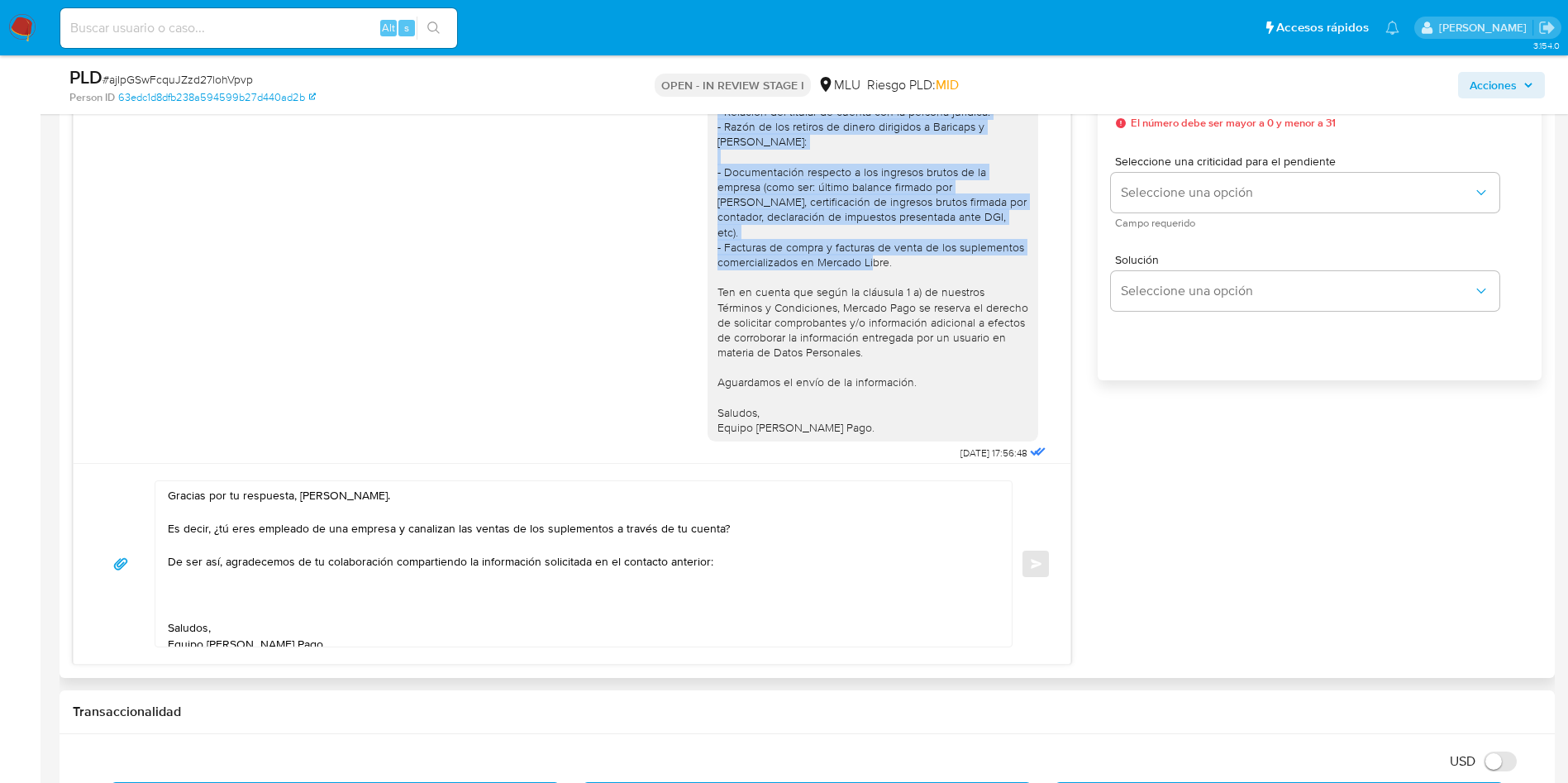
scroll to position [124, 0]
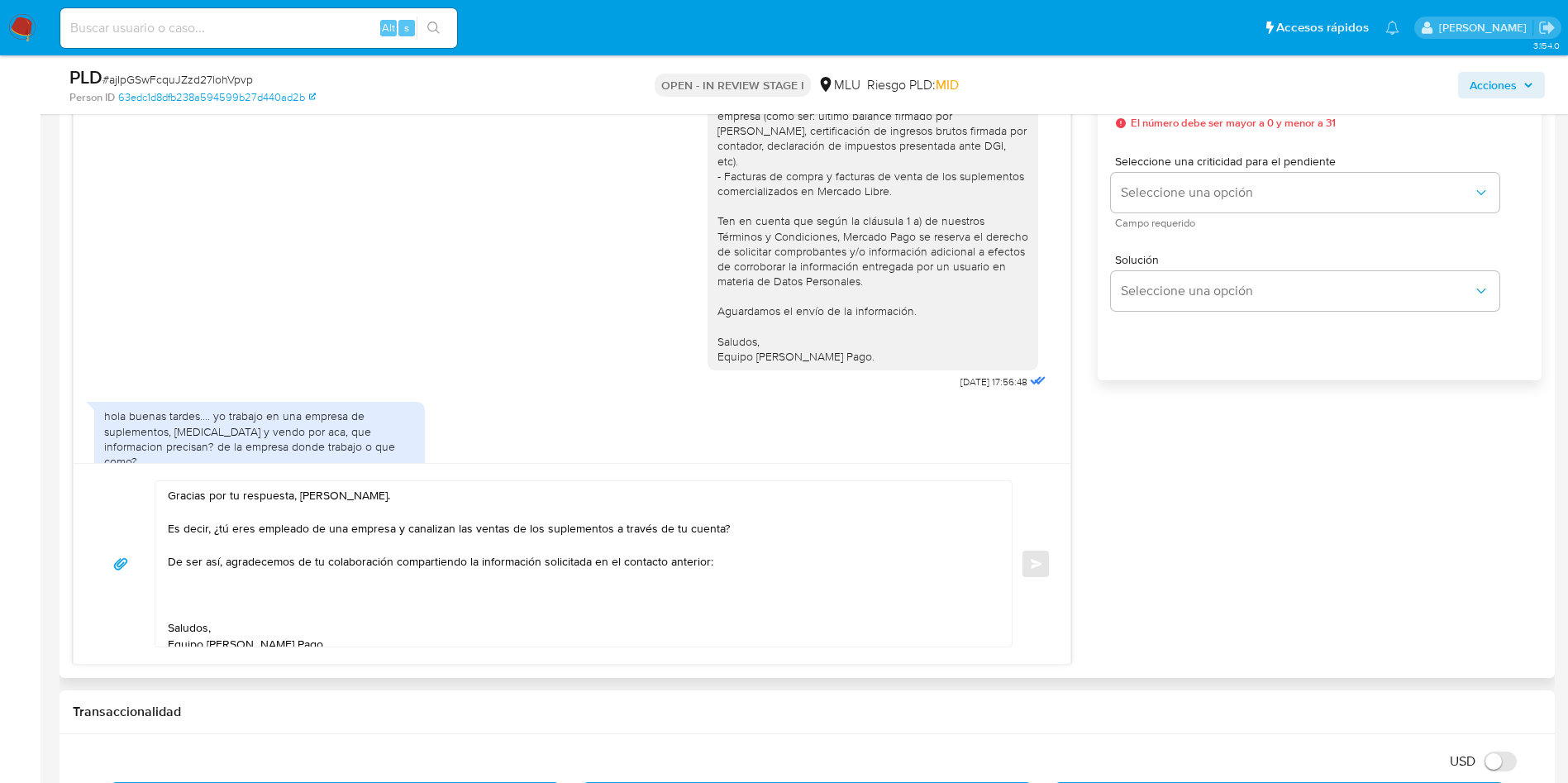
click at [281, 589] on textarea "Gracias por tu respuesta, Nicolás. Es decir, ¿tú eres empleado de una empresa y…" at bounding box center [579, 564] width 823 height 165
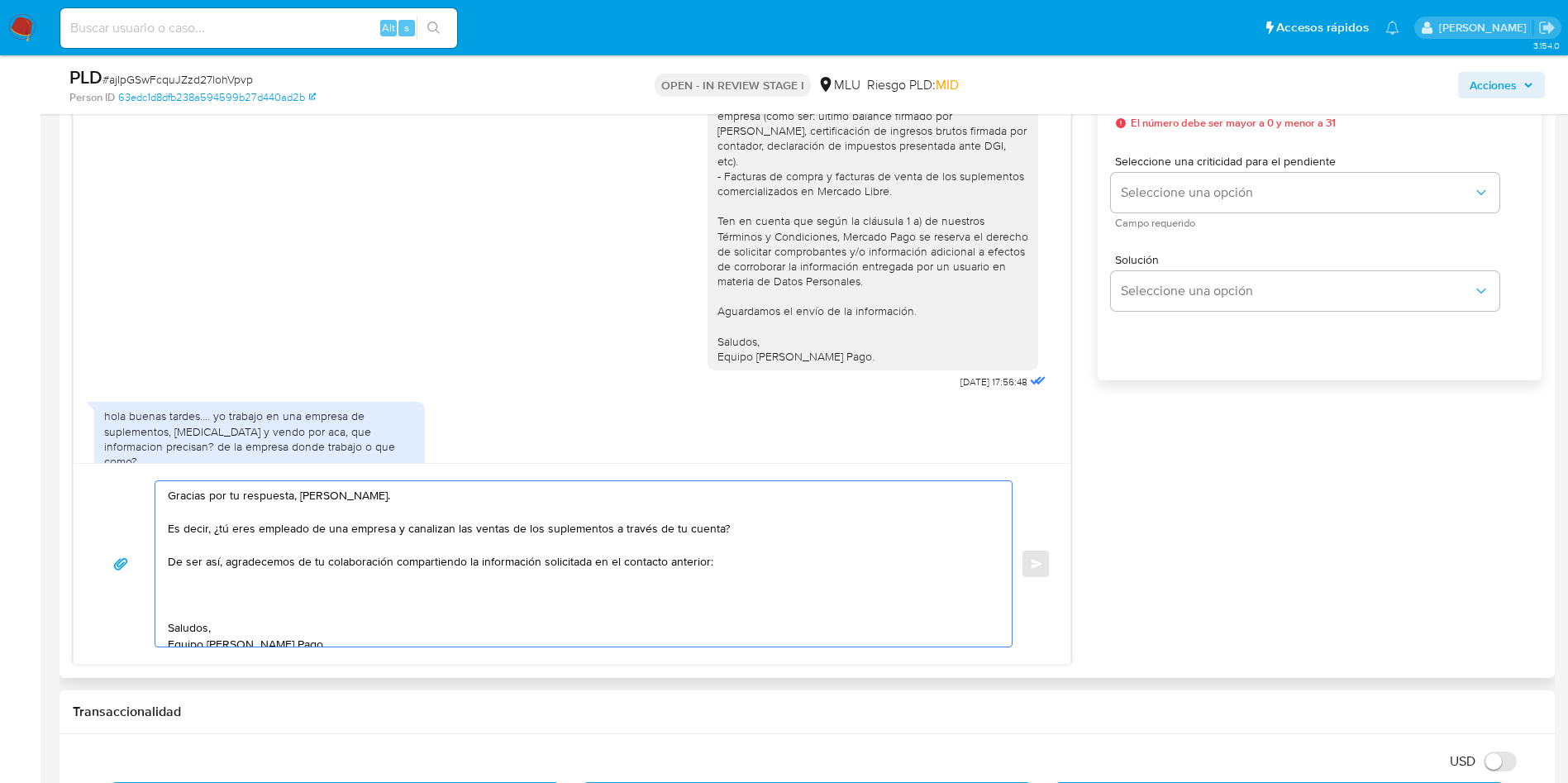
paste textarea "- Nombre completo de la empresa: - N° de RUT: - Relación del titular de cuenta …"
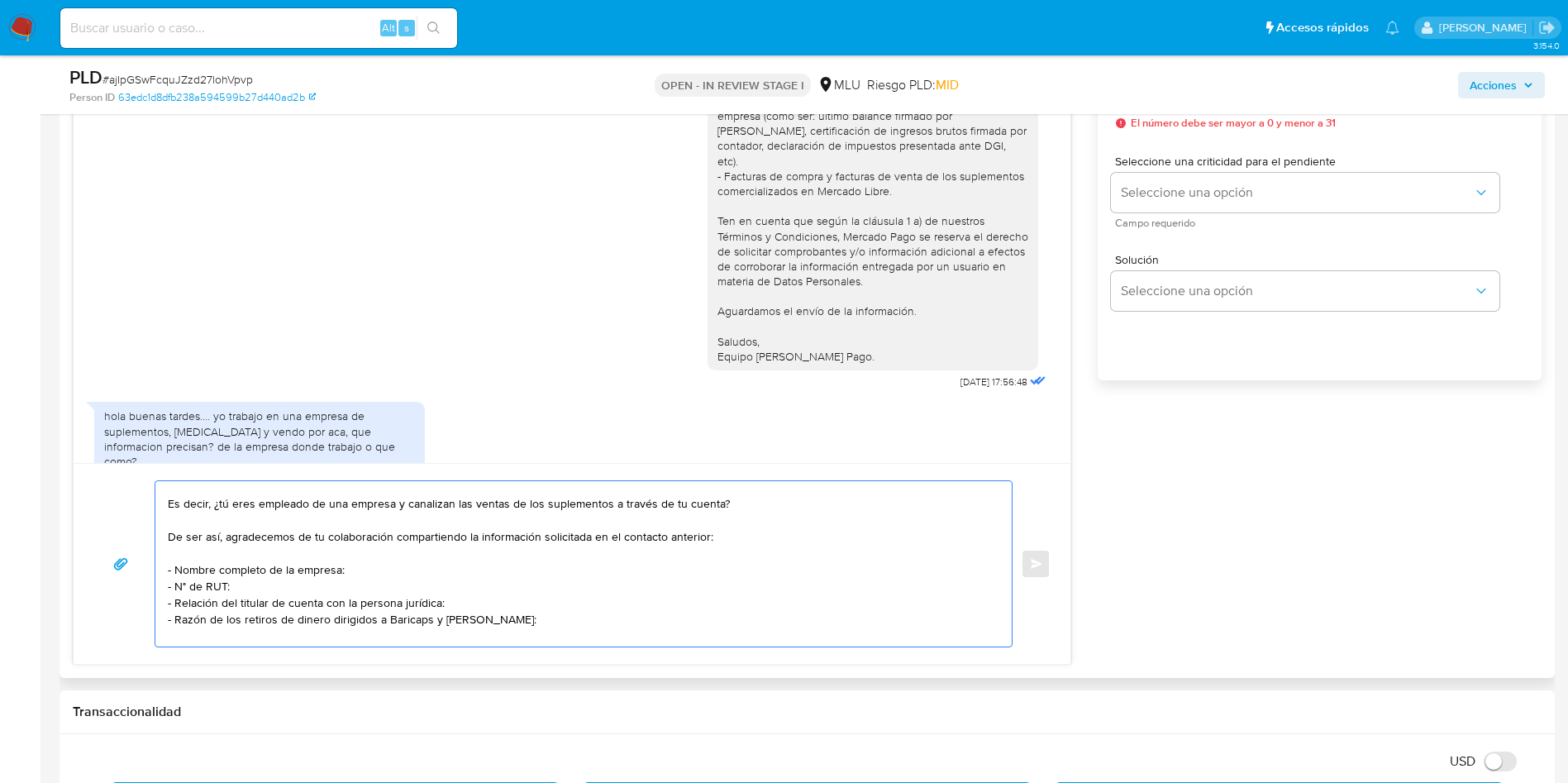
scroll to position [49, 0]
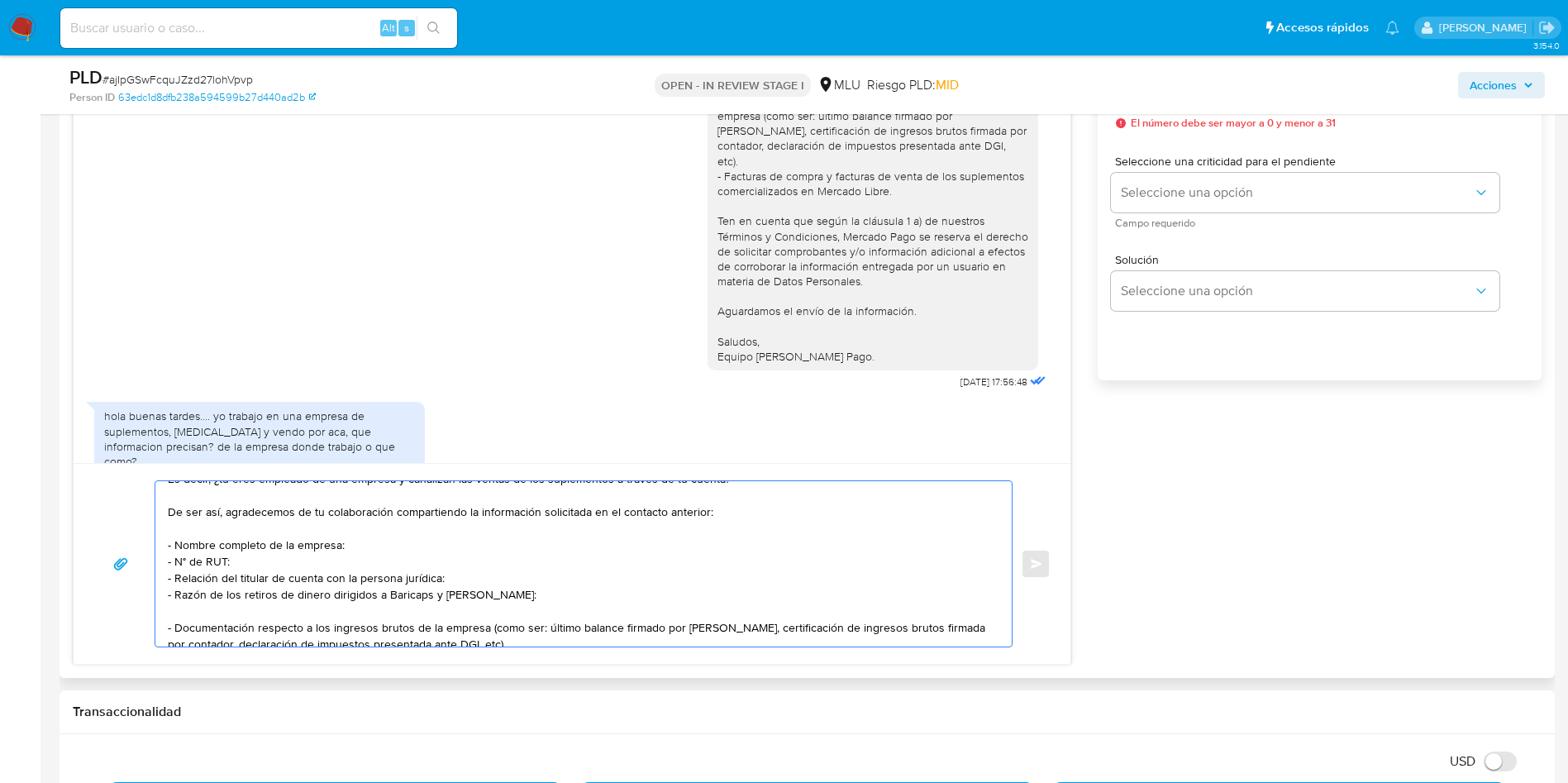
click at [320, 581] on textarea "Gracias por tu respuesta, Nicolás. Es decir, ¿tú eres empleado de una empresa y…" at bounding box center [579, 564] width 823 height 165
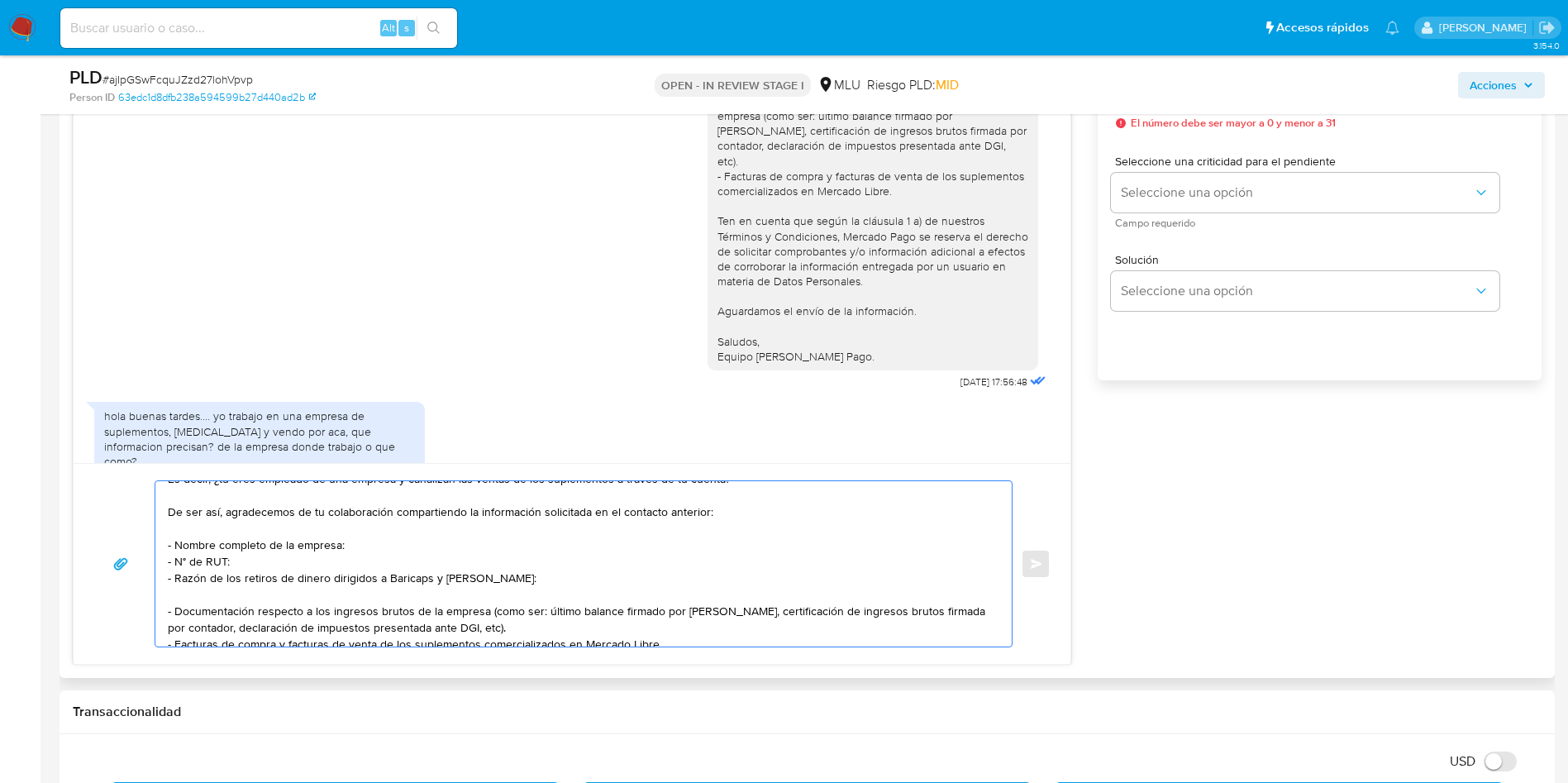
scroll to position [99, 0]
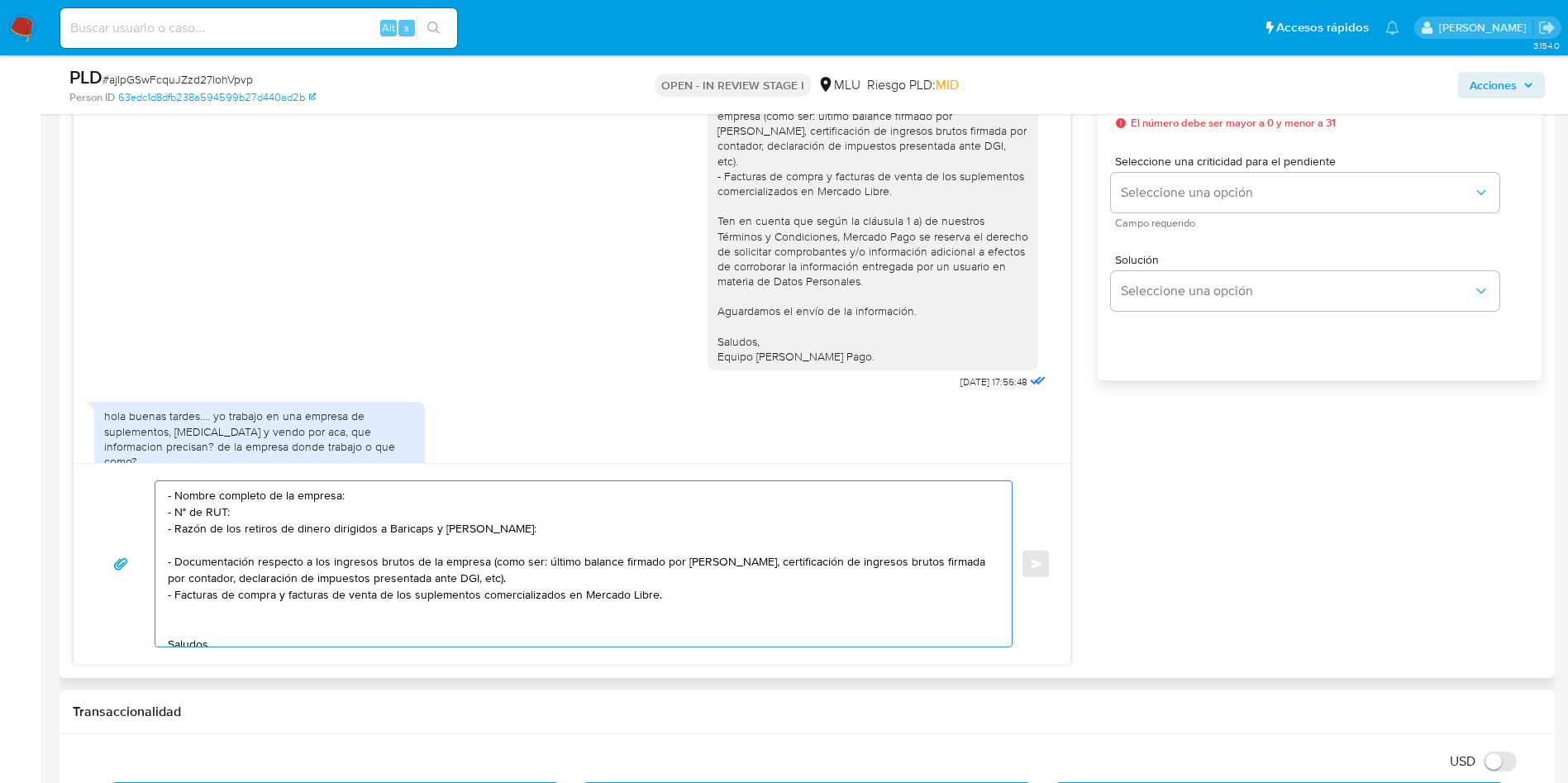
click at [621, 571] on textarea "Gracias por tu respuesta, Nicolás. Es decir, ¿tú eres empleado de una empresa y…" at bounding box center [579, 564] width 823 height 165
click at [527, 602] on textarea "Gracias por tu respuesta, Nicolás. Es decir, ¿tú eres empleado de una empresa y…" at bounding box center [579, 564] width 823 height 165
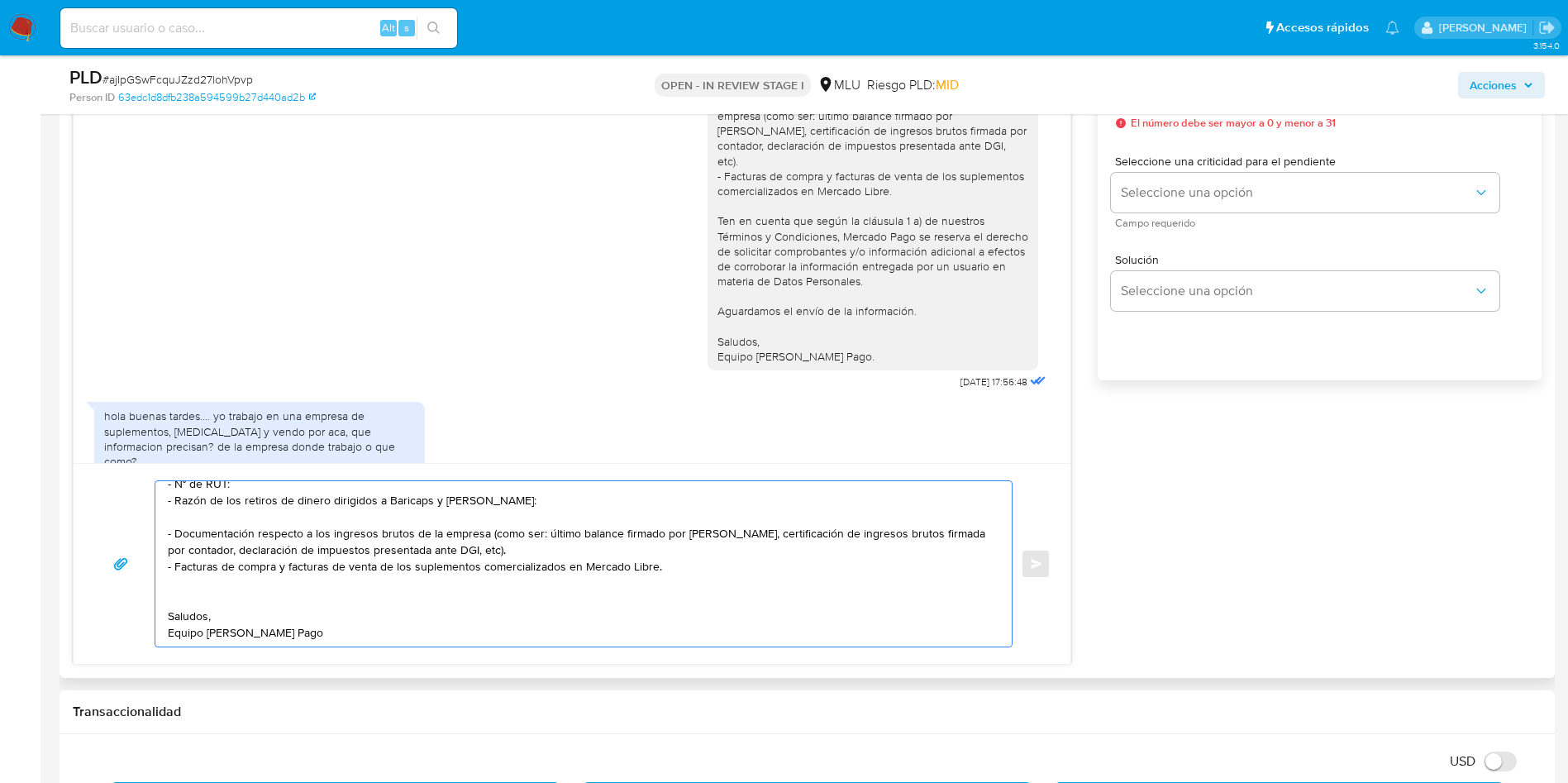
click at [382, 598] on textarea "Gracias por tu respuesta, Nicolás. Es decir, ¿tú eres empleado de una empresa y…" at bounding box center [579, 564] width 823 height 165
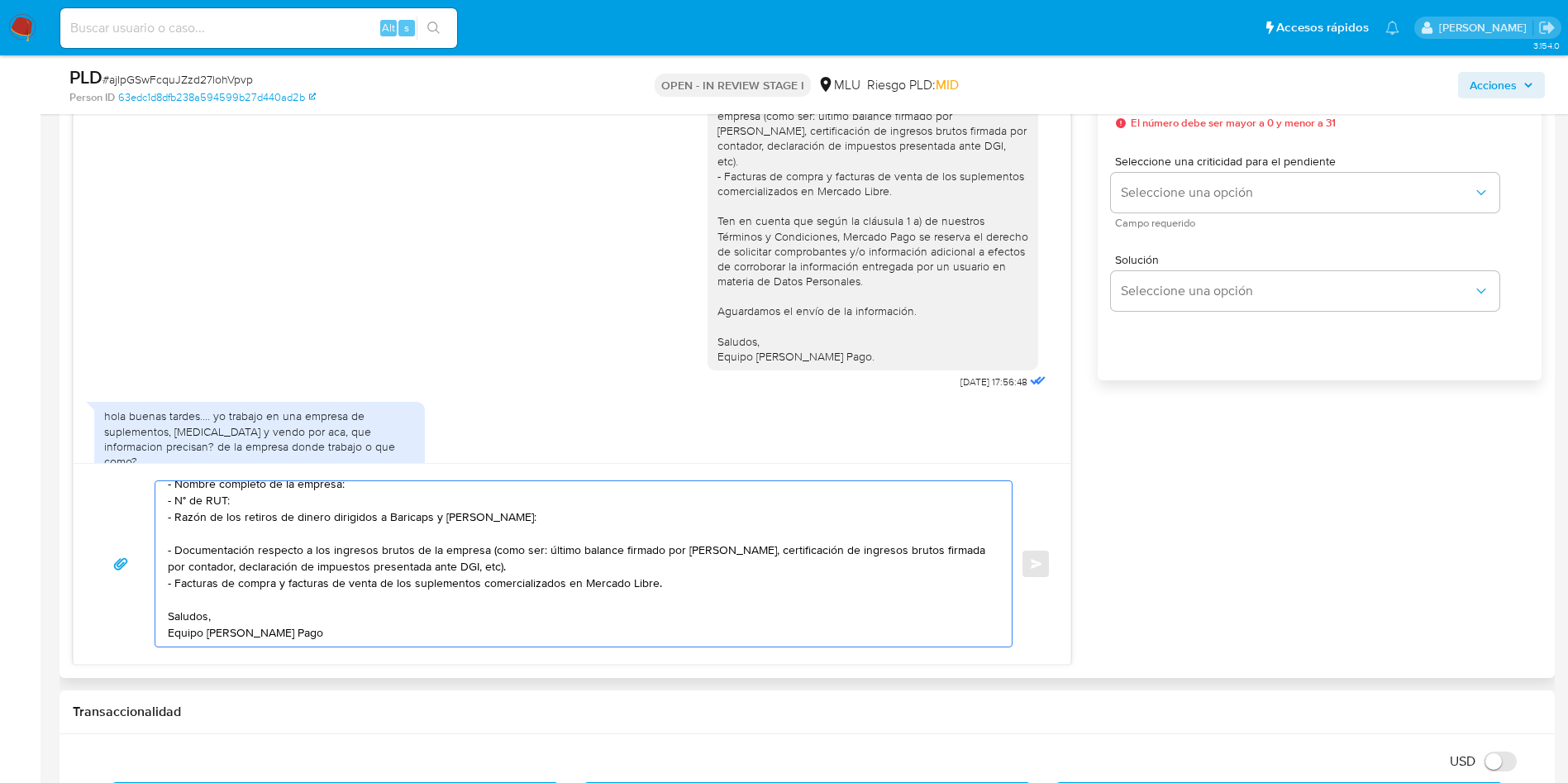
scroll to position [111, 0]
click at [446, 595] on textarea "Gracias por tu respuesta, Nicolás. Es decir, ¿tú eres empleado de una empresa y…" at bounding box center [579, 564] width 823 height 165
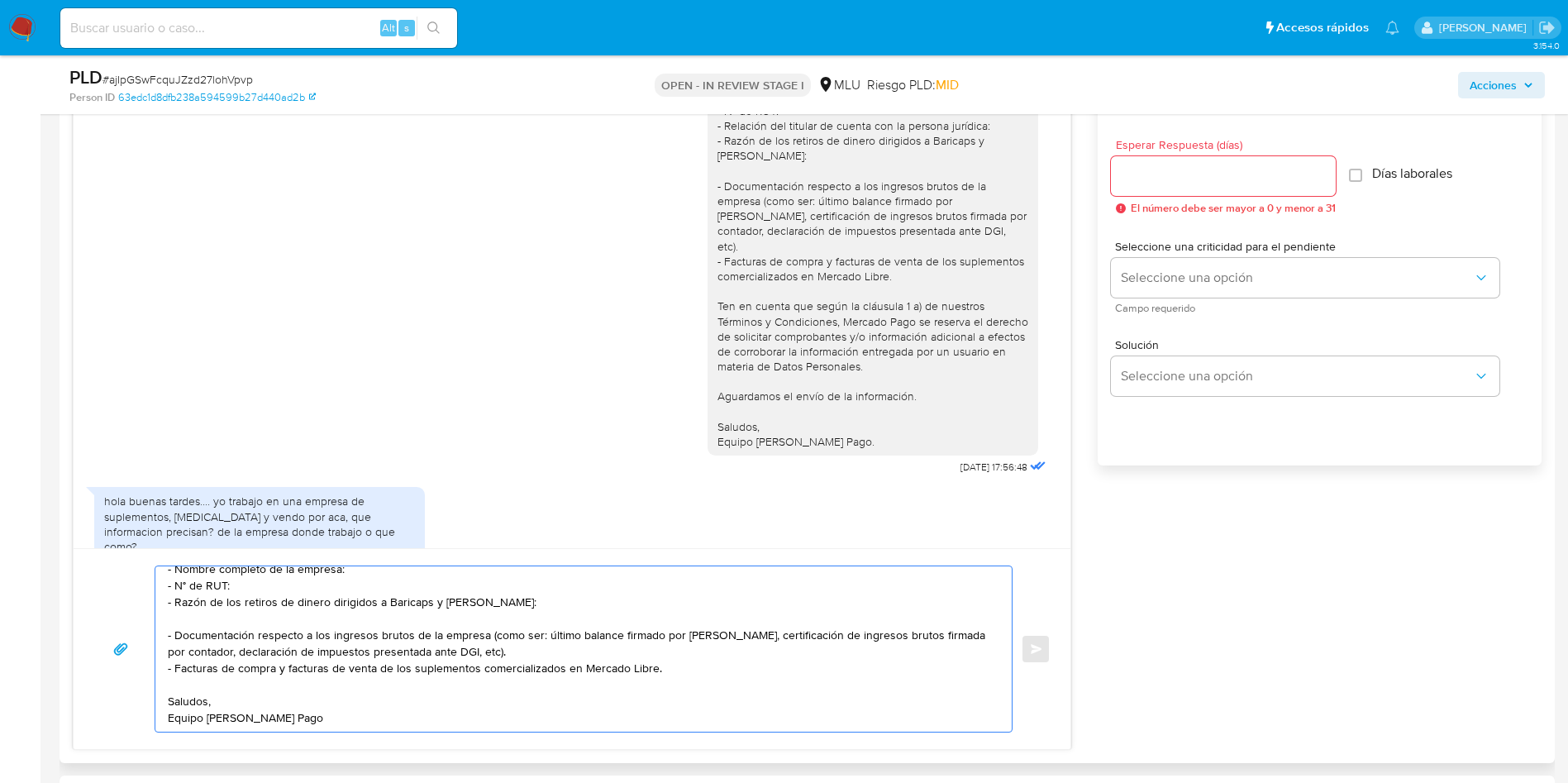
scroll to position [868, 0]
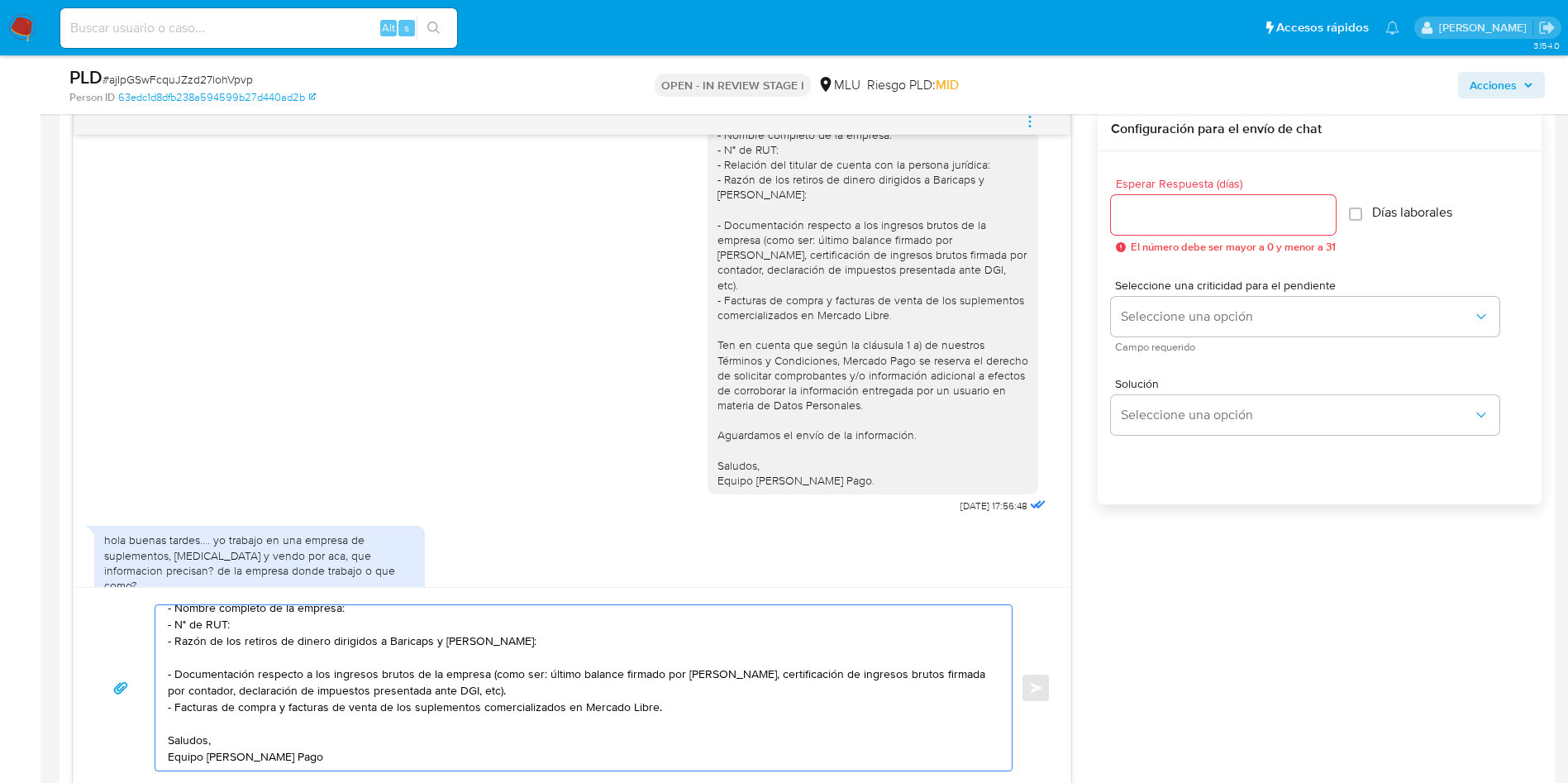
type textarea "Gracias por tu respuesta, Nicolás. Es decir, ¿tú eres empleado de una empresa y…"
click at [1196, 213] on input "Esperar Respuesta (días)" at bounding box center [1224, 214] width 225 height 21
type input "3"
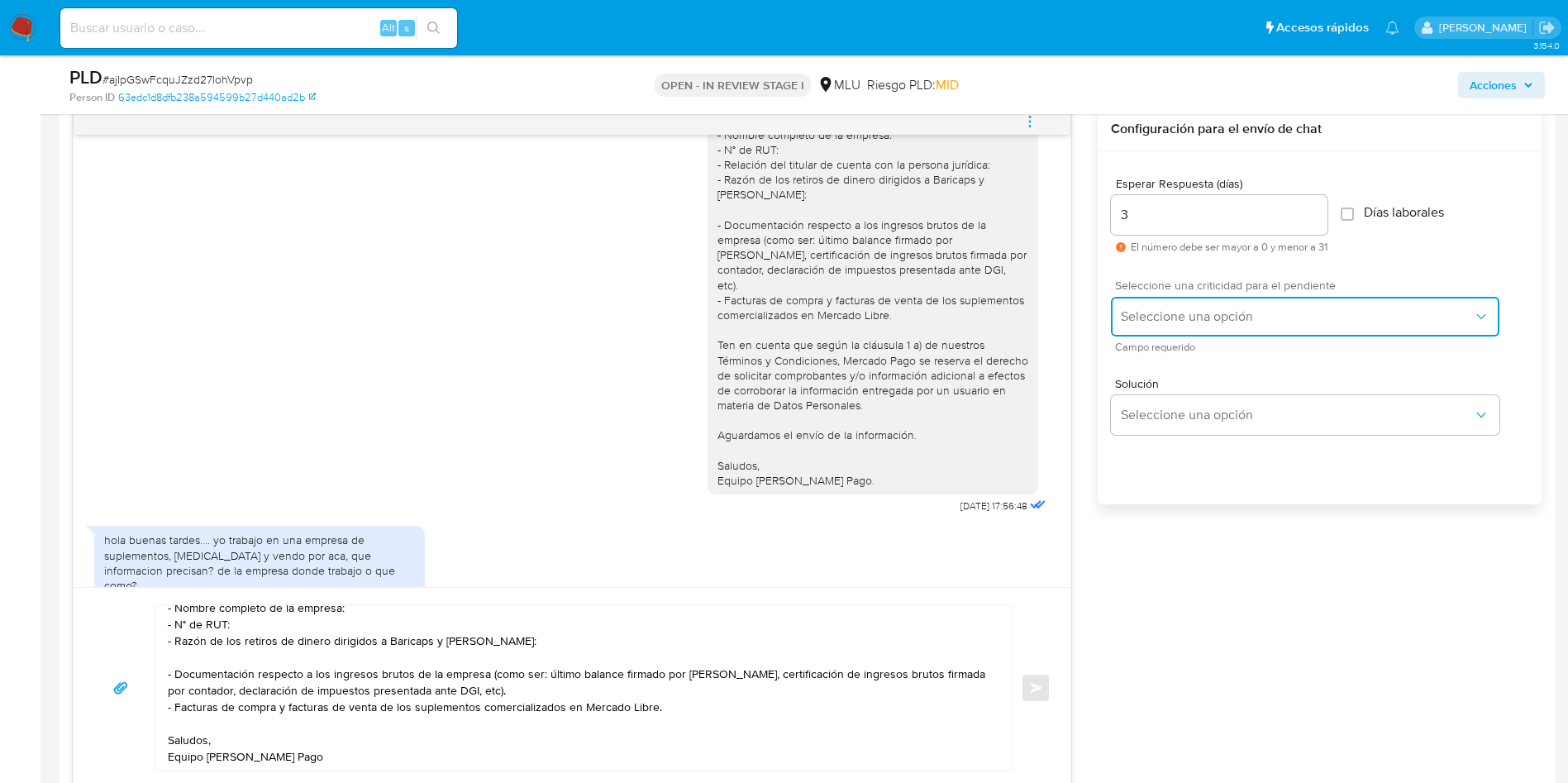
click at [1153, 320] on span "Seleccione una opción" at bounding box center [1297, 316] width 352 height 17
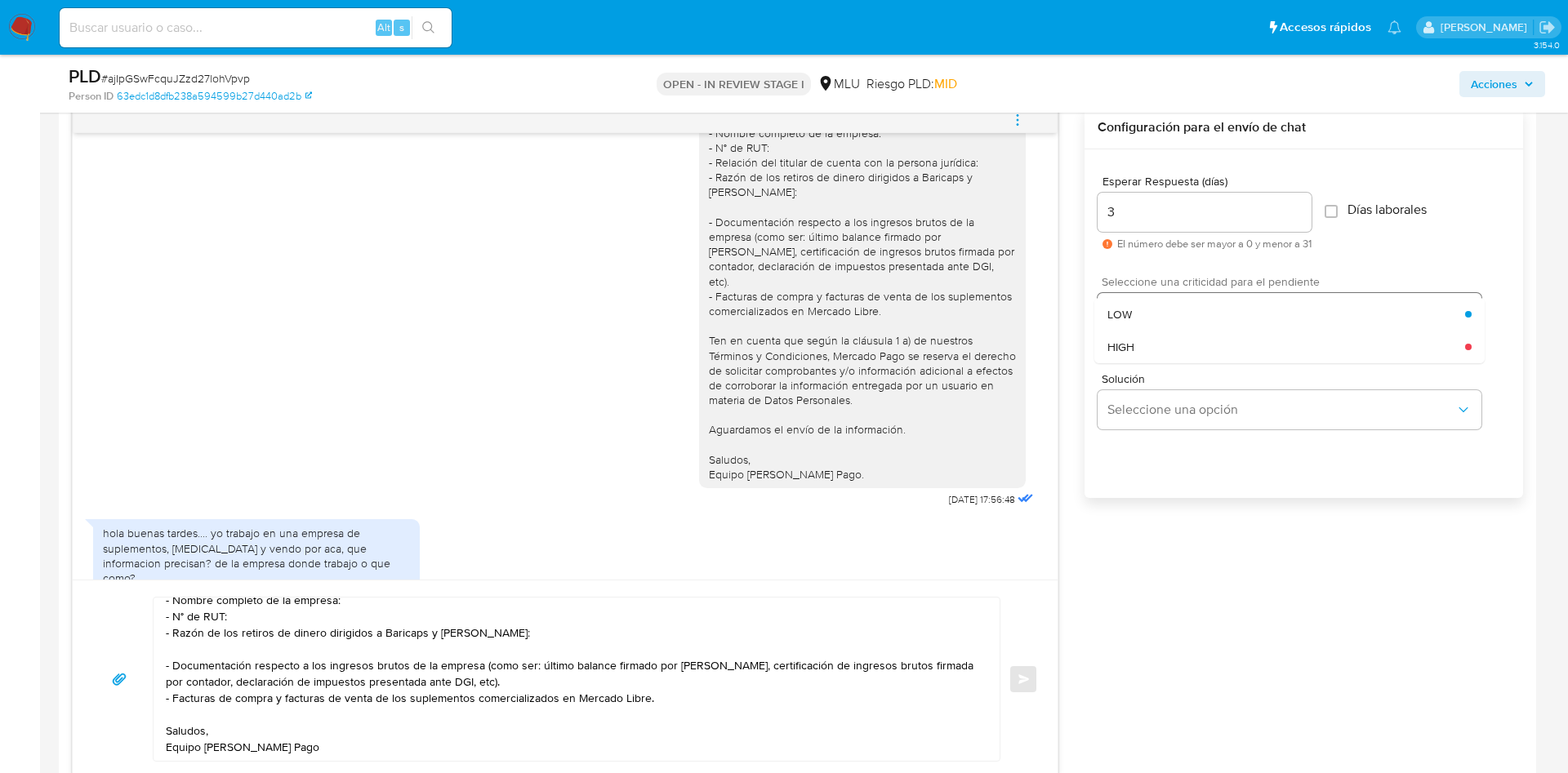
click at [1139, 317] on div "LOW" at bounding box center [1286, 314] width 358 height 33
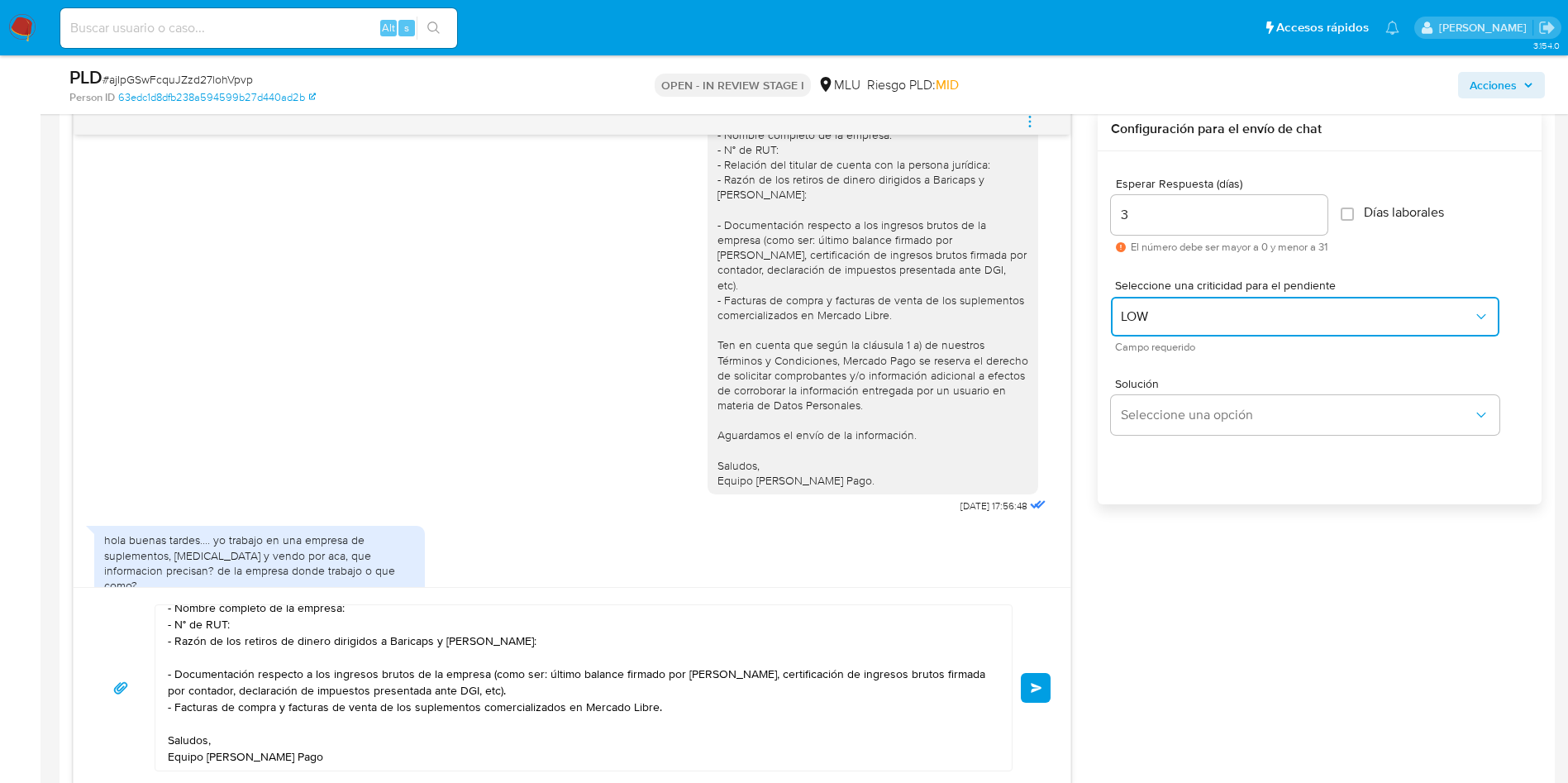
scroll to position [128, 0]
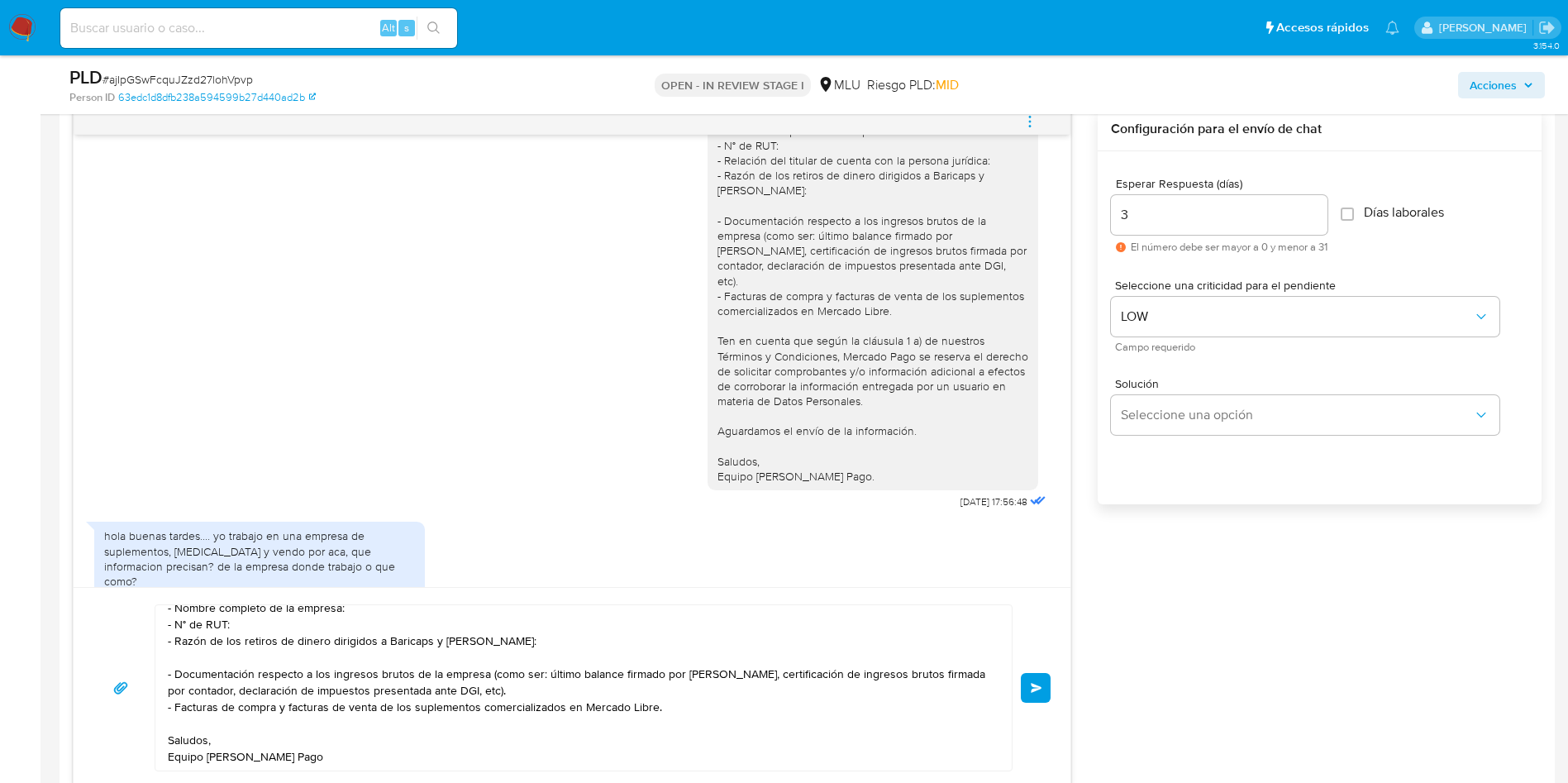
click at [1042, 697] on button "Enviar" at bounding box center [1036, 688] width 30 height 30
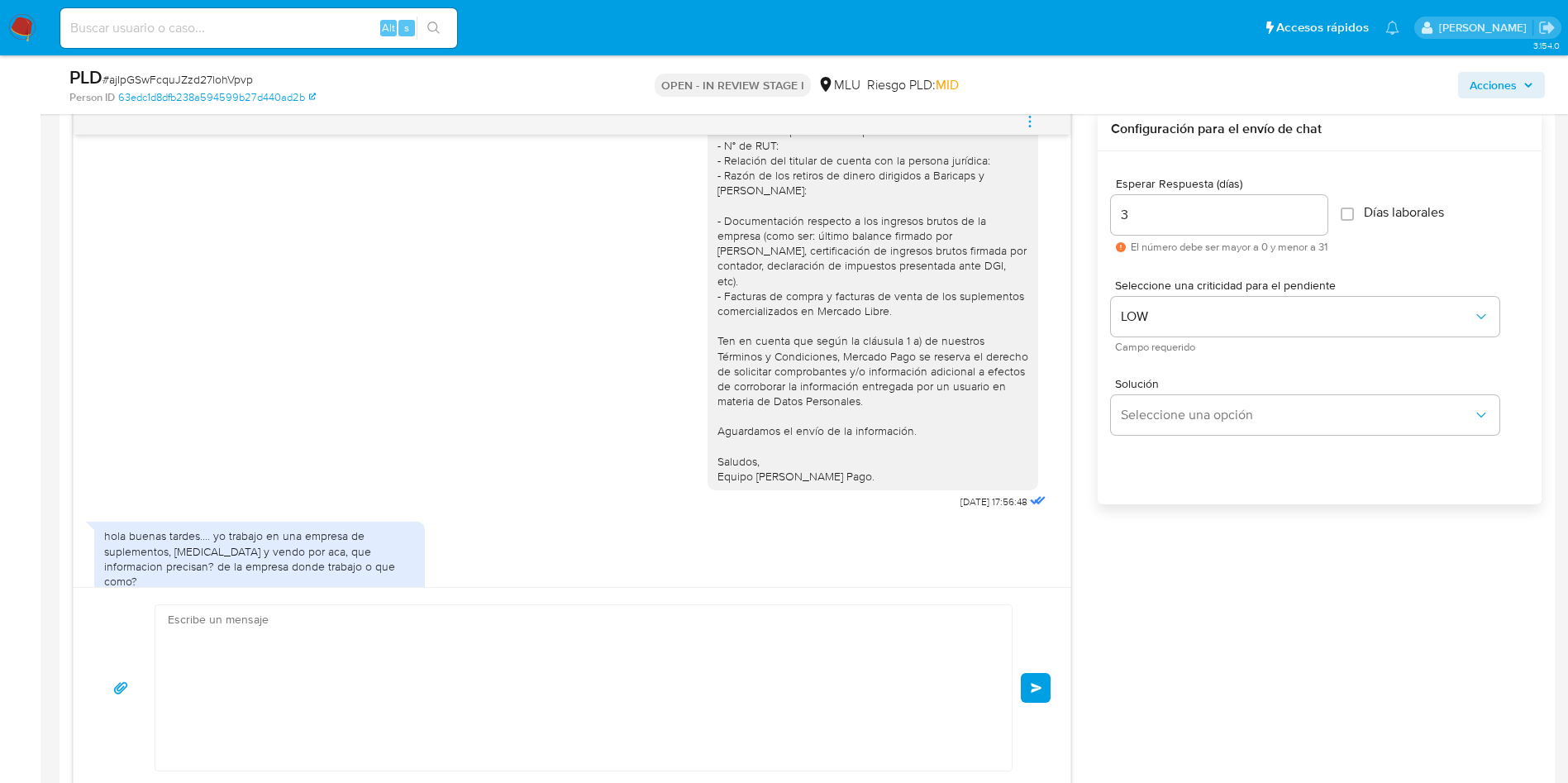
scroll to position [508, 0]
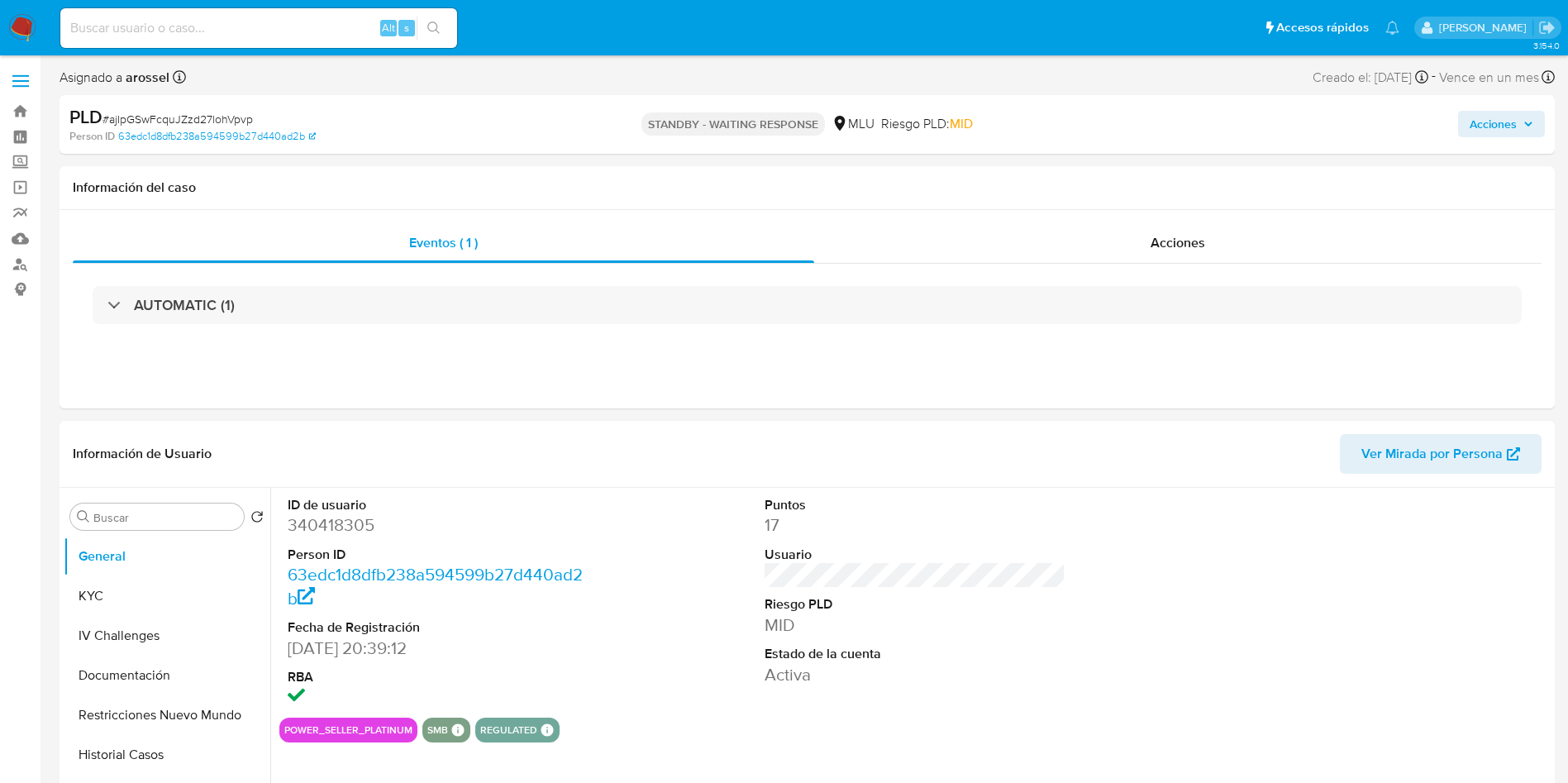
select select "10"
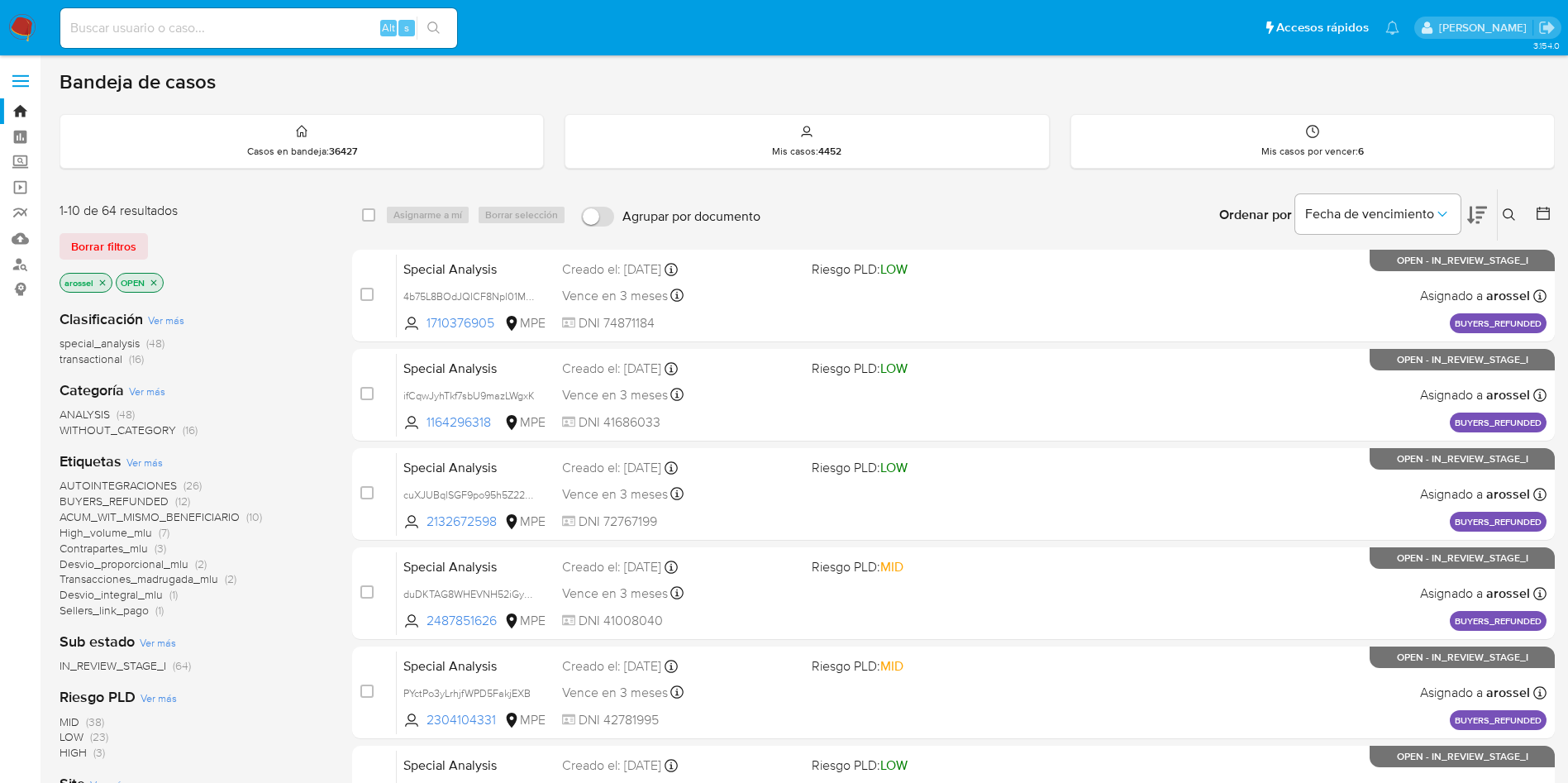
click at [216, 20] on input at bounding box center [259, 28] width 397 height 21
click at [123, 243] on span "Borrar filtros" at bounding box center [104, 246] width 65 height 23
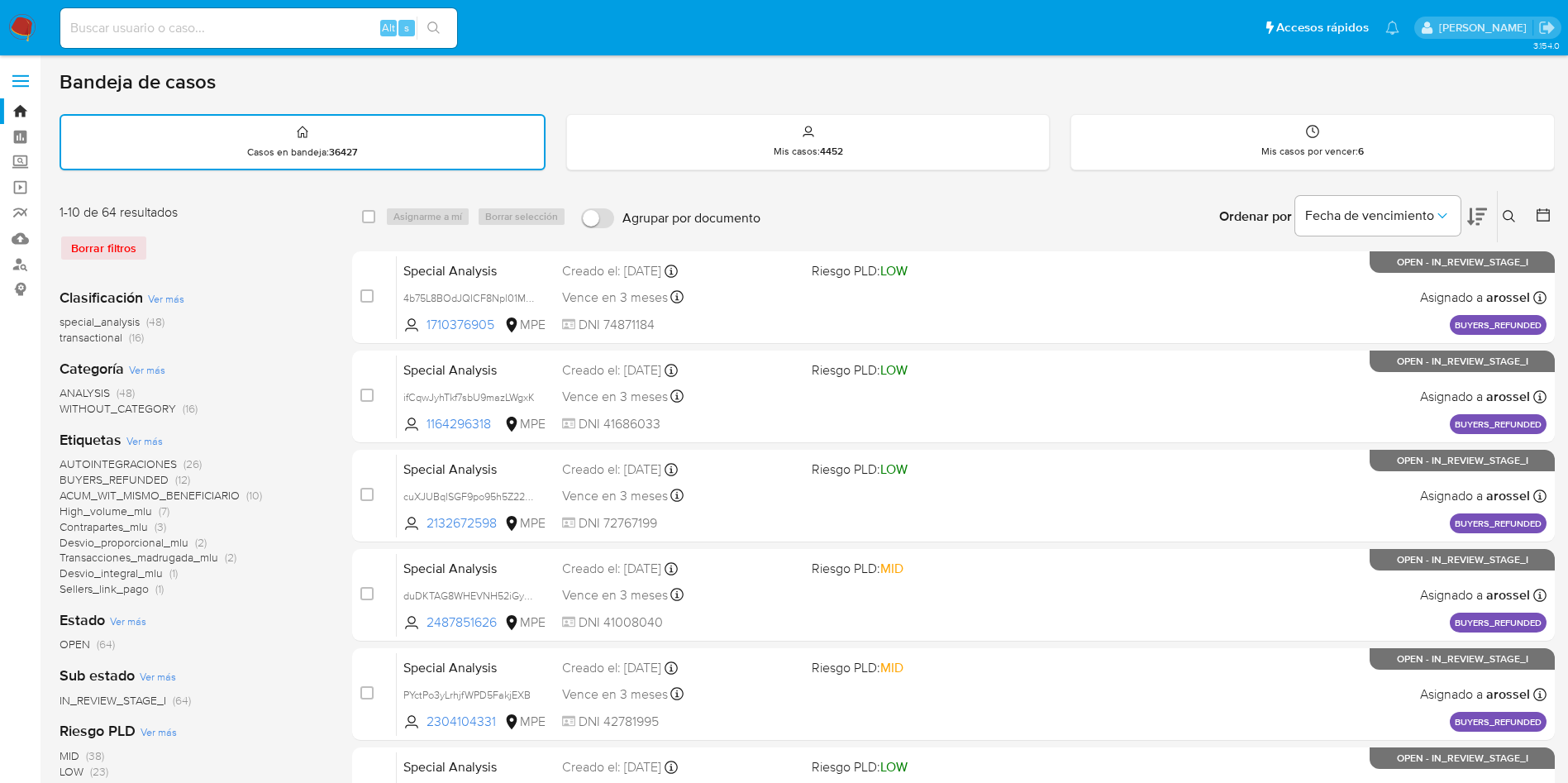
click at [1540, 210] on icon at bounding box center [1543, 214] width 13 height 13
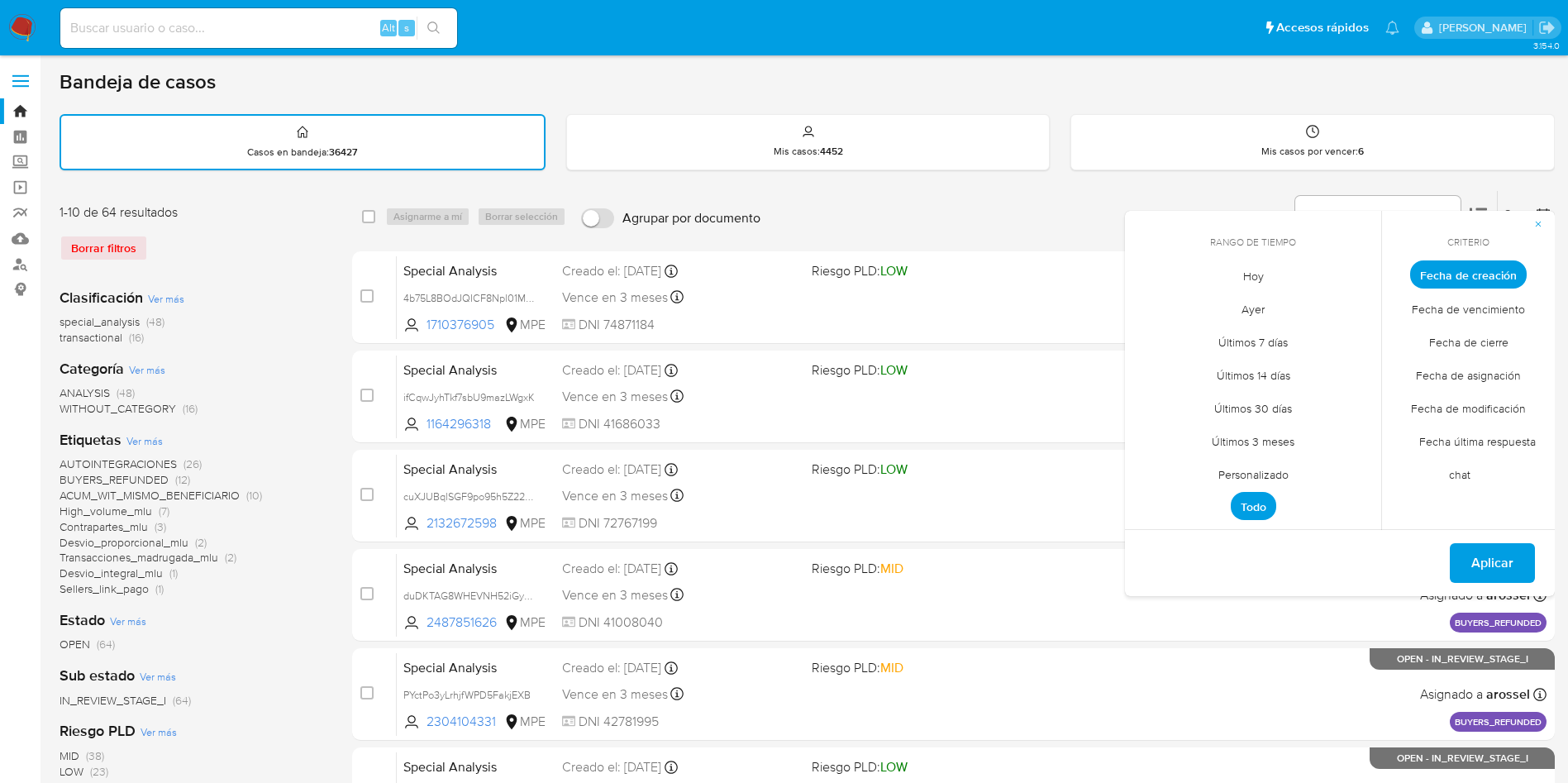
click at [1254, 286] on span "Hoy" at bounding box center [1253, 276] width 55 height 34
click at [1480, 352] on span "Fecha de cierre" at bounding box center [1469, 342] width 114 height 34
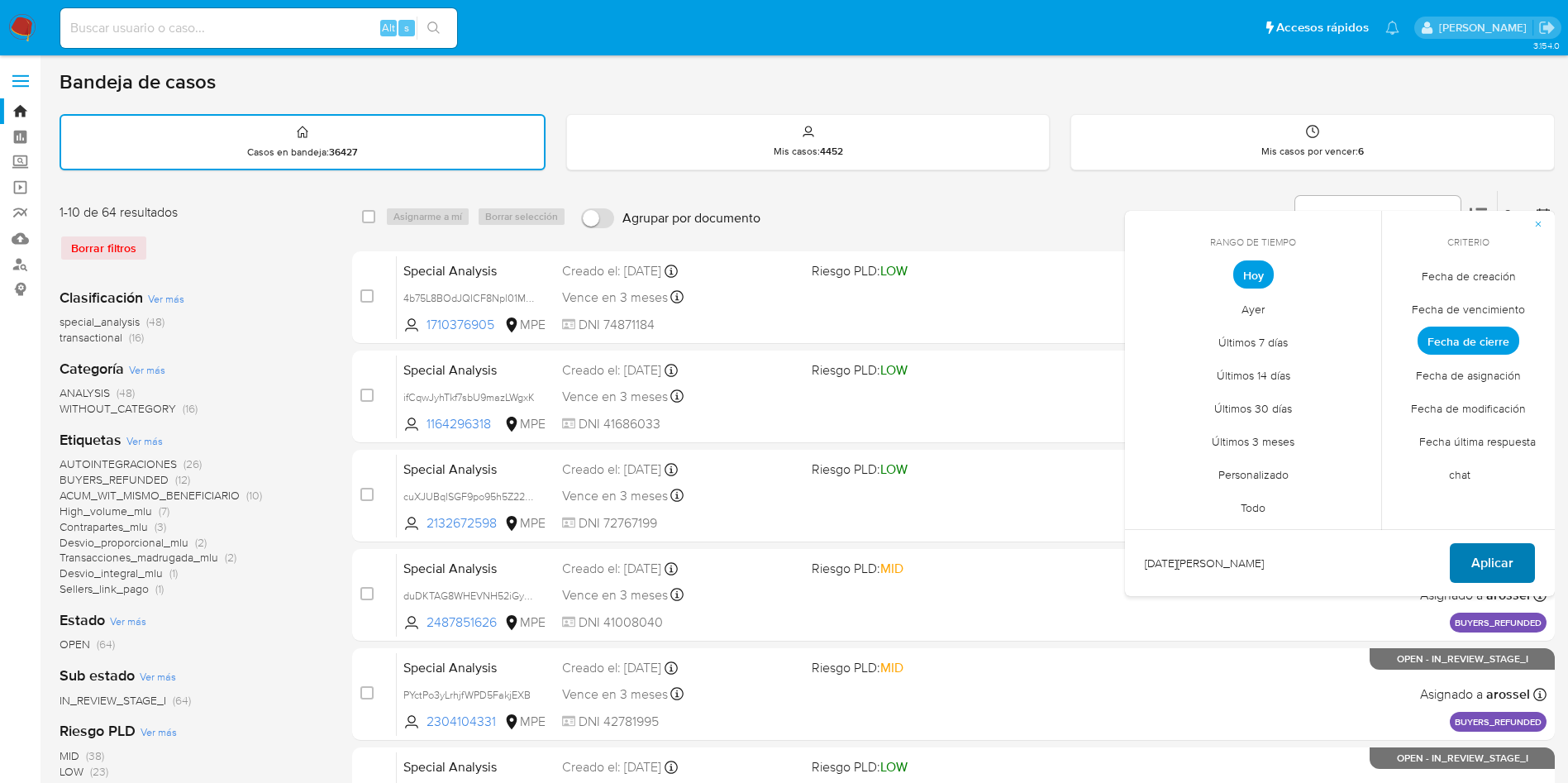
click at [1498, 560] on span "Aplicar" at bounding box center [1492, 562] width 42 height 36
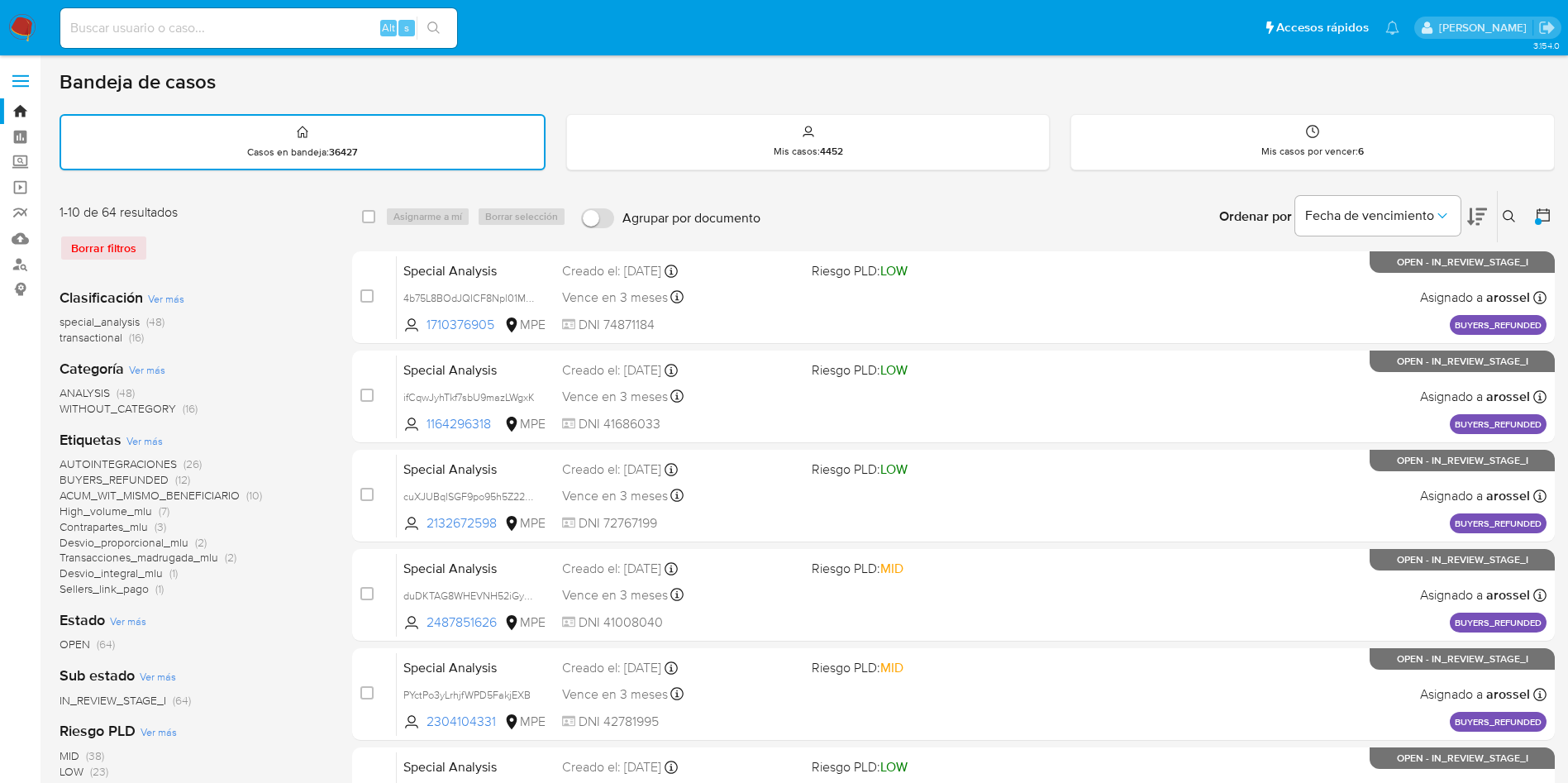
click at [1550, 214] on icon at bounding box center [1543, 214] width 17 height 17
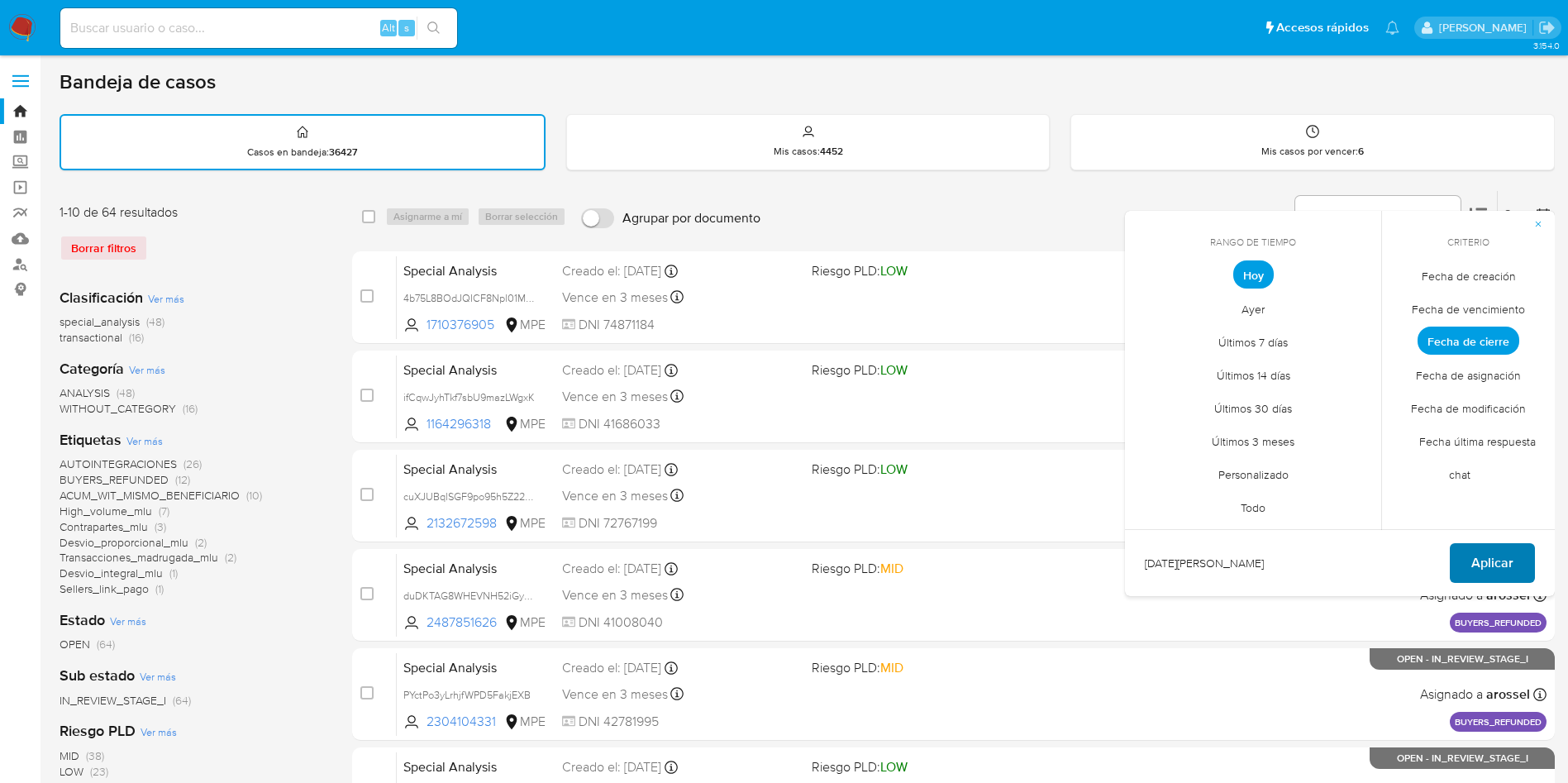
click at [1491, 558] on span "Aplicar" at bounding box center [1492, 562] width 42 height 36
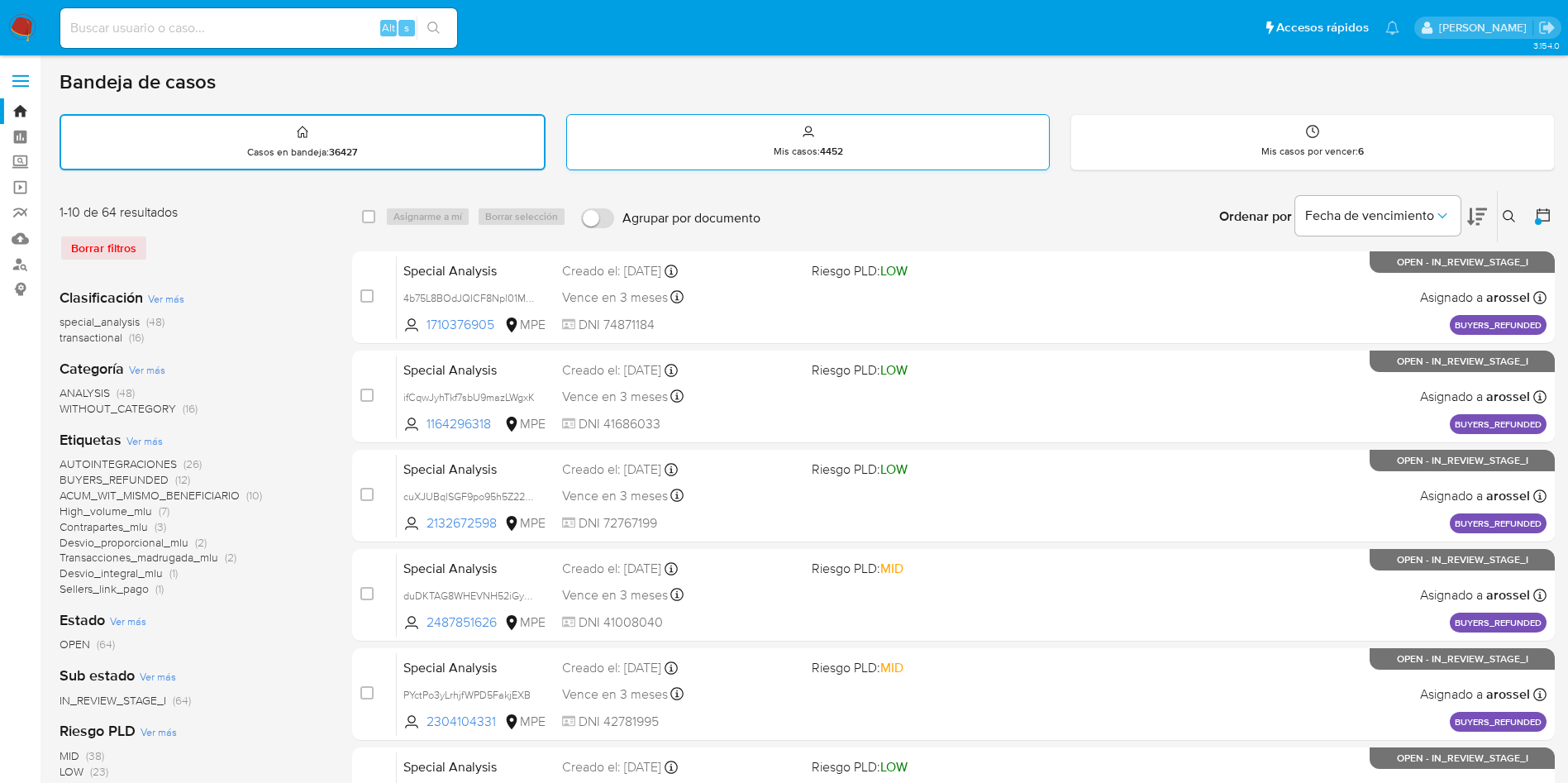
click at [776, 145] on p "Mis casos : 4452" at bounding box center [808, 151] width 69 height 13
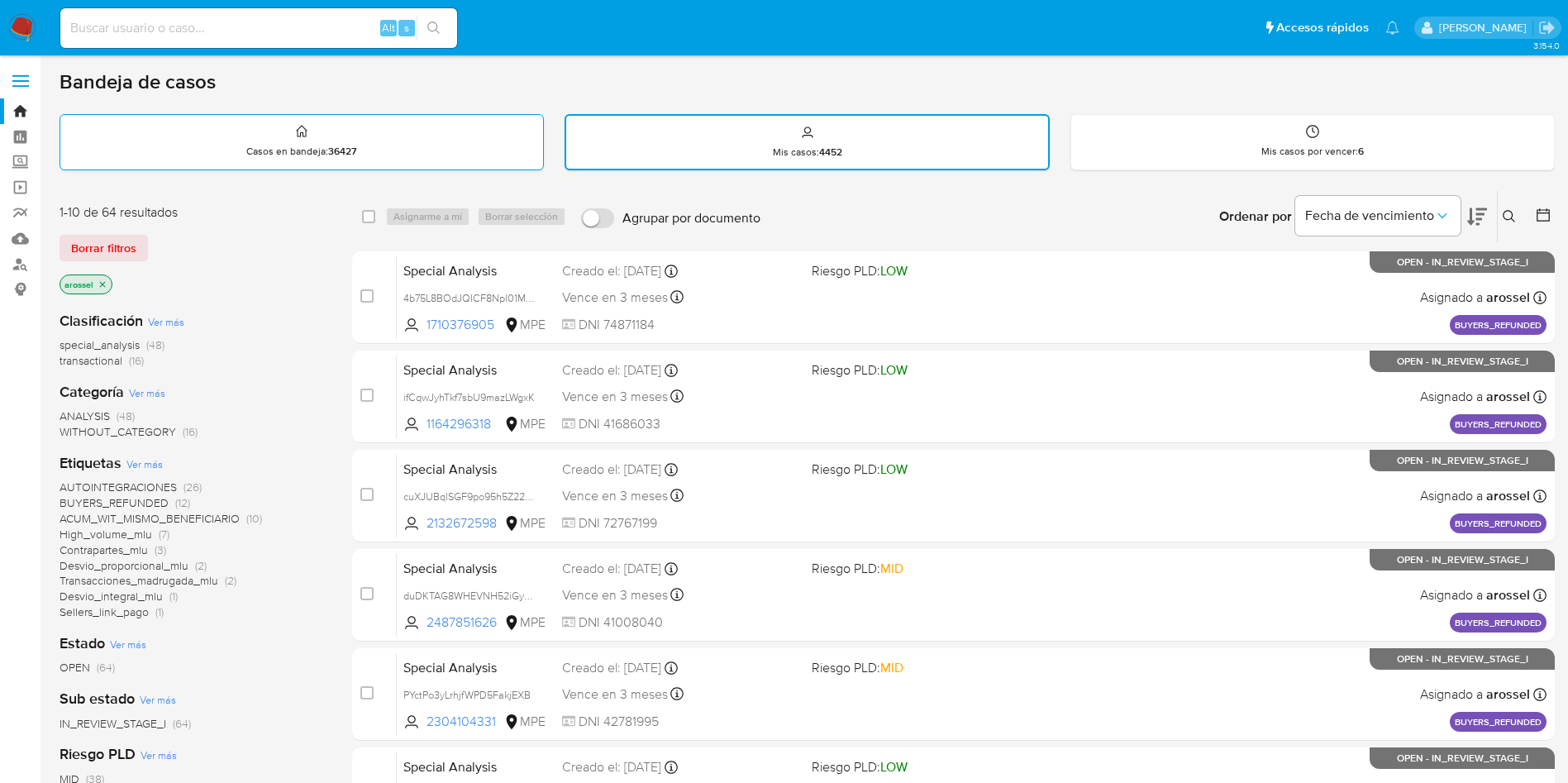
click at [235, 147] on div "Casos en bandeja : 36427" at bounding box center [301, 141] width 482 height 53
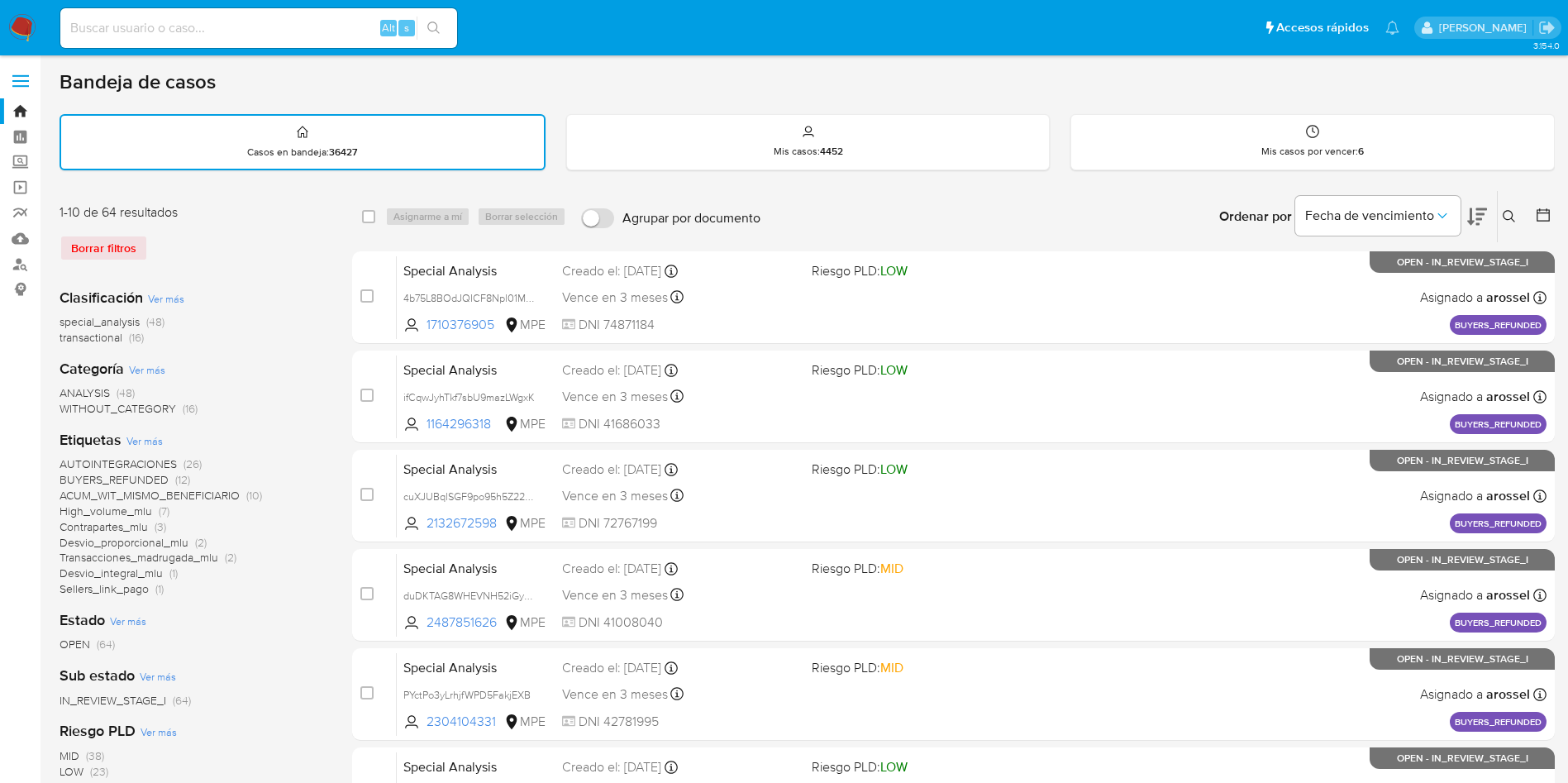
click at [130, 256] on div "Borrar filtros" at bounding box center [191, 248] width 264 height 26
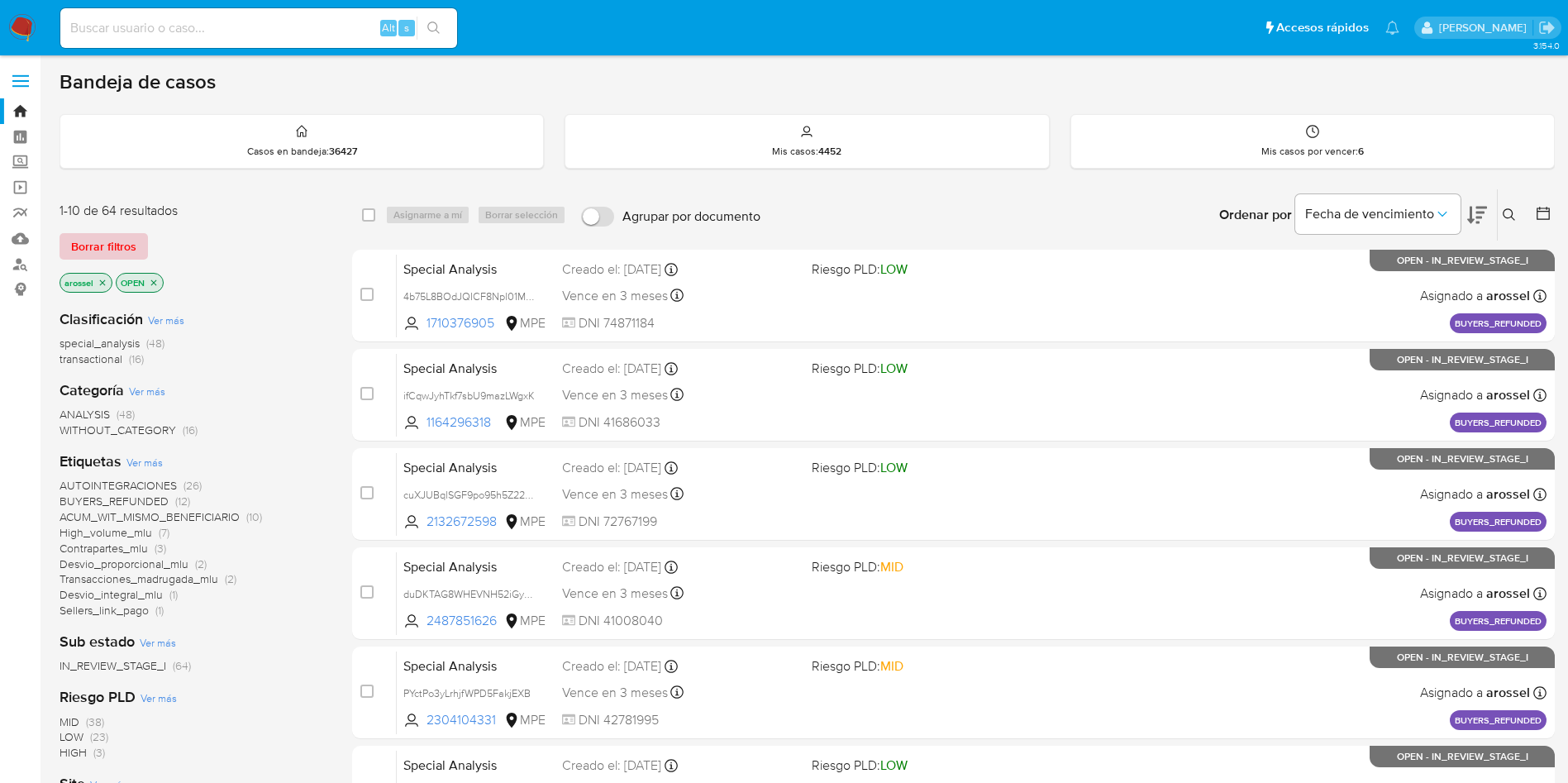
click at [131, 246] on span "Borrar filtros" at bounding box center [104, 246] width 65 height 23
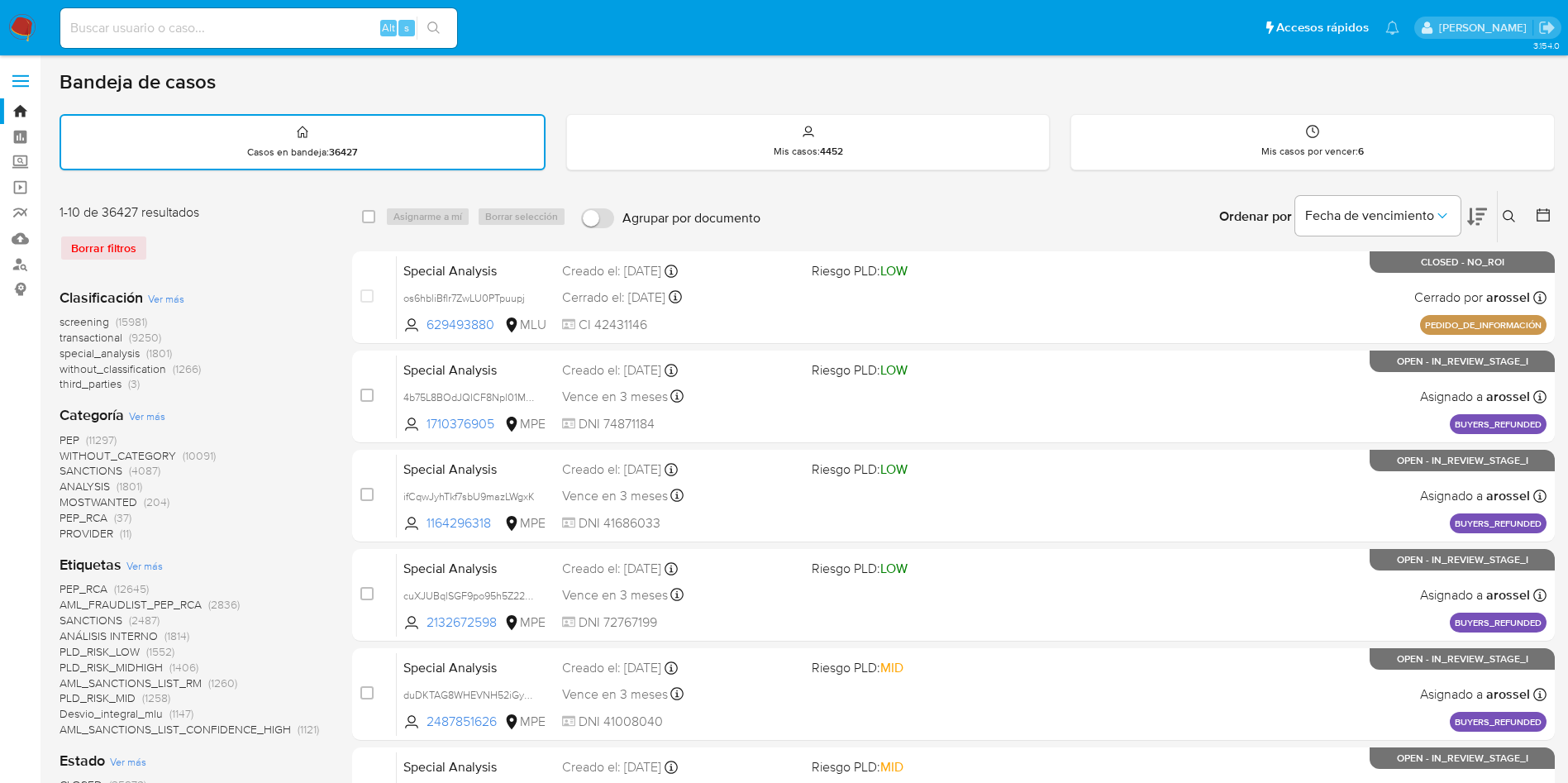
click at [1544, 218] on icon at bounding box center [1543, 214] width 17 height 17
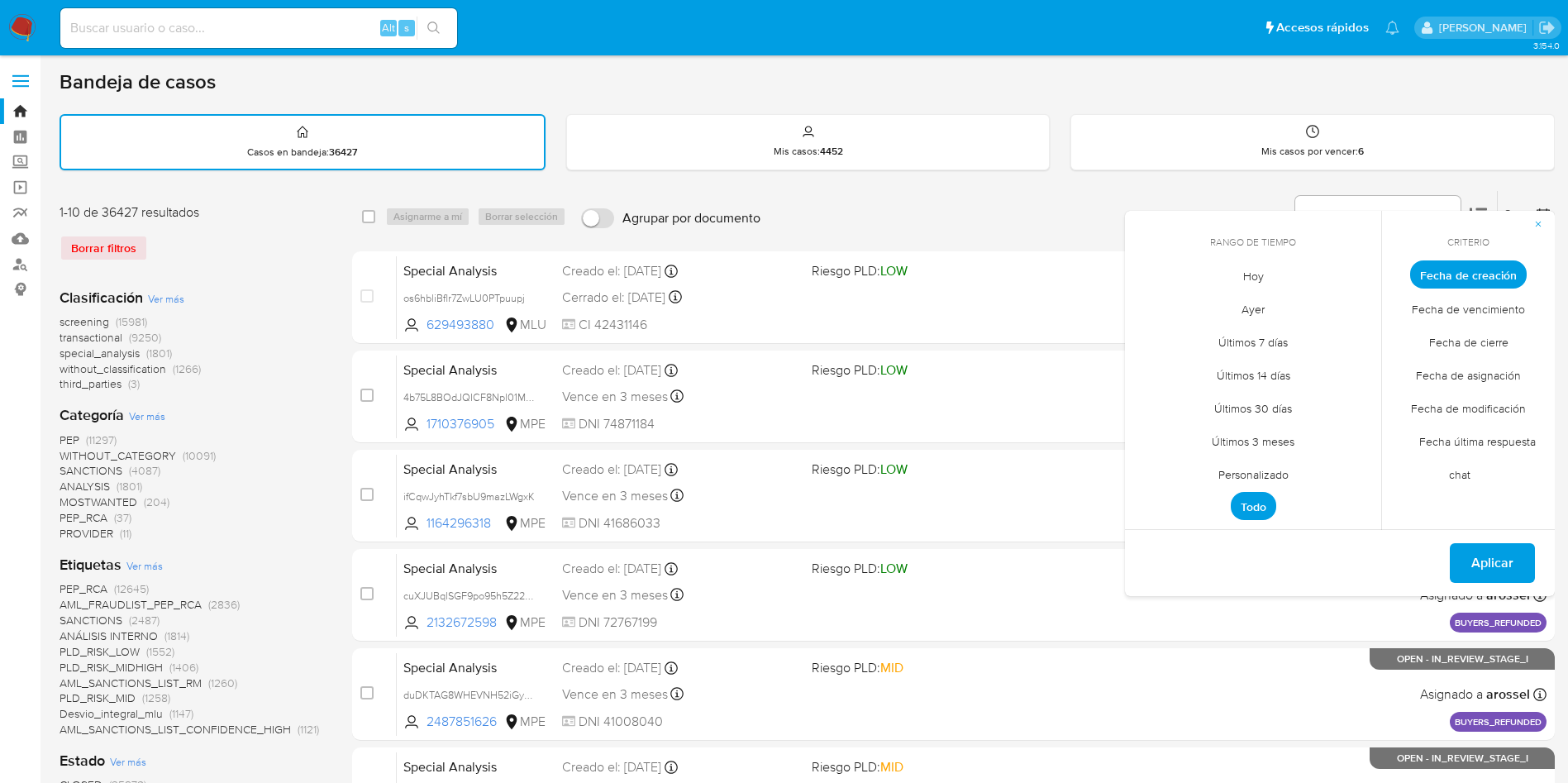
click at [1238, 286] on span "Hoy" at bounding box center [1253, 276] width 55 height 34
click at [1478, 344] on span "Fecha de cierre" at bounding box center [1469, 342] width 114 height 34
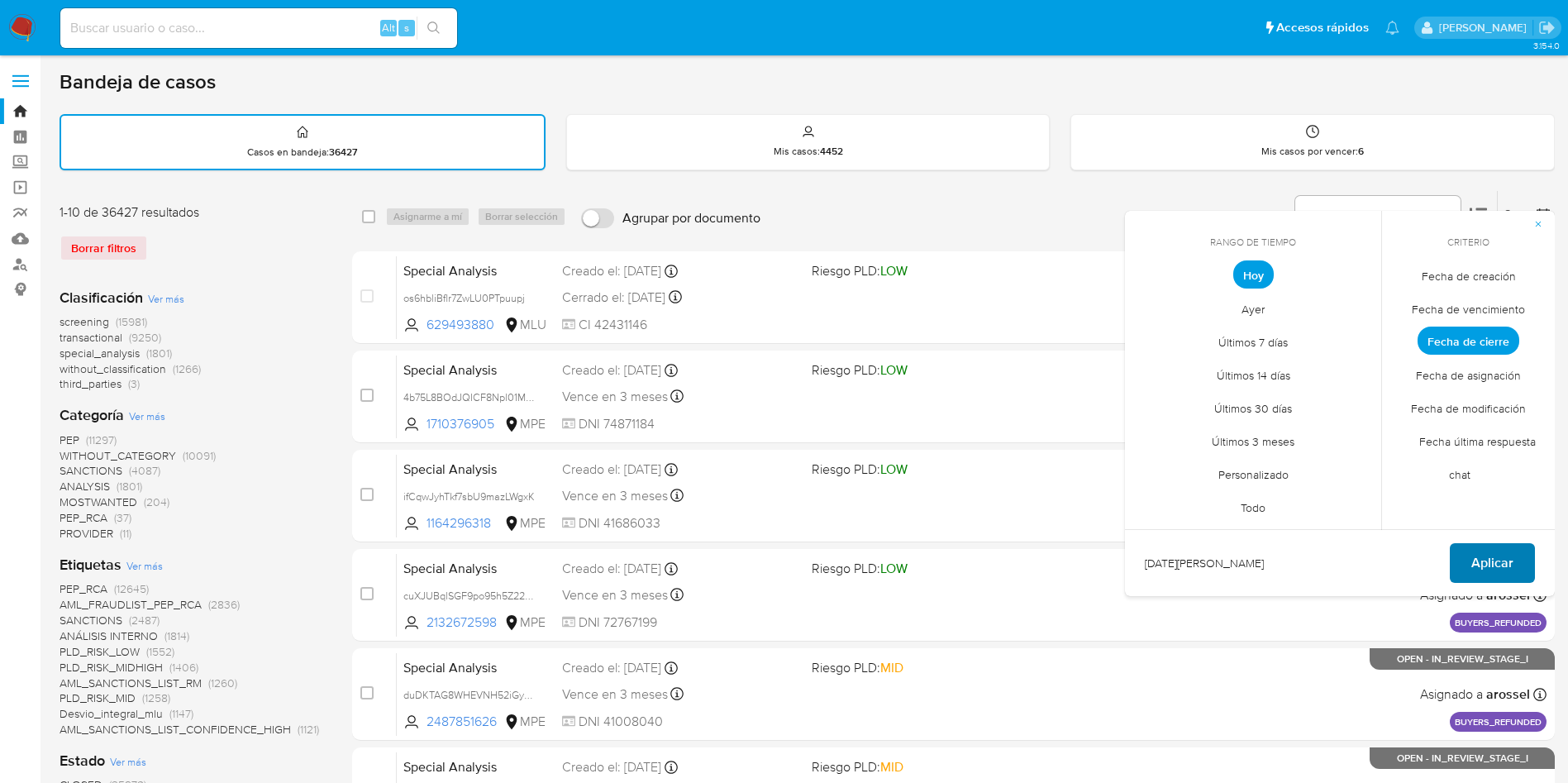
click at [1496, 564] on span "Aplicar" at bounding box center [1492, 562] width 42 height 36
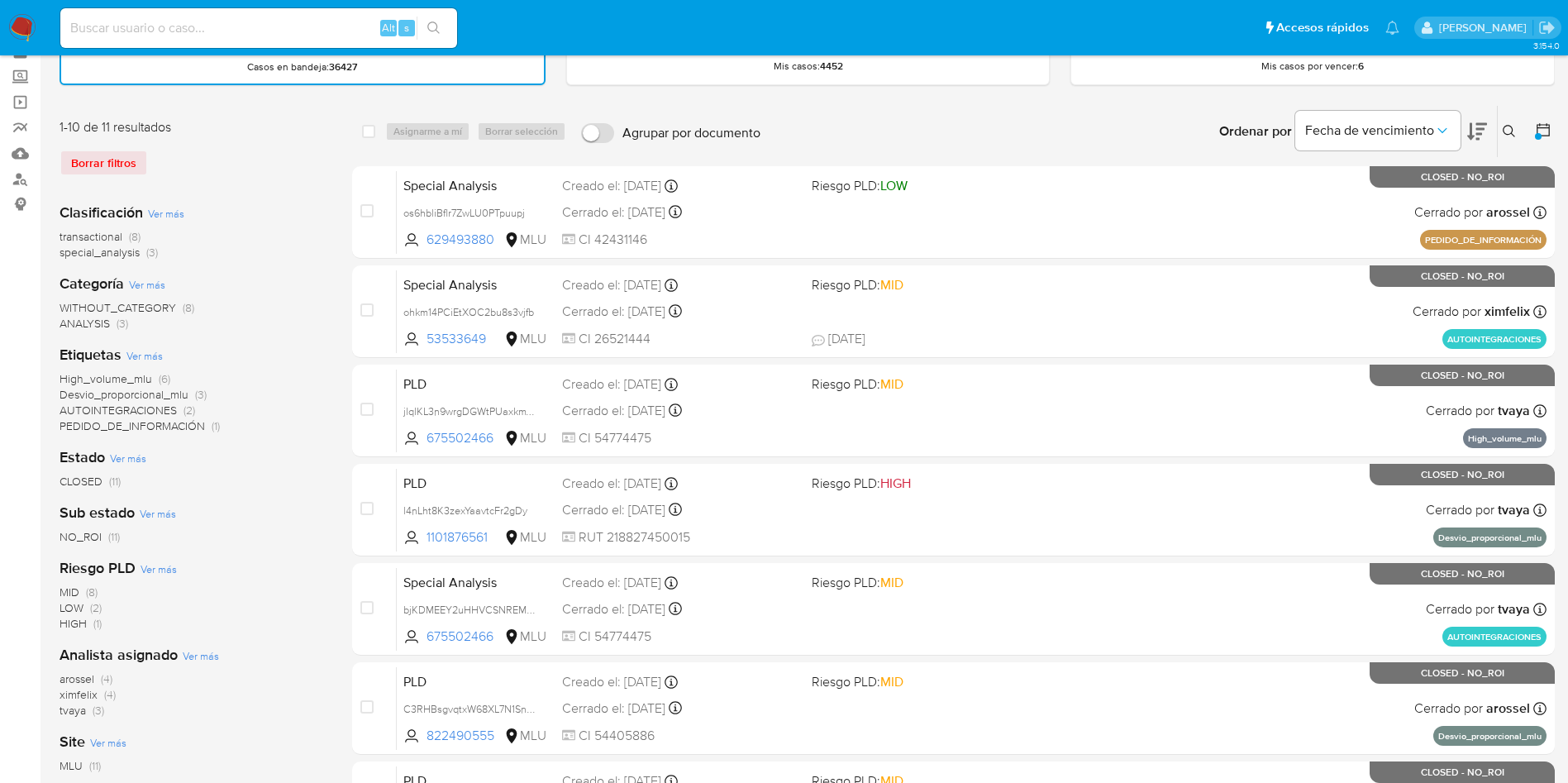
scroll to position [124, 0]
